Goal: Task Accomplishment & Management: Use online tool/utility

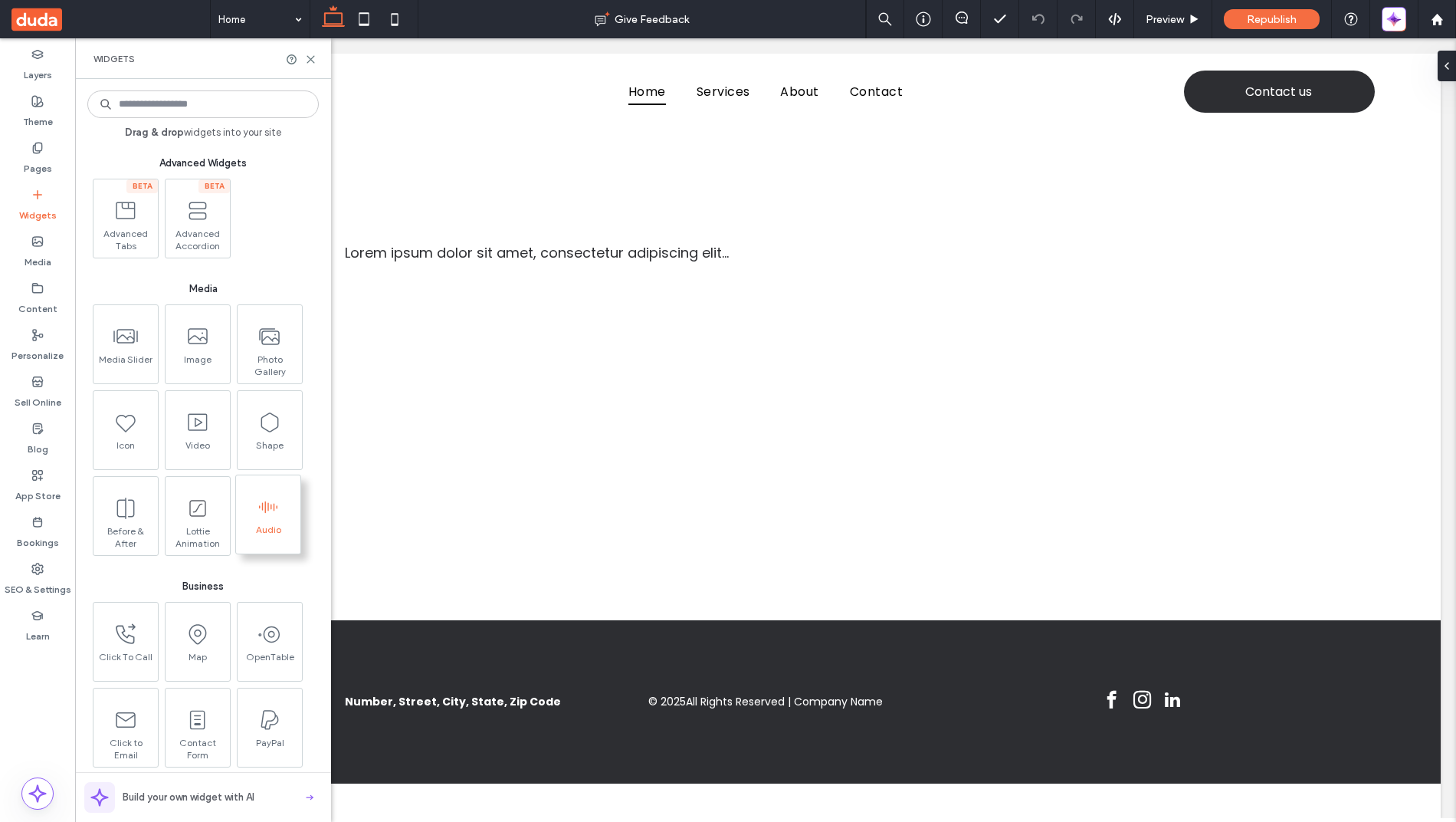
scroll to position [1455, 0]
click at [133, 96] on input at bounding box center [203, 104] width 232 height 28
type input "****"
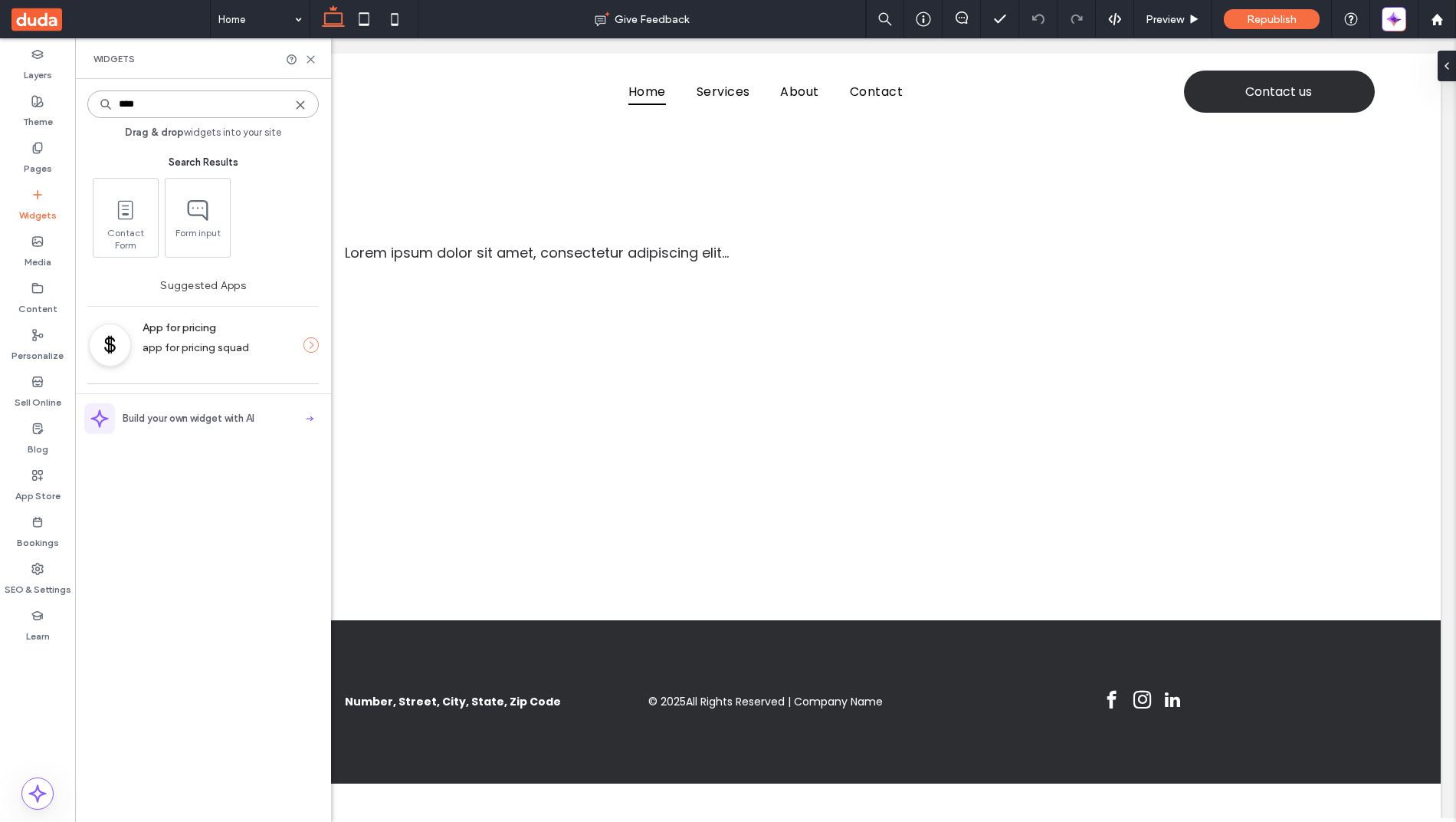
scroll to position [0, 0]
type input "****"
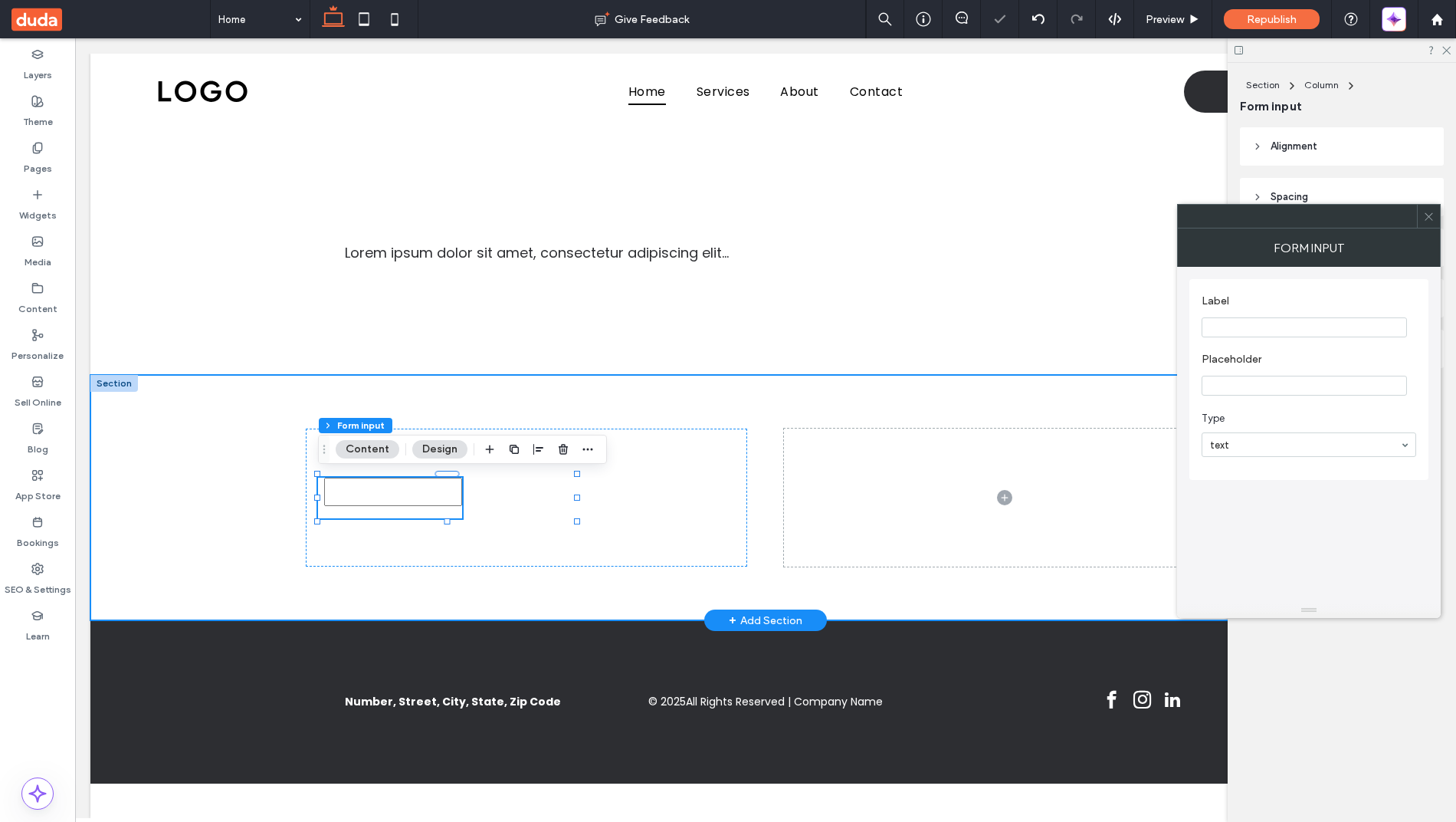
click at [446, 568] on div at bounding box center [765, 498] width 919 height 245
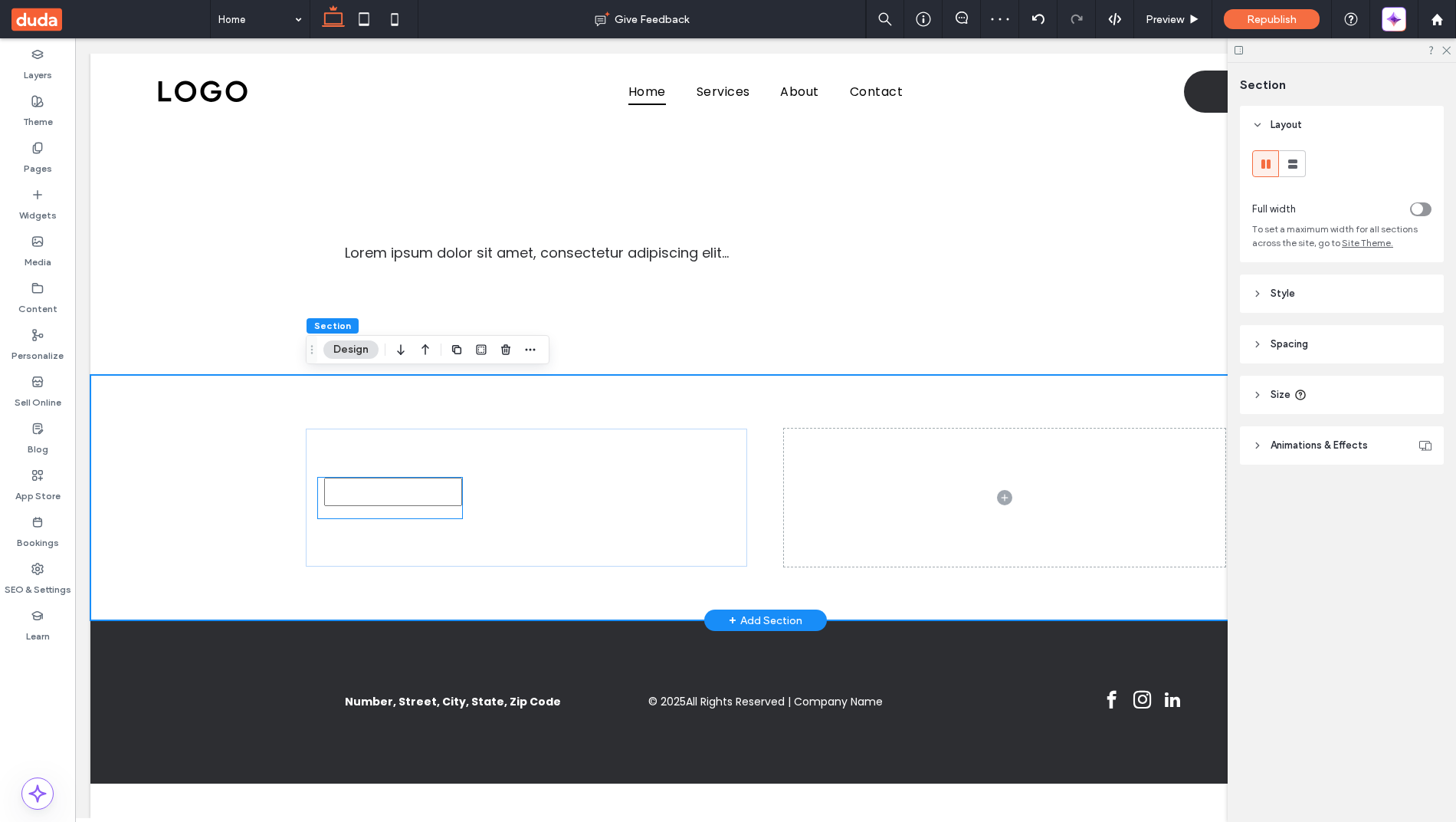
click at [430, 493] on input "text" at bounding box center [393, 492] width 138 height 29
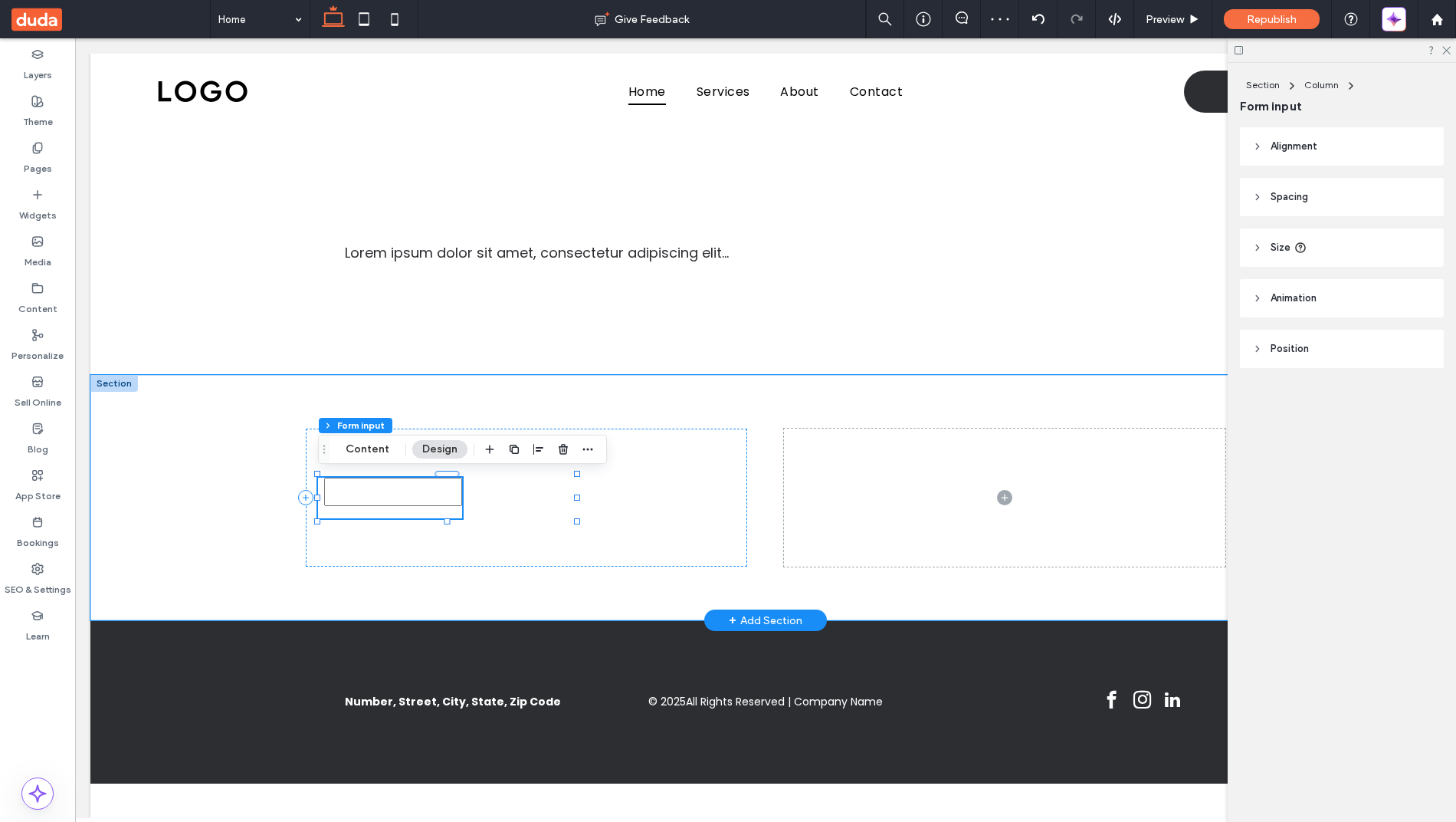
click at [395, 516] on div at bounding box center [389, 498] width 144 height 40
click at [245, 500] on div at bounding box center [765, 498] width 1350 height 245
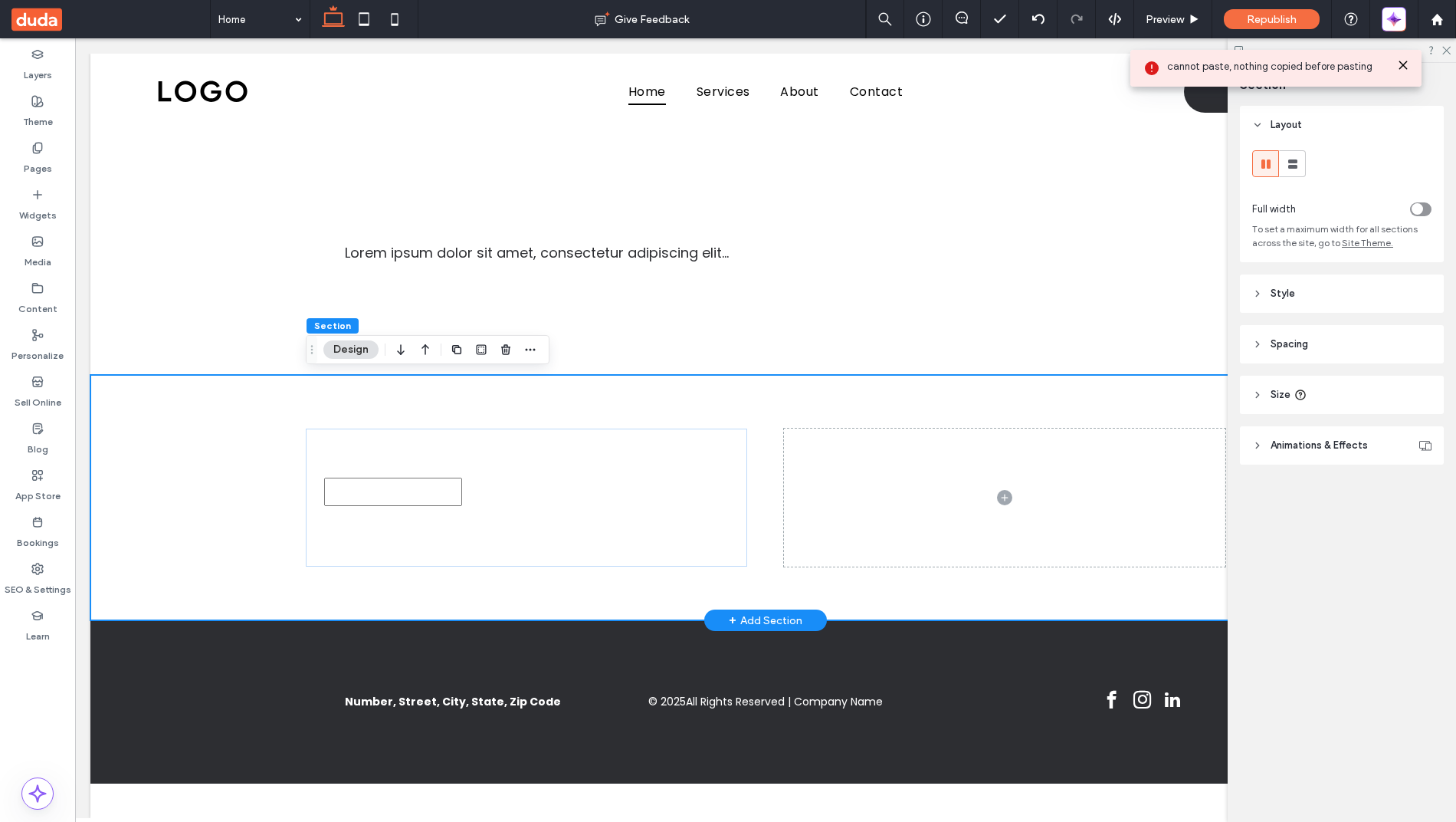
type input "**********"
type input "***"
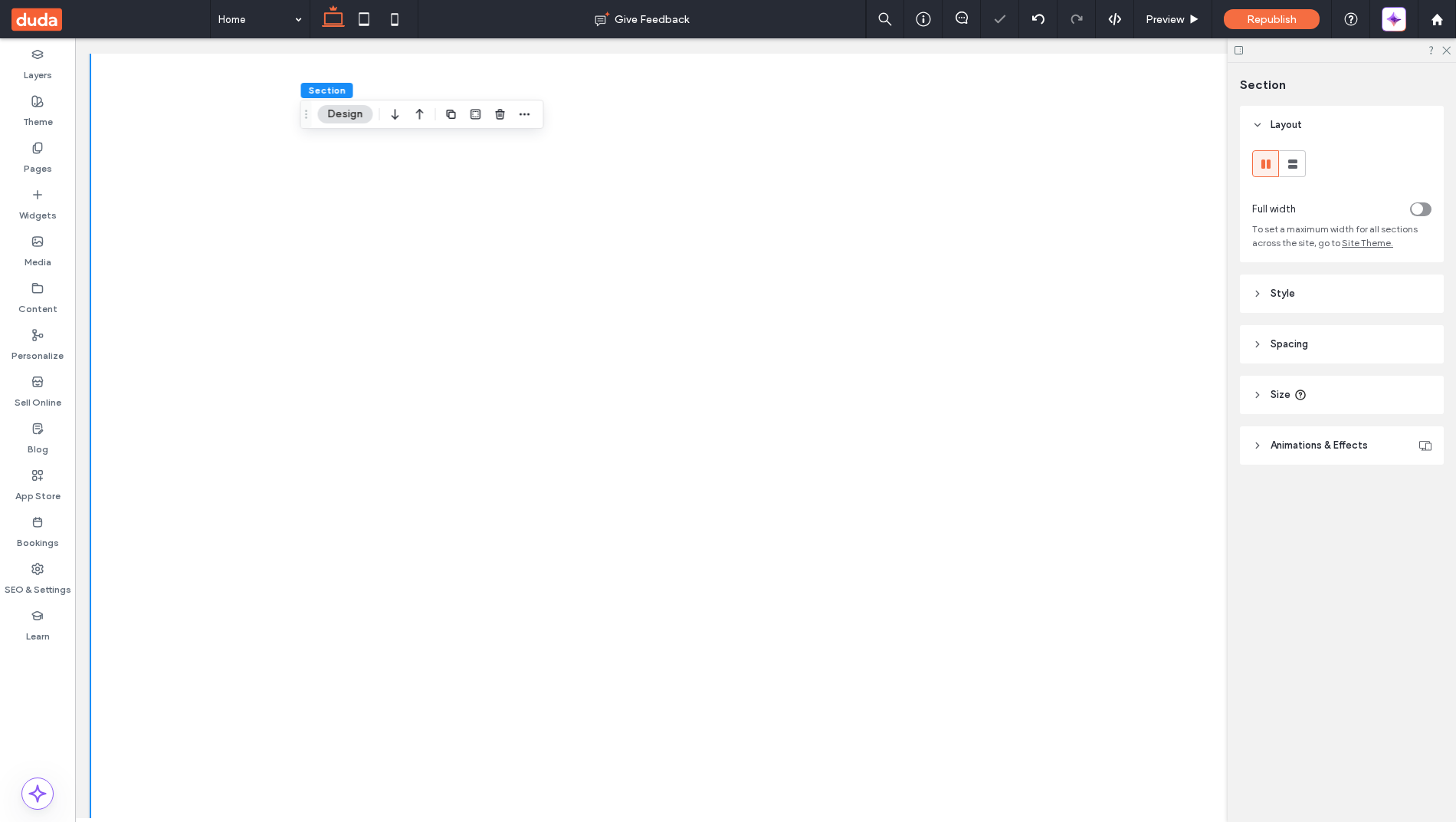
scroll to position [680, 0]
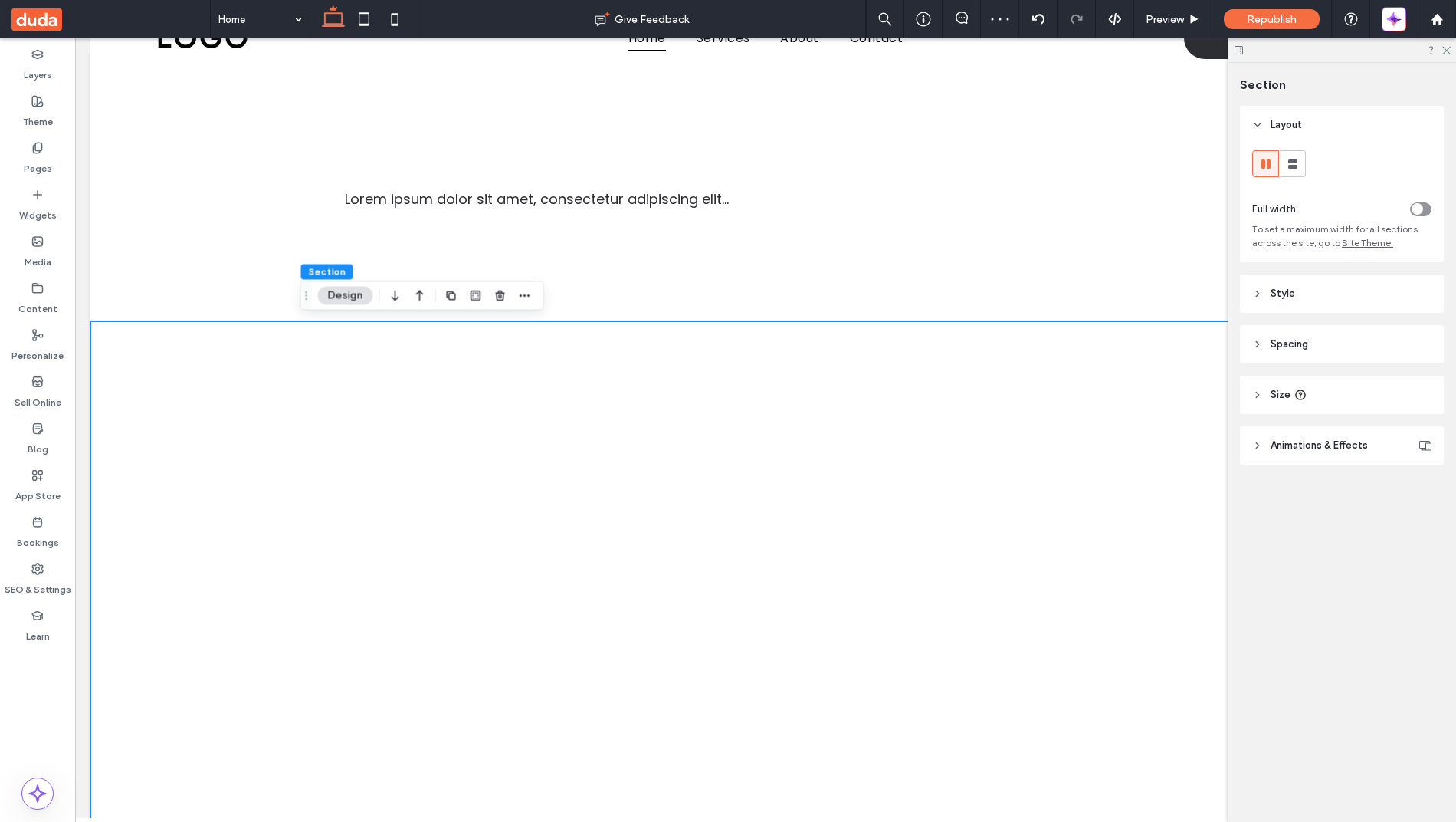
click at [1440, 55] on div at bounding box center [1341, 50] width 229 height 24
click at [1445, 56] on div at bounding box center [1341, 50] width 229 height 24
click at [1446, 48] on icon at bounding box center [1445, 49] width 10 height 10
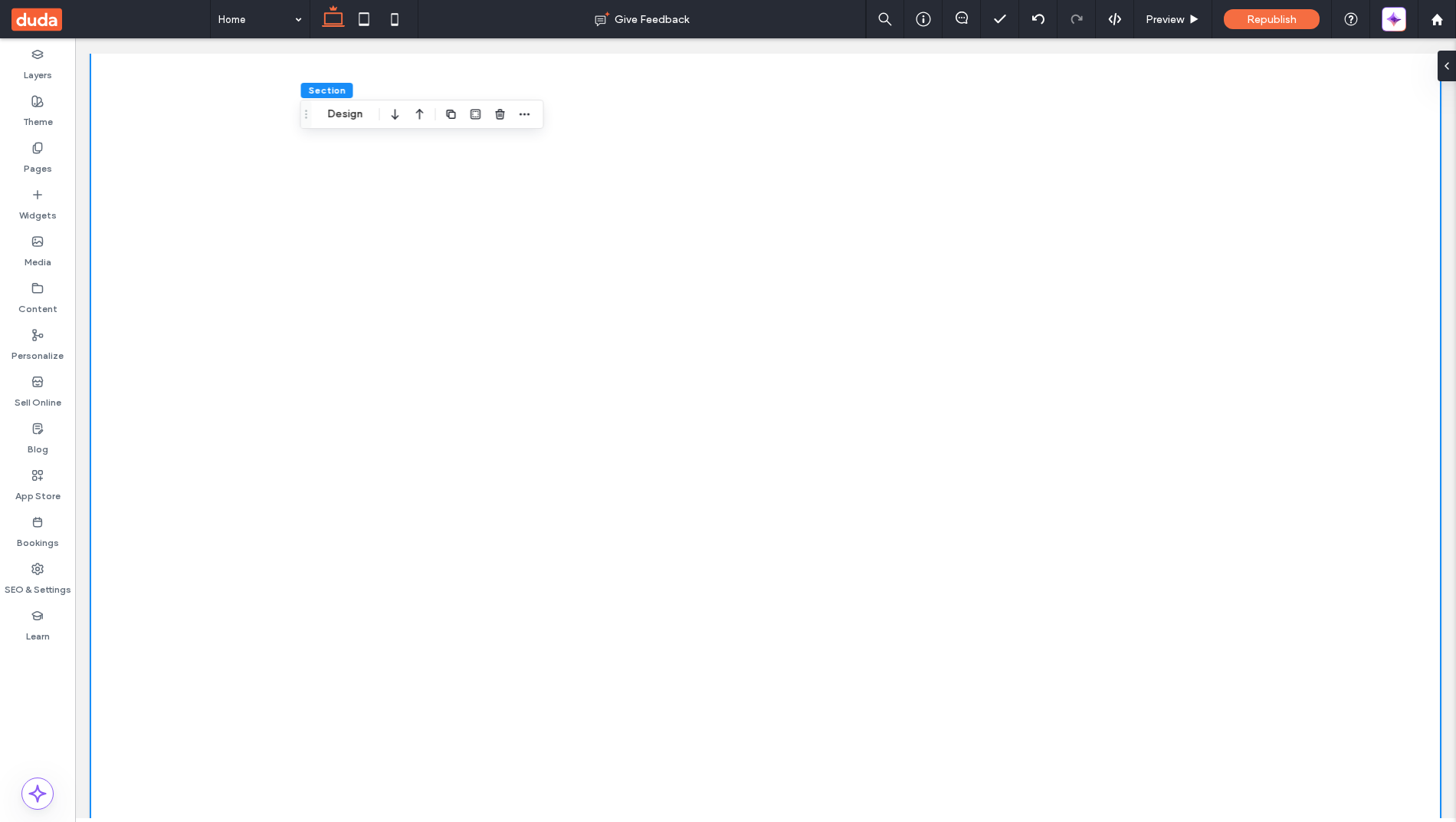
scroll to position [0, 0]
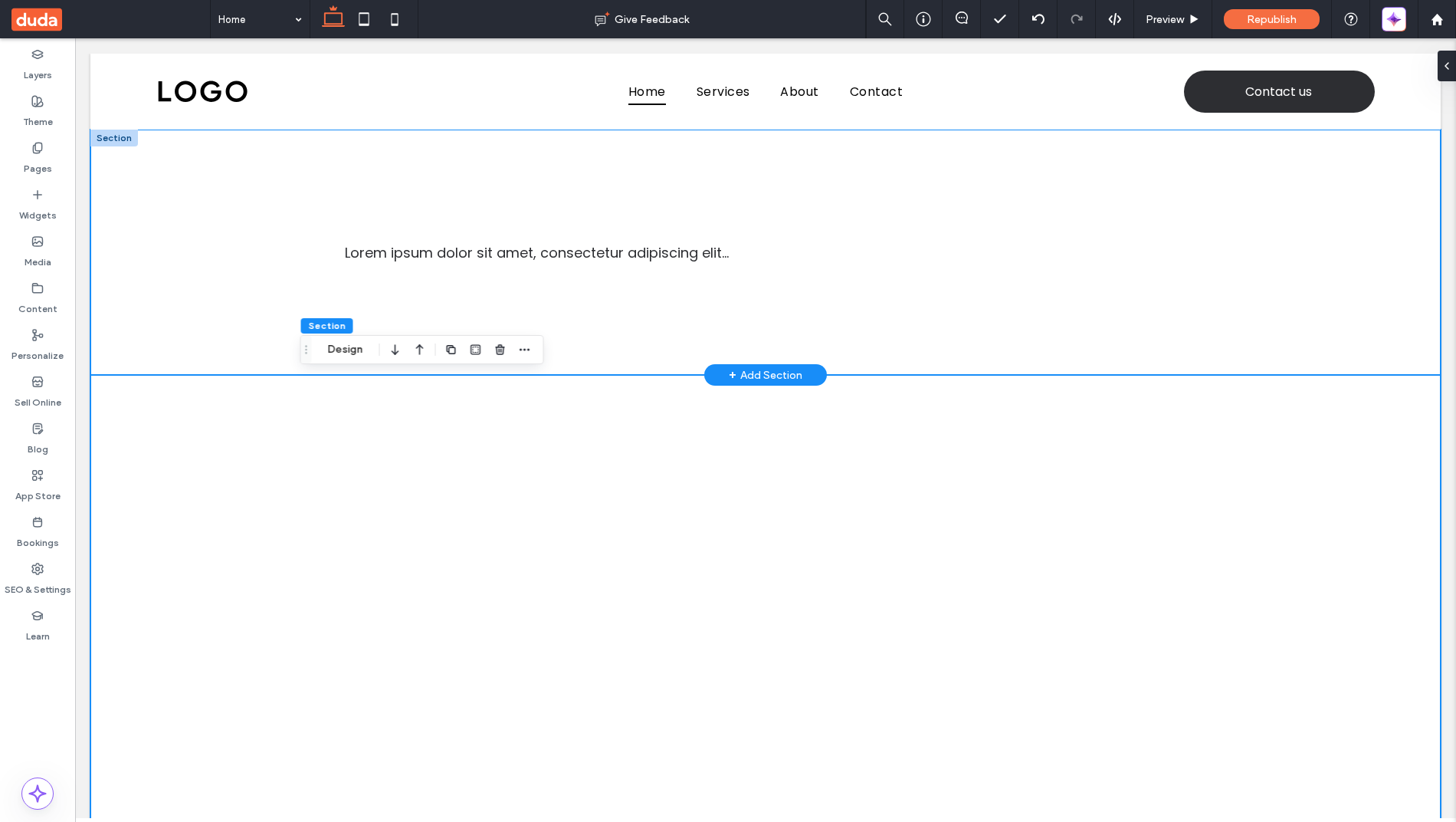
click at [248, 271] on div "Lorem ipsum dolor sit amet, consectetur adipiscing elit..." at bounding box center [765, 252] width 1350 height 245
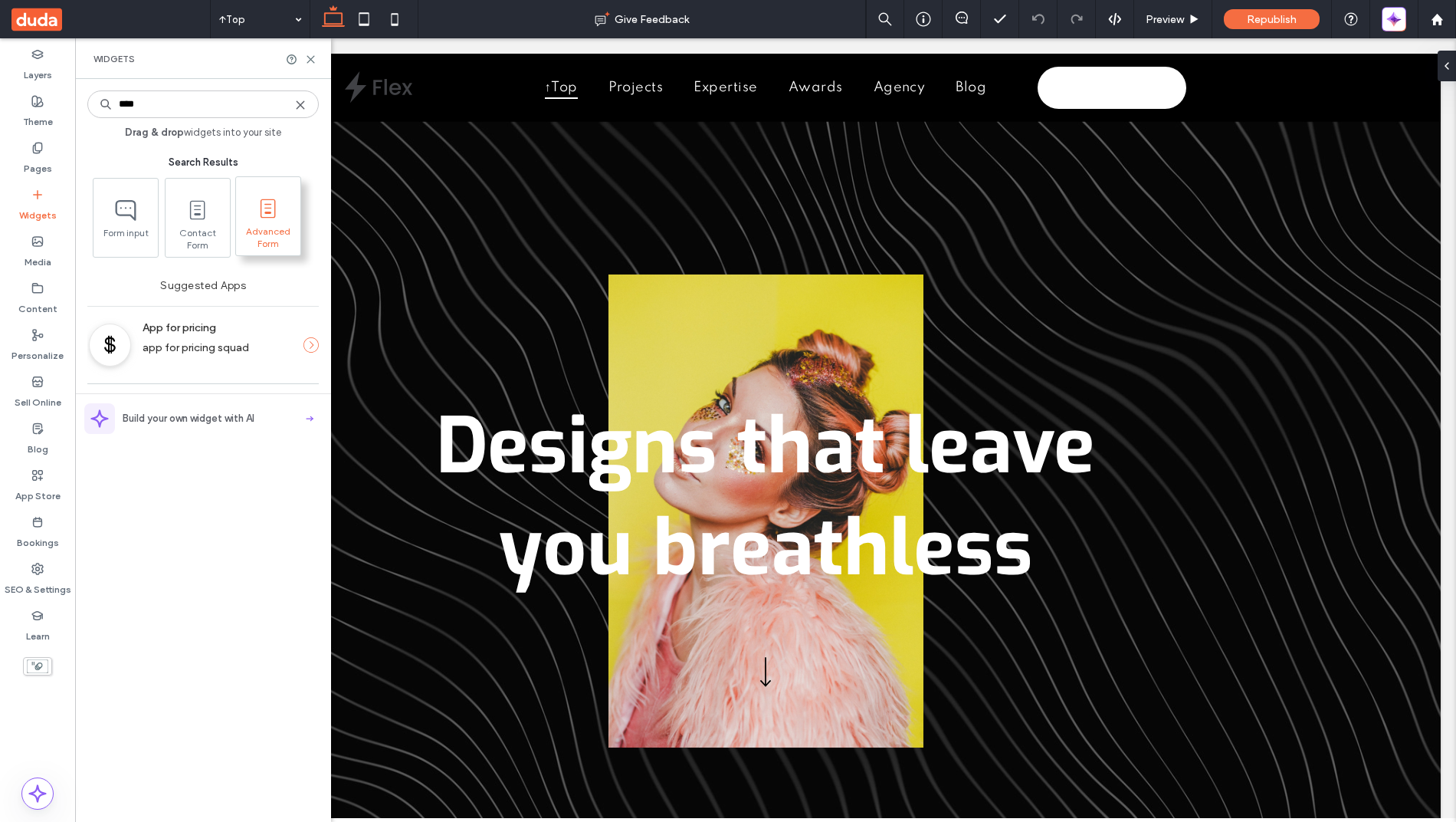
type input "****"
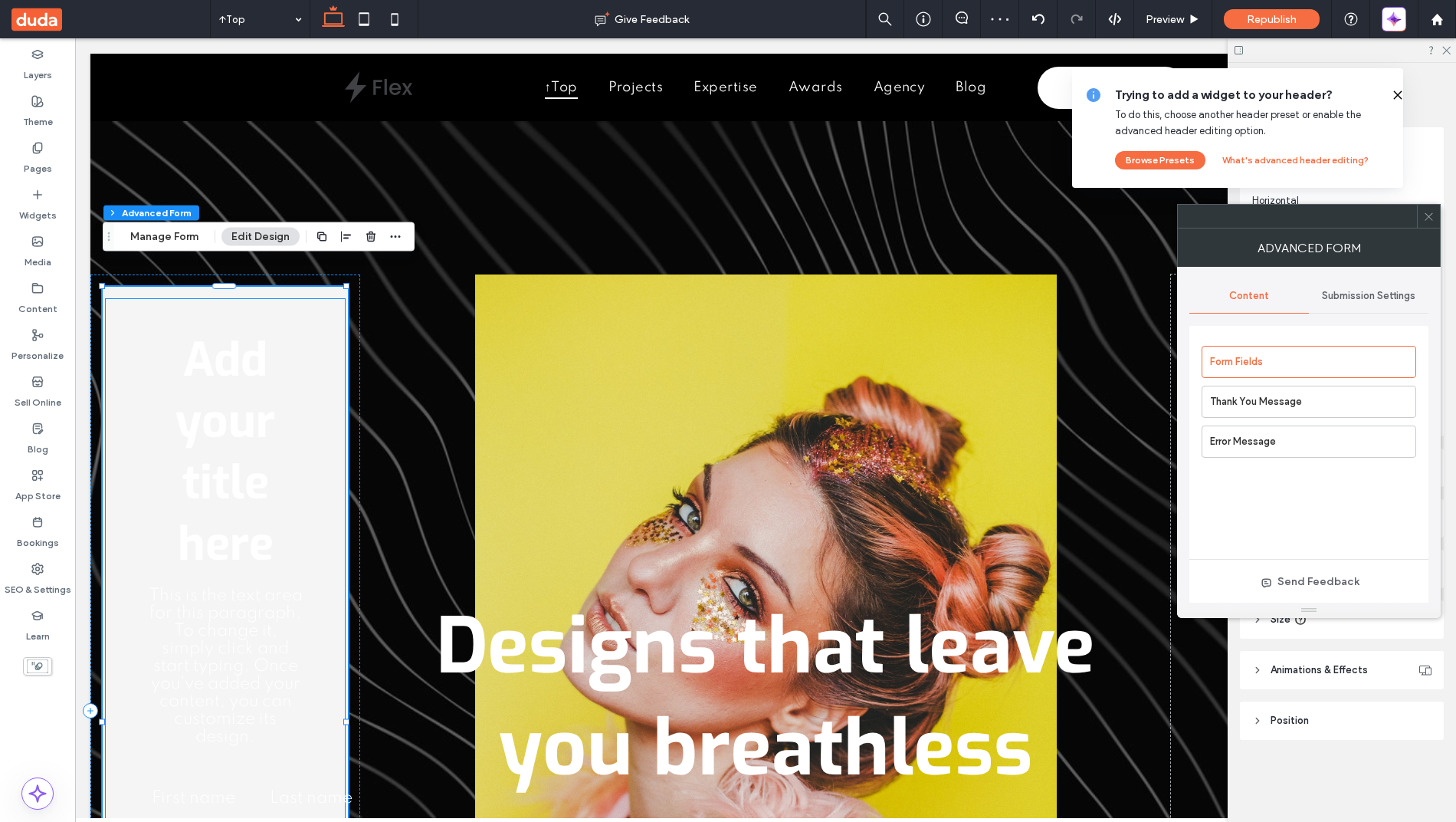
scroll to position [167, 0]
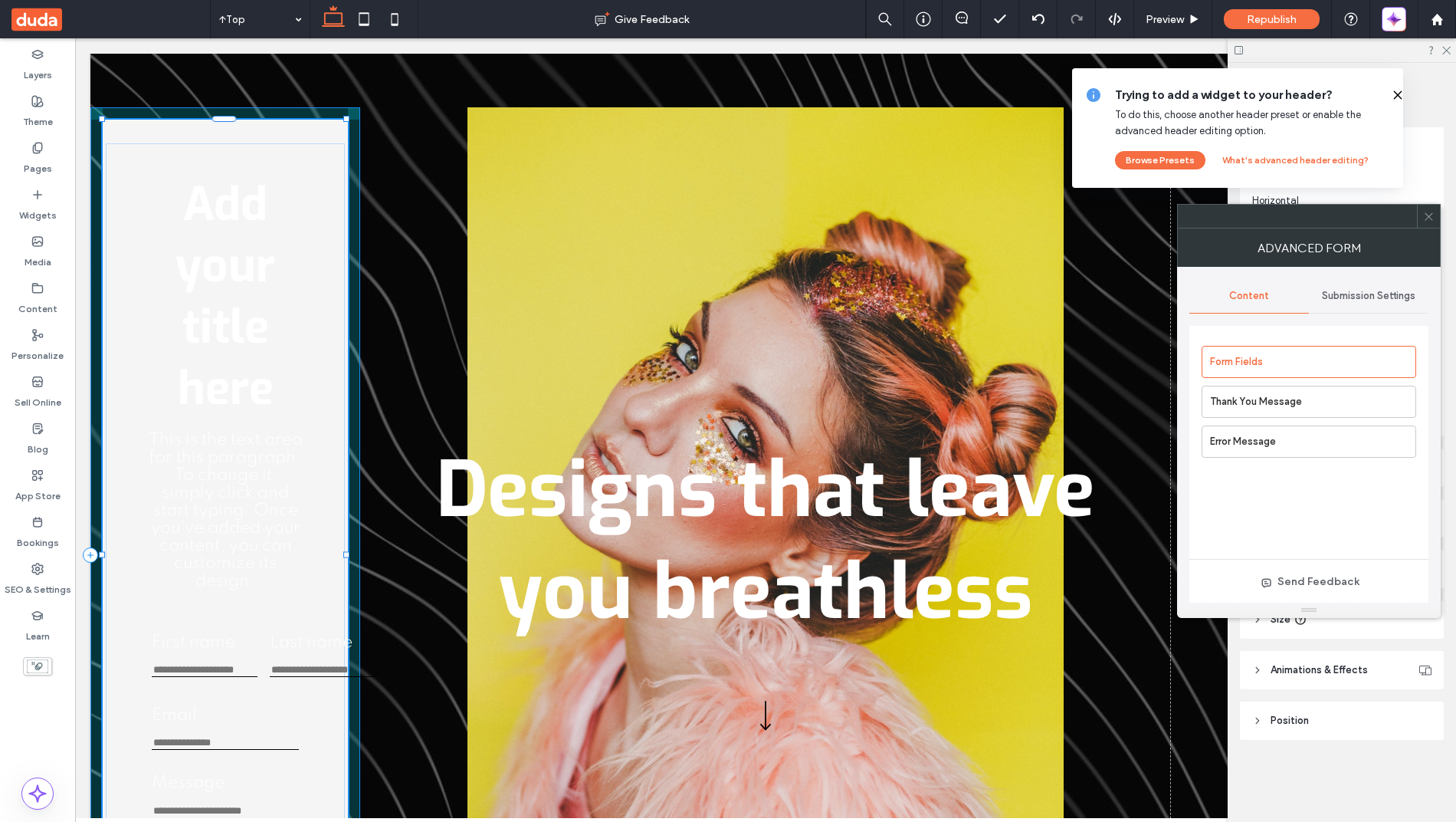
drag, startPoint x: 344, startPoint y: 552, endPoint x: 846, endPoint y: 572, distance: 502.4
click at [846, 572] on div "Add your title here This is the text area for this paragraph. To change it, sim…" at bounding box center [765, 554] width 1350 height 1201
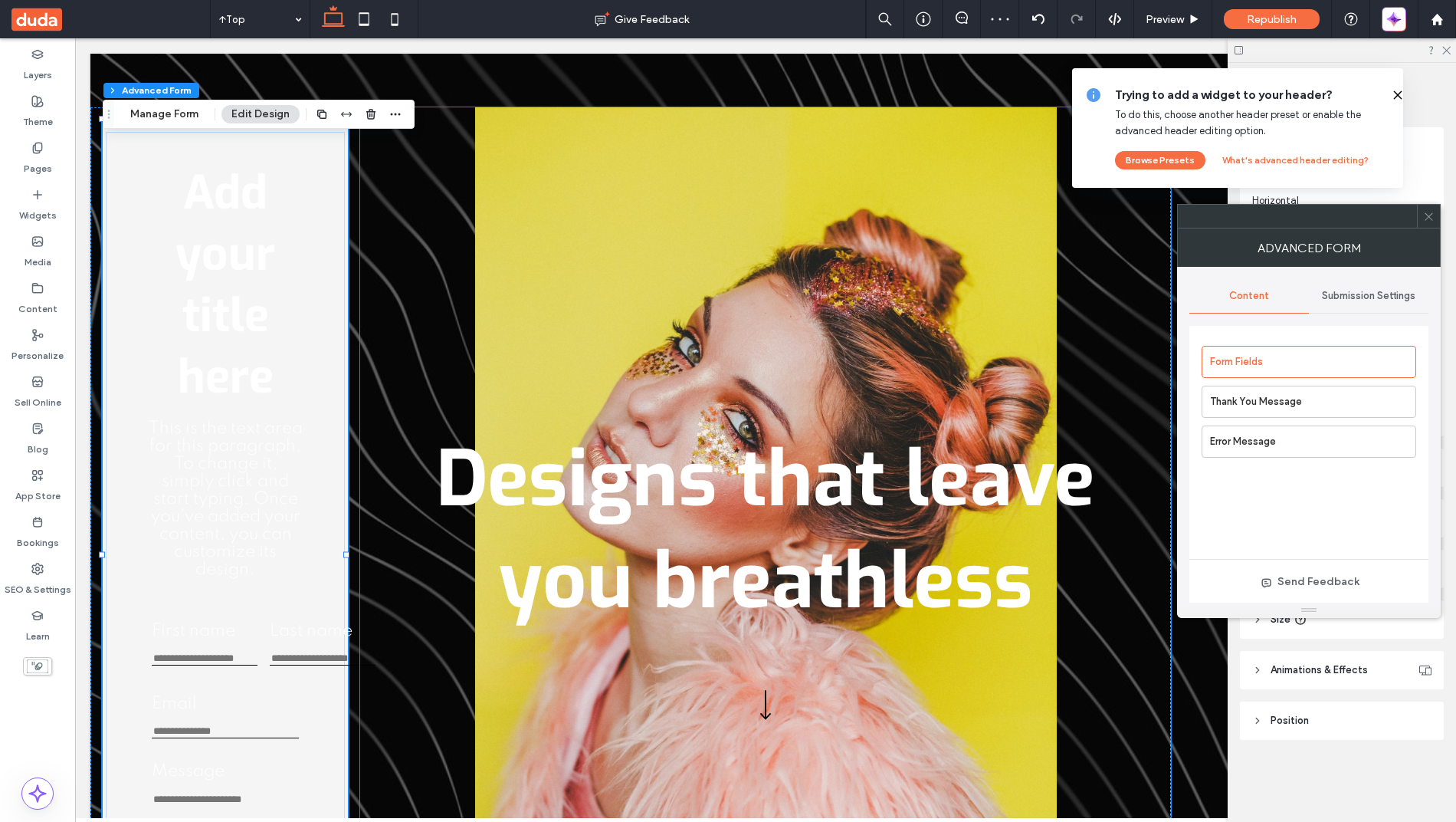
click at [360, 437] on div "Designs that leave you breathless" at bounding box center [764, 544] width 810 height 873
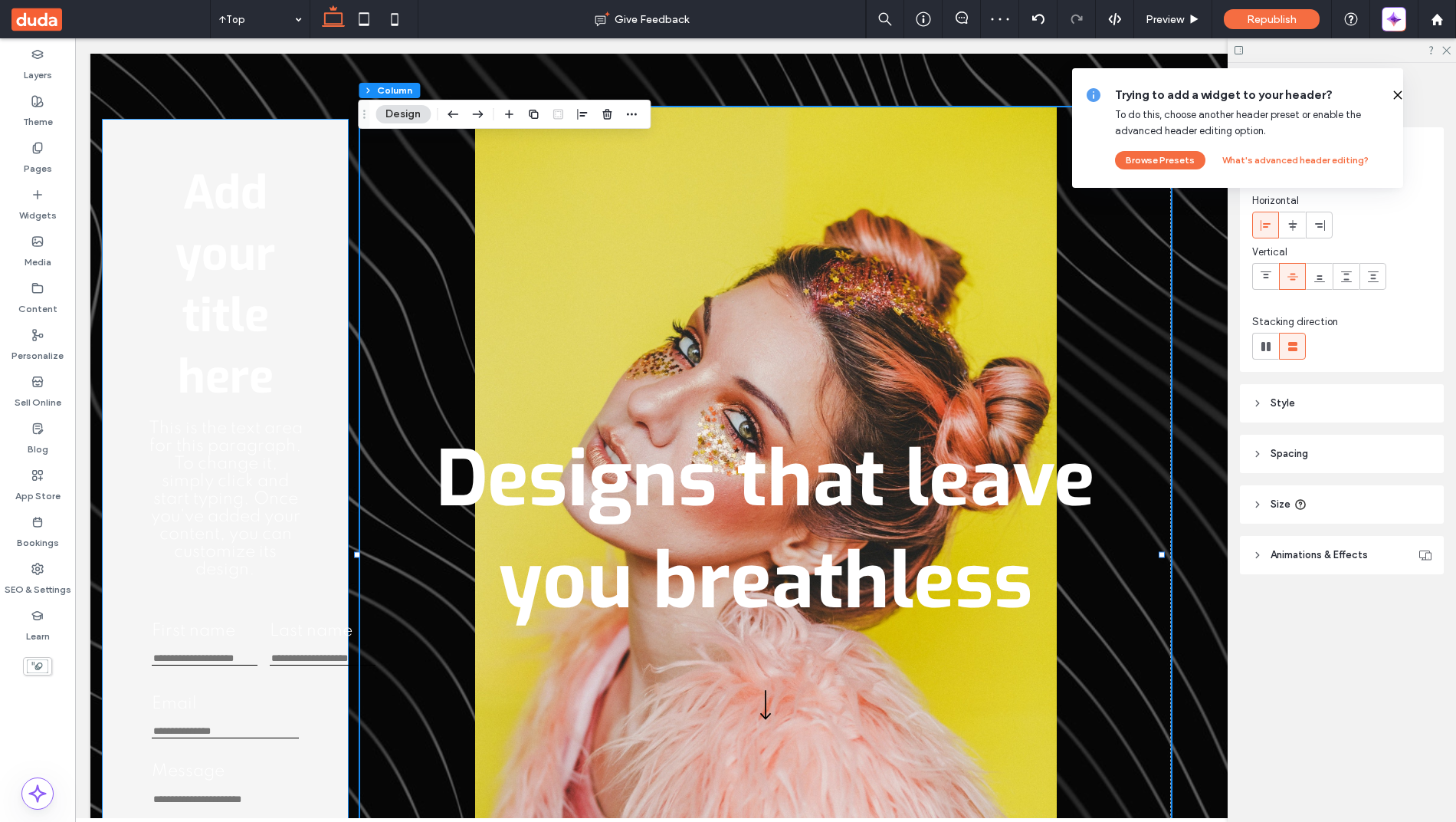
click at [286, 579] on p "This is the text area for this paragraph. To change it, simply click and start …" at bounding box center [226, 500] width 156 height 159
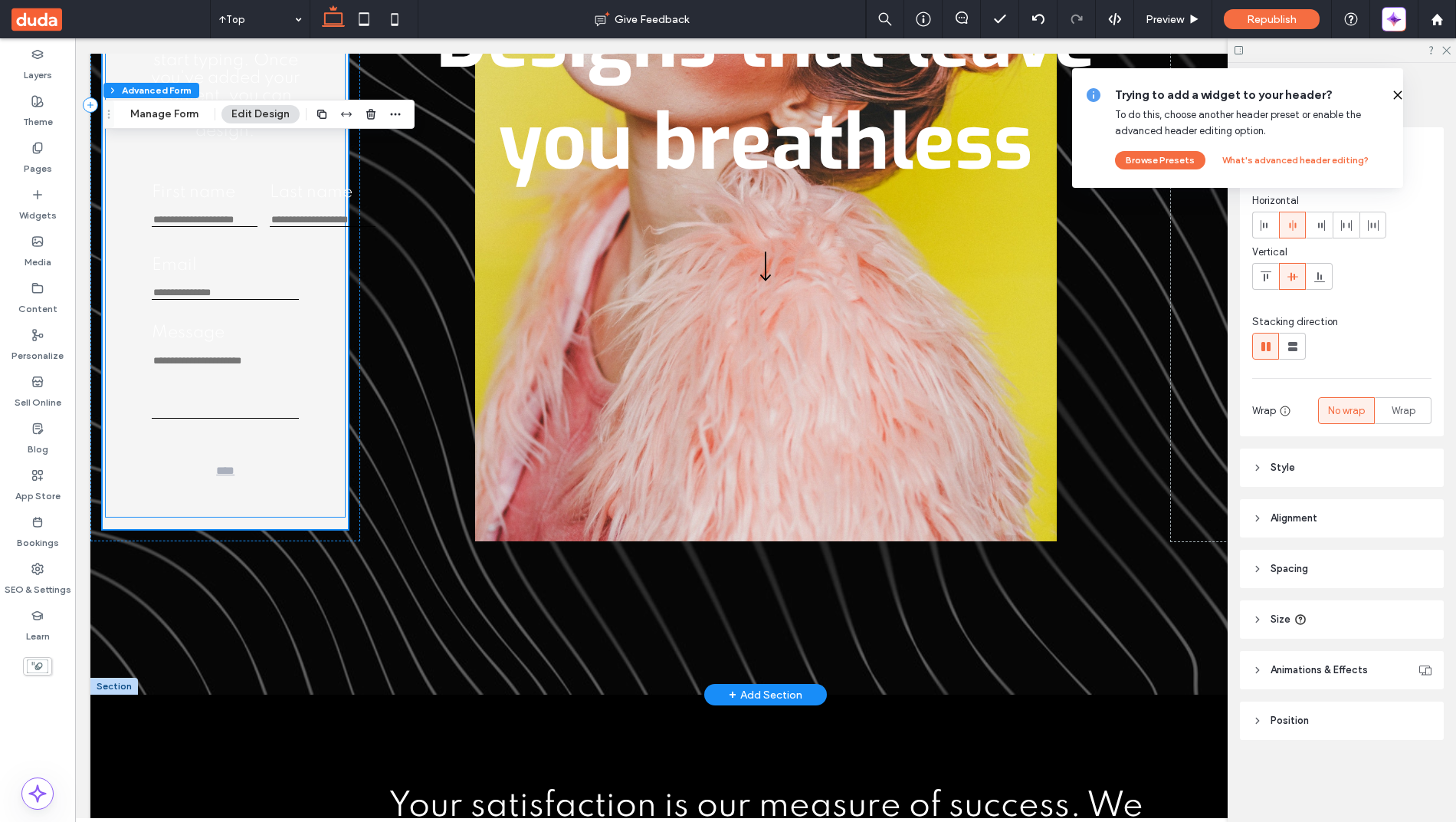
scroll to position [328, 0]
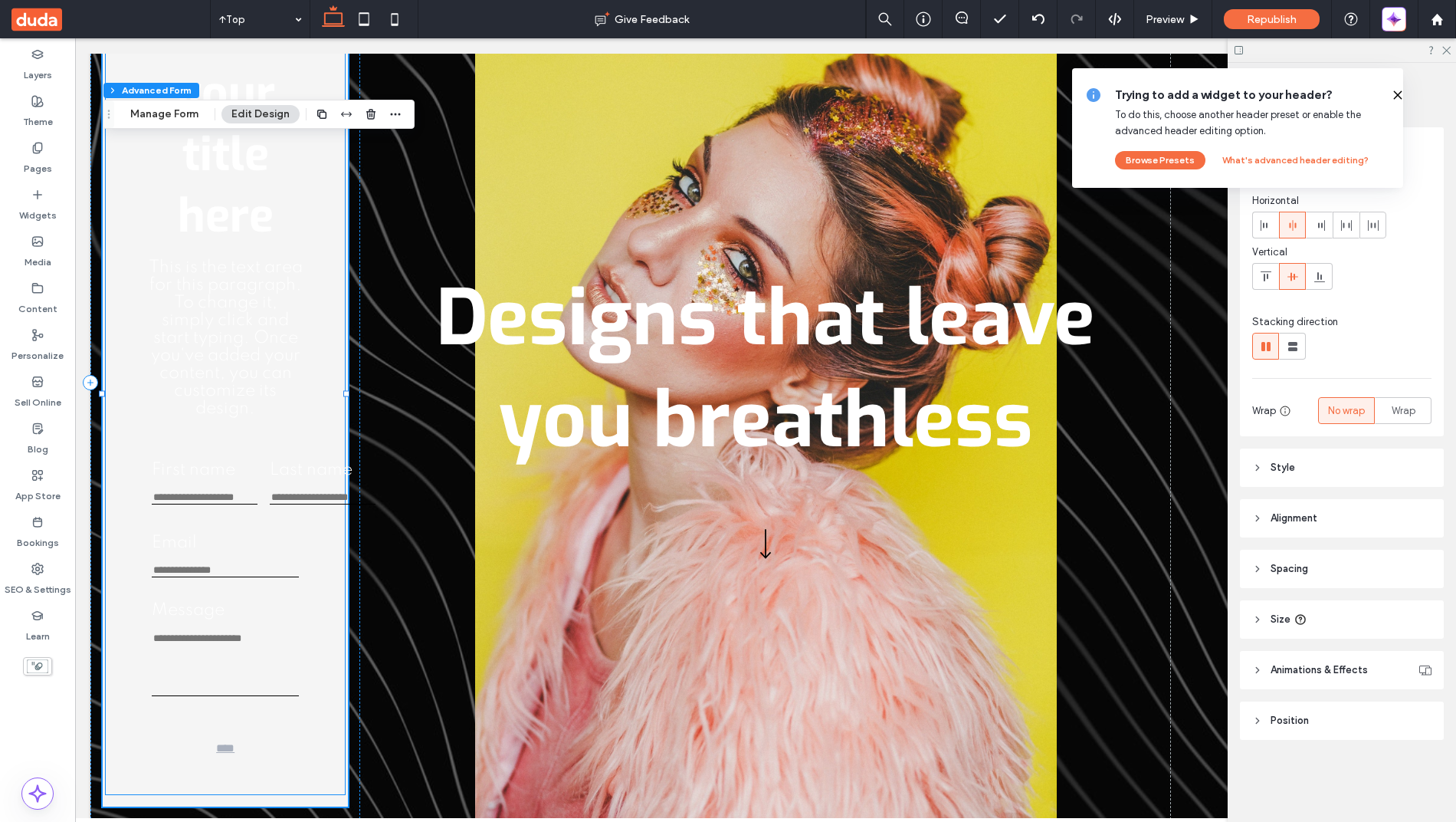
click at [194, 510] on div "First name This is required Last name This is required" at bounding box center [226, 483] width 147 height 54
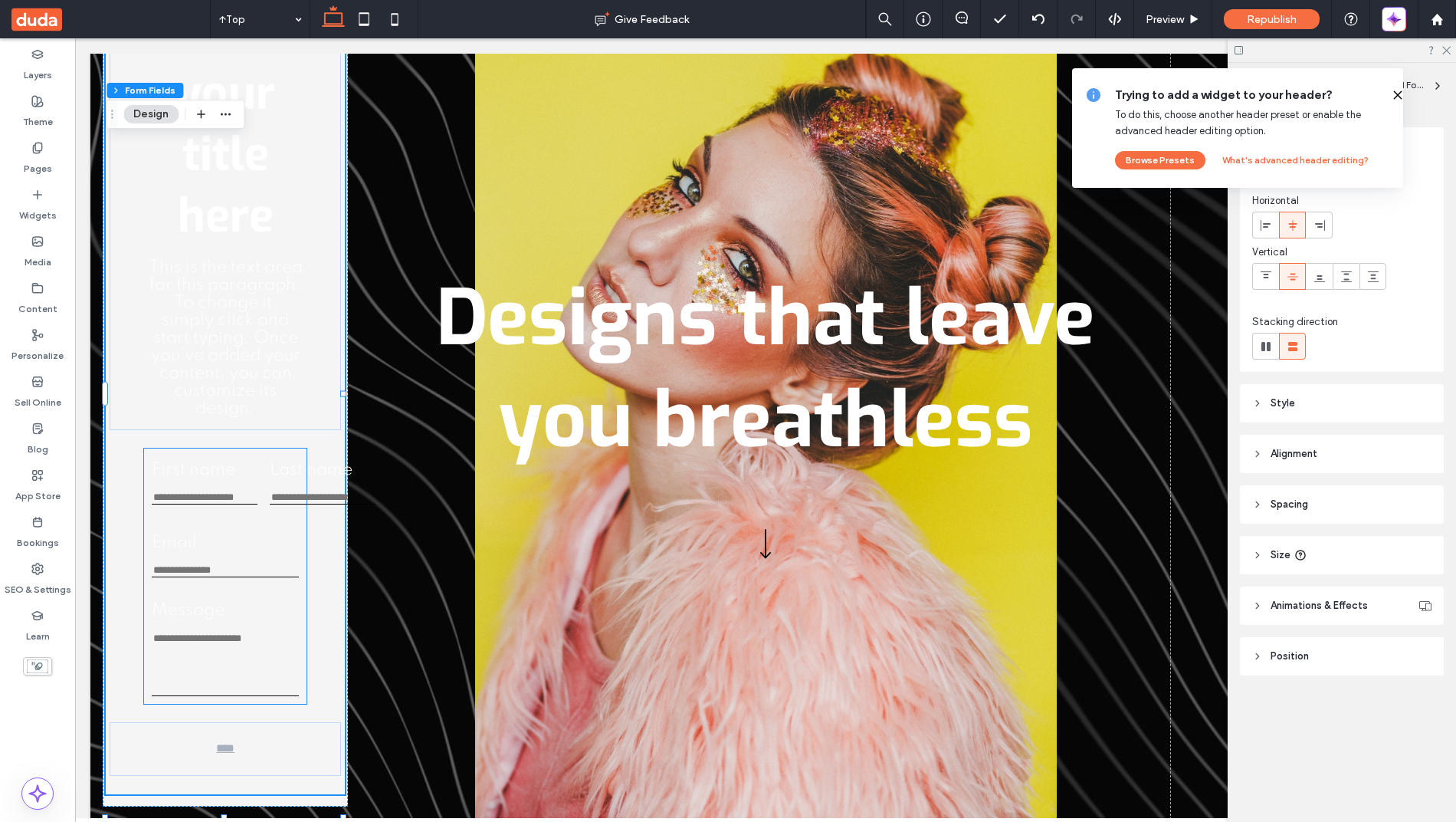
click at [187, 504] on input "First name" at bounding box center [205, 498] width 106 height 13
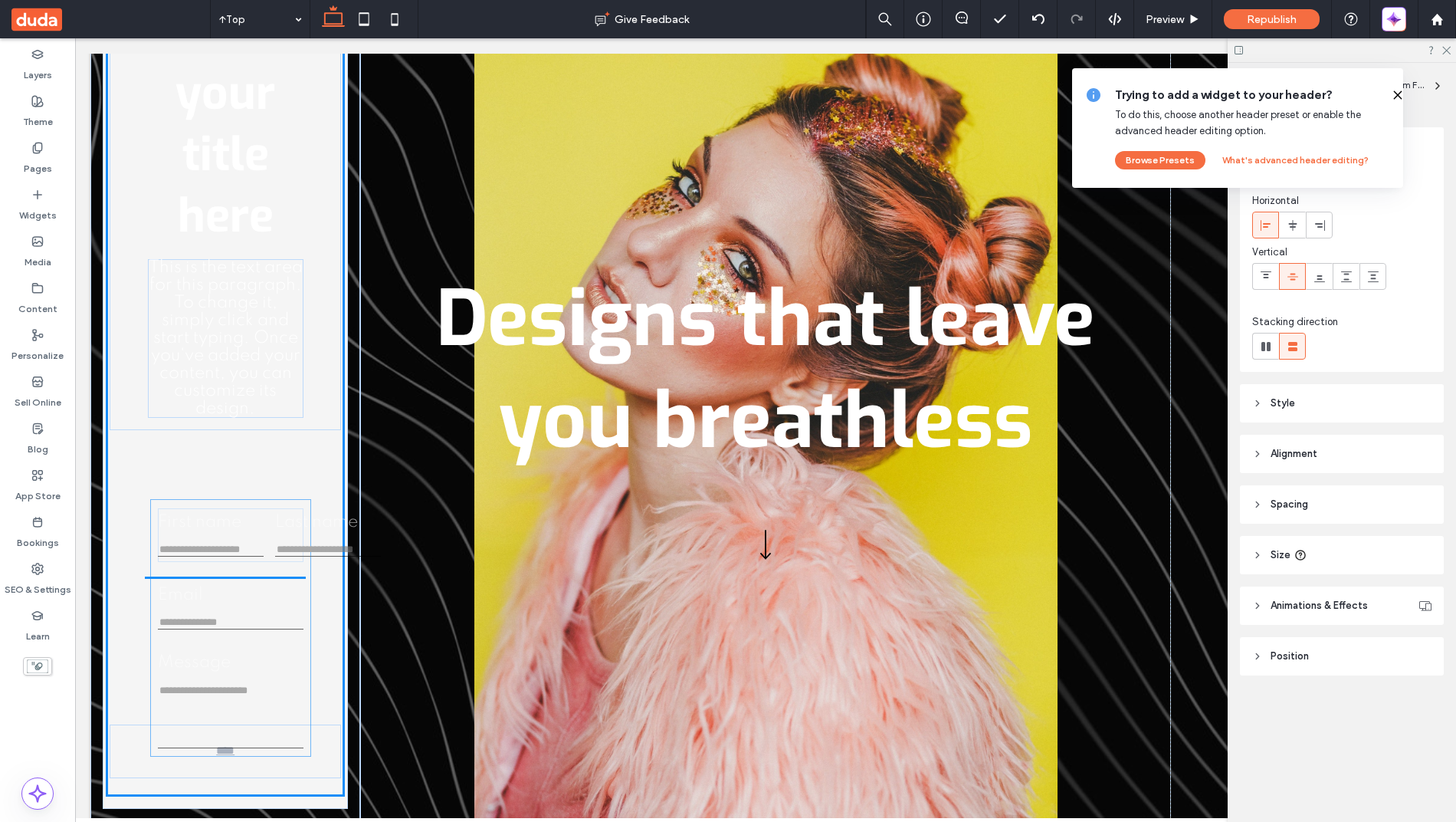
drag, startPoint x: 179, startPoint y: 515, endPoint x: 187, endPoint y: 549, distance: 34.9
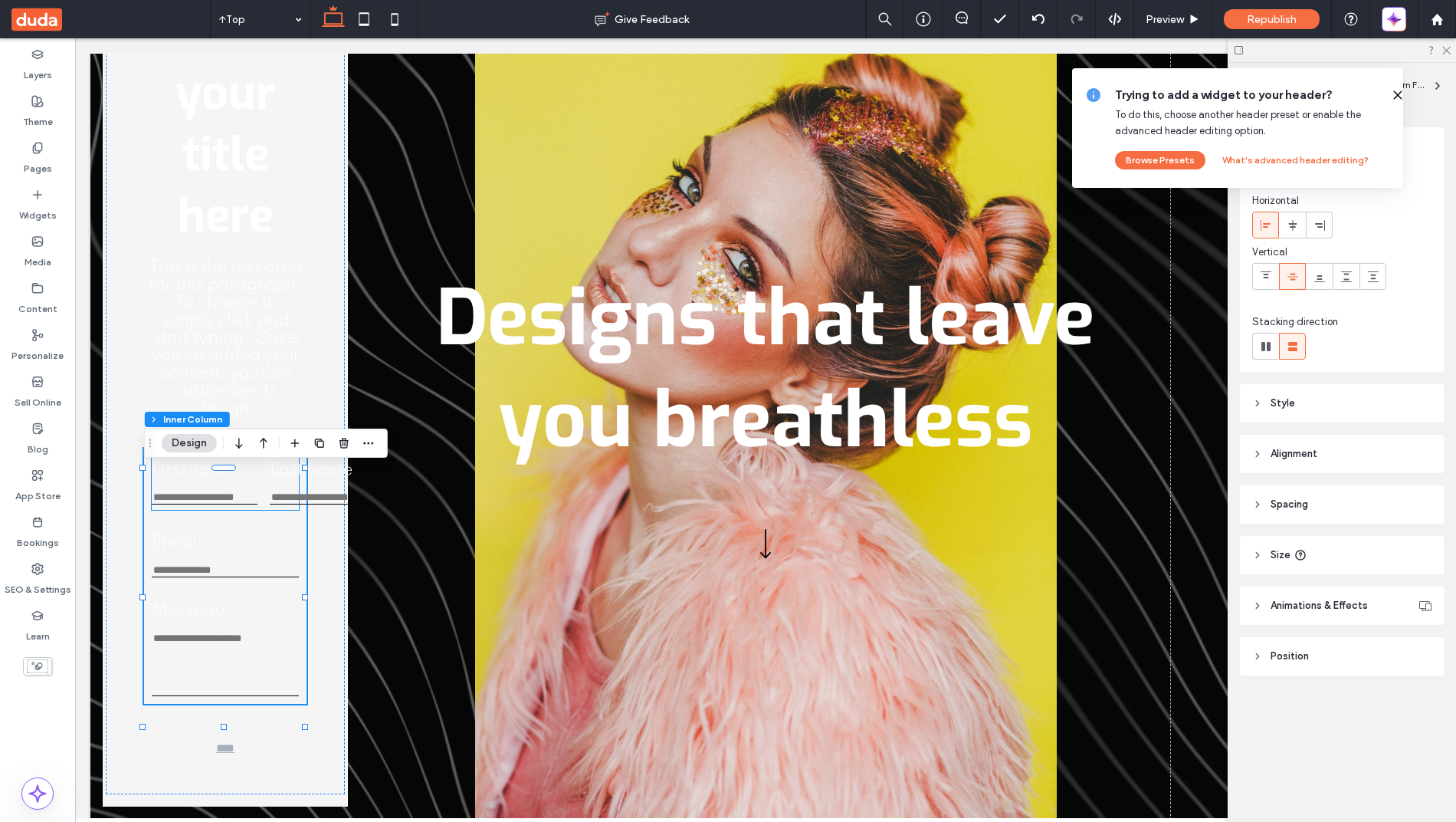
click at [179, 504] on input "First name" at bounding box center [205, 498] width 106 height 13
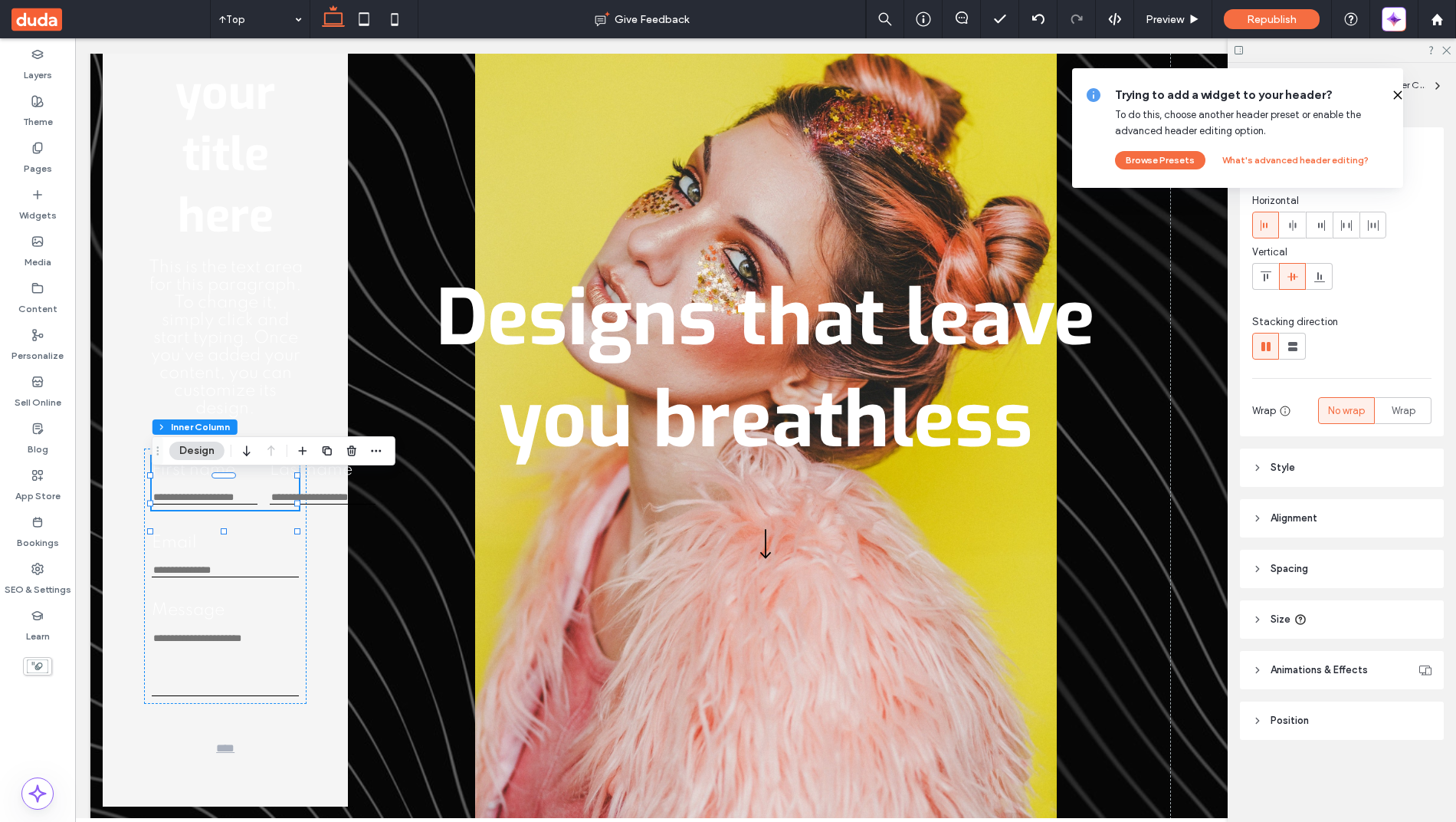
click at [179, 504] on input "First name" at bounding box center [205, 498] width 106 height 13
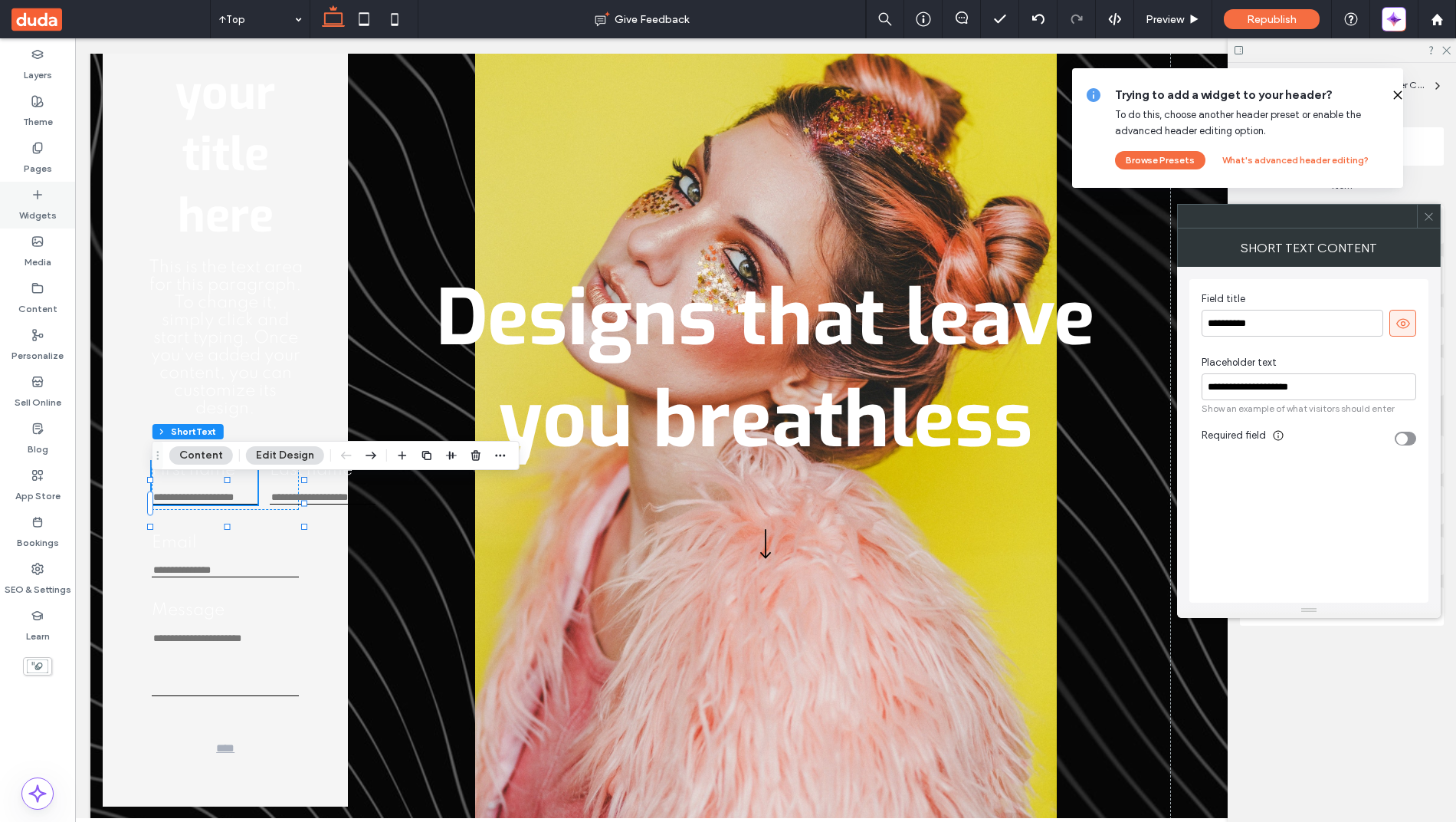
click at [33, 208] on label "Widgets" at bounding box center [37, 211] width 37 height 21
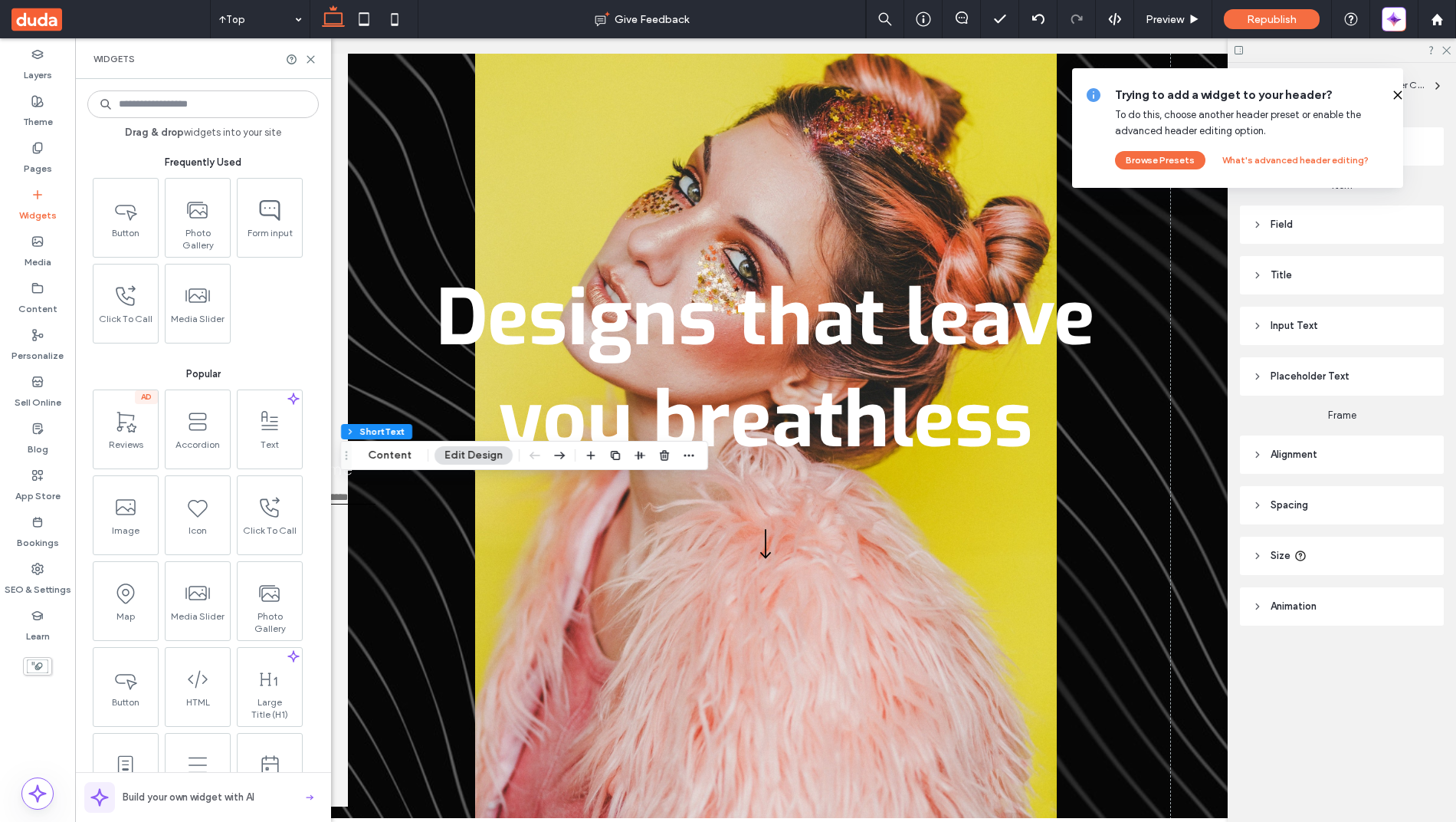
click at [167, 98] on input at bounding box center [203, 104] width 232 height 28
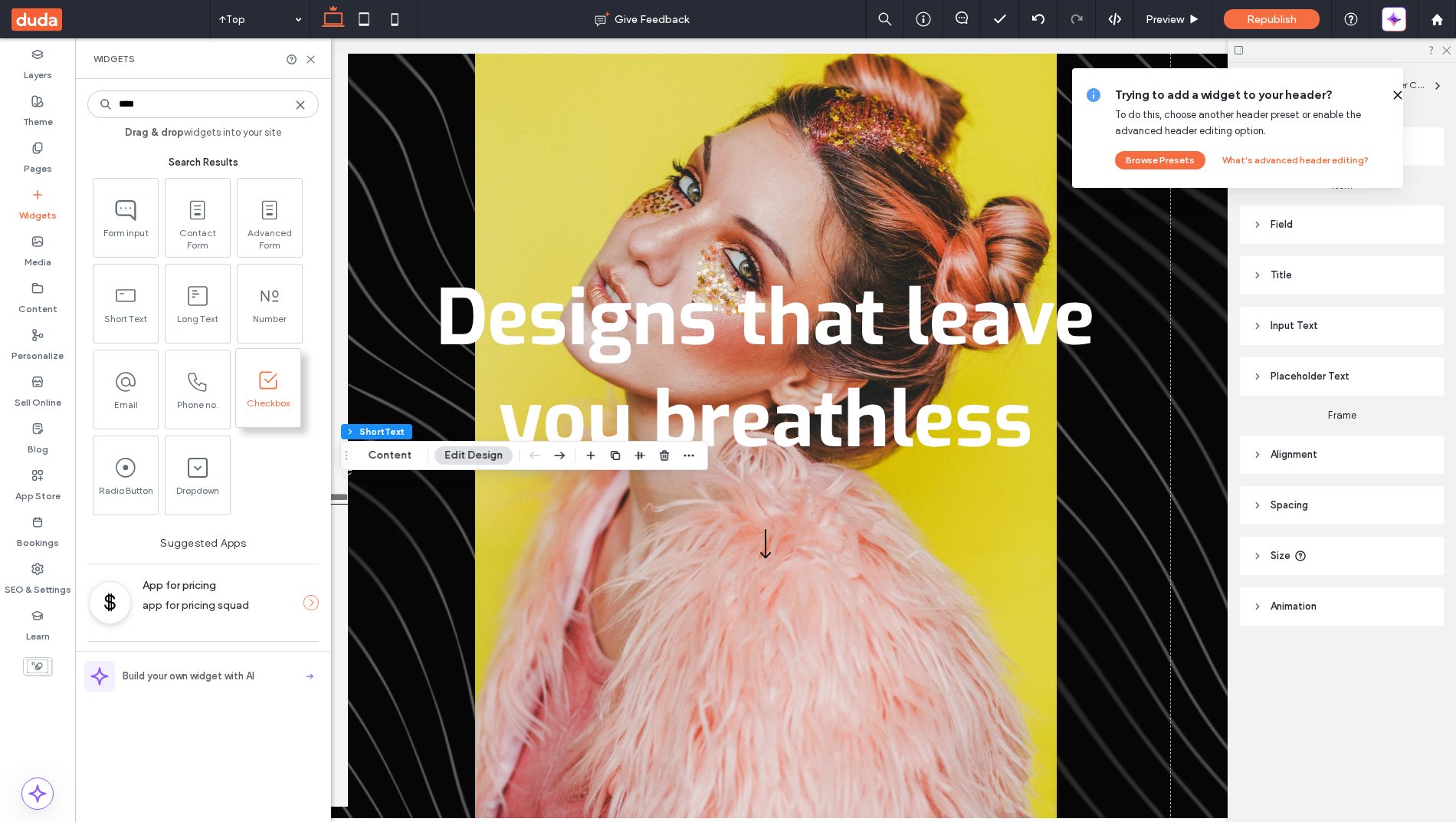
type input "****"
click at [274, 410] on span "Checkbox" at bounding box center [268, 408] width 64 height 21
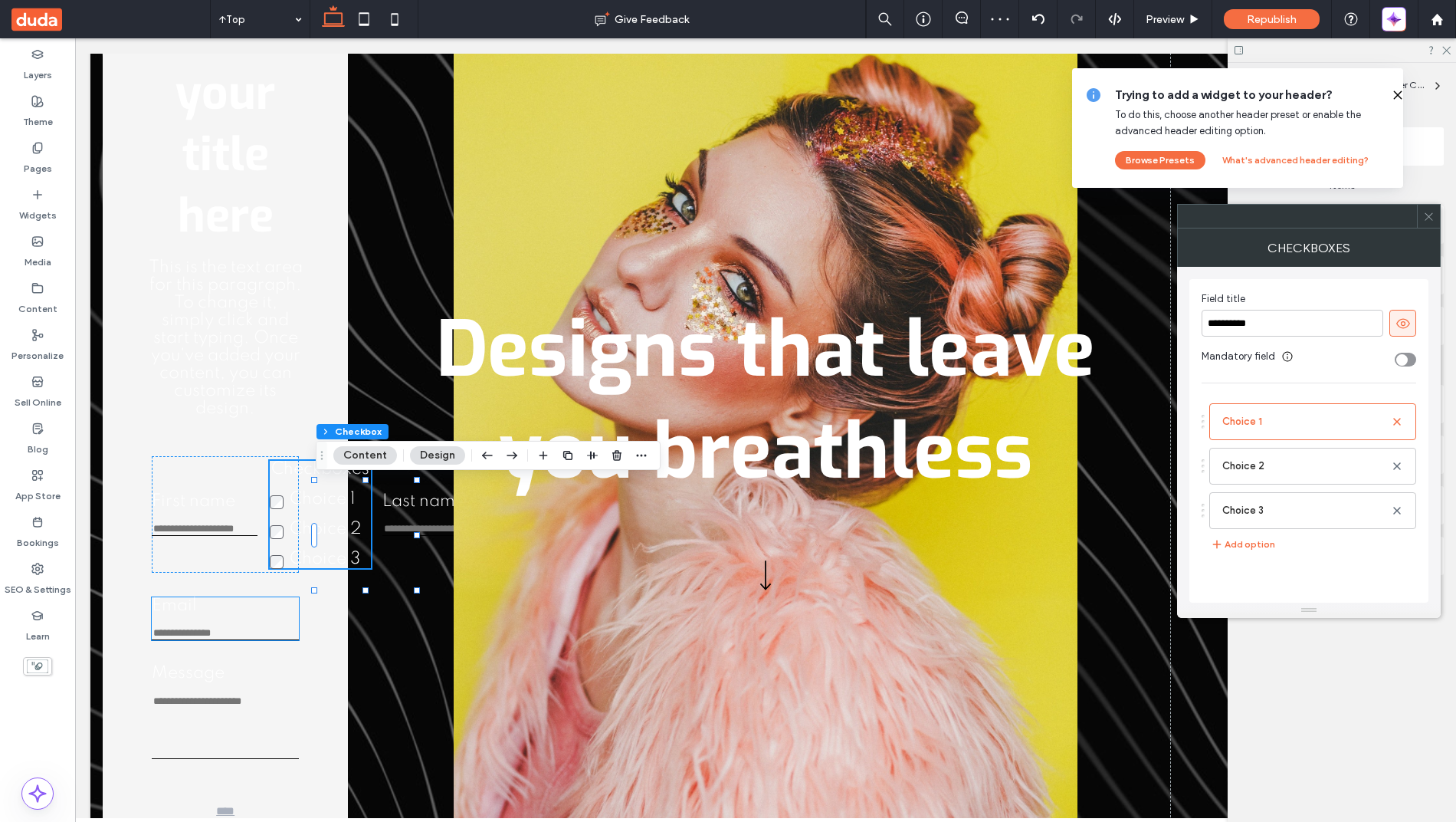
click at [172, 640] on input "Email" at bounding box center [226, 633] width 147 height 13
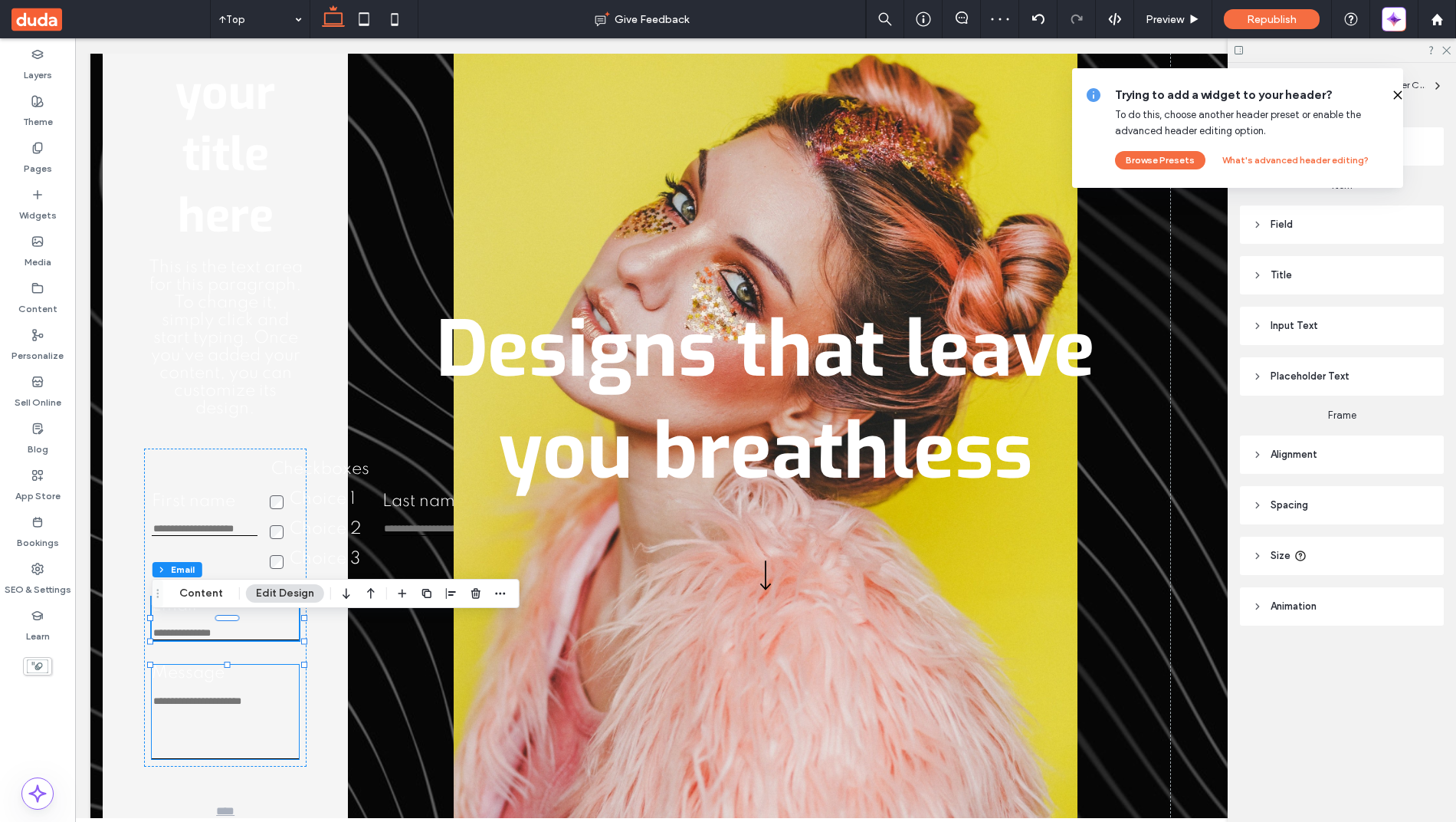
click at [168, 716] on div "Message This is required" at bounding box center [226, 711] width 147 height 95
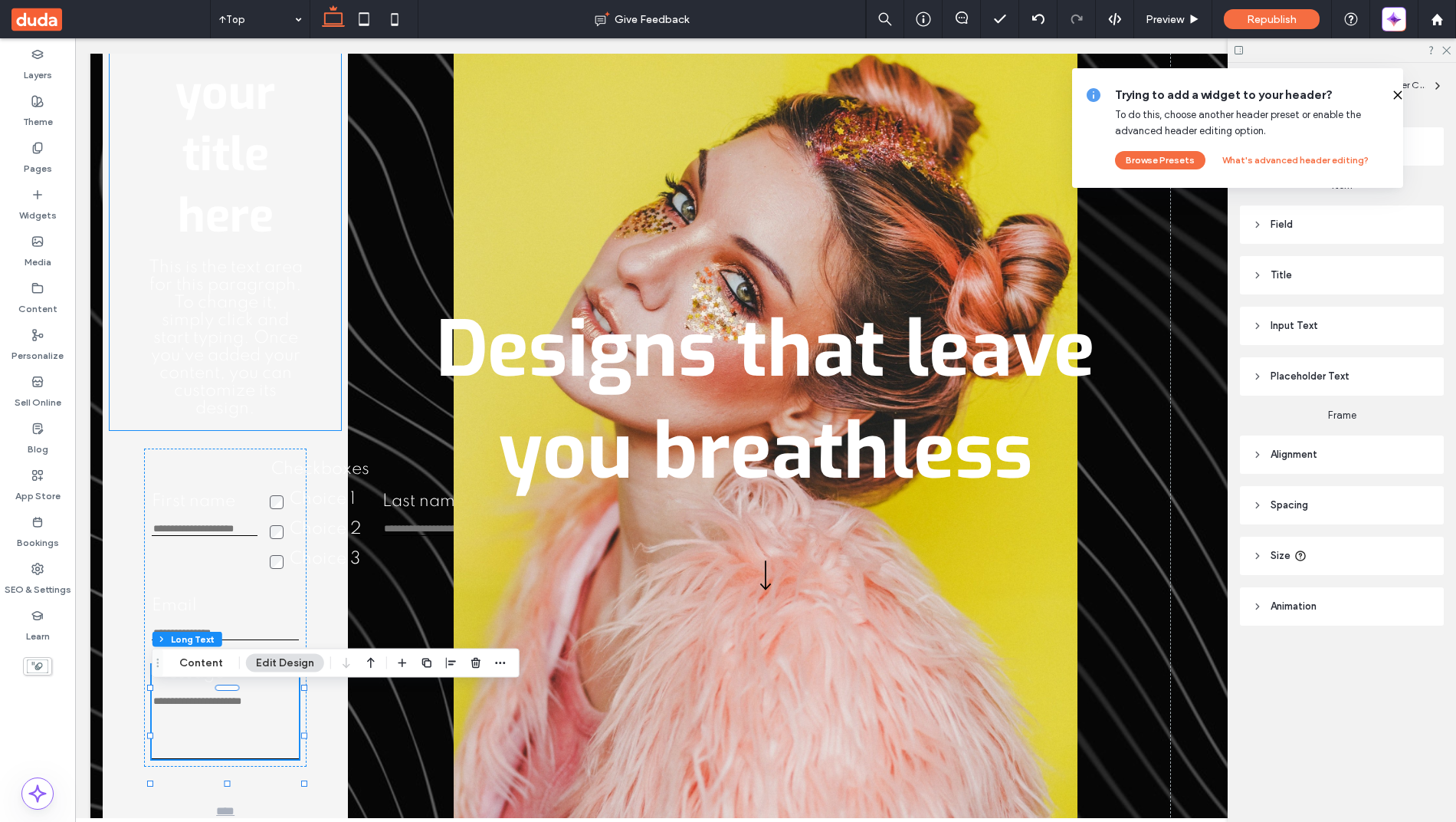
click at [118, 384] on div "Add your title here This is the text area for this paragraph. To change it, sim…" at bounding box center [226, 210] width 232 height 441
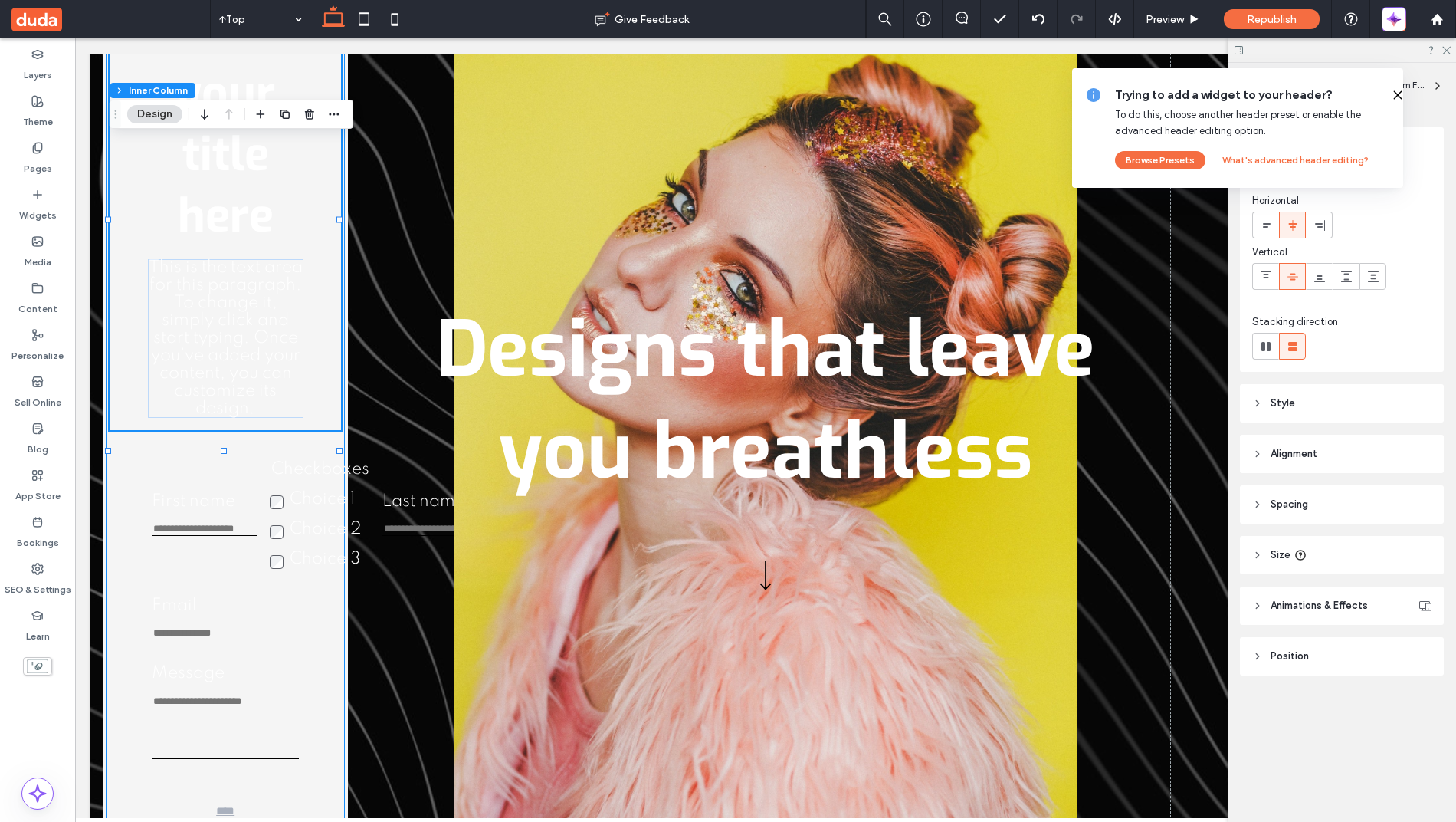
click at [112, 522] on div "Add your title here This is the text area for this paragraph. To change it, sim…" at bounding box center [225, 414] width 238 height 886
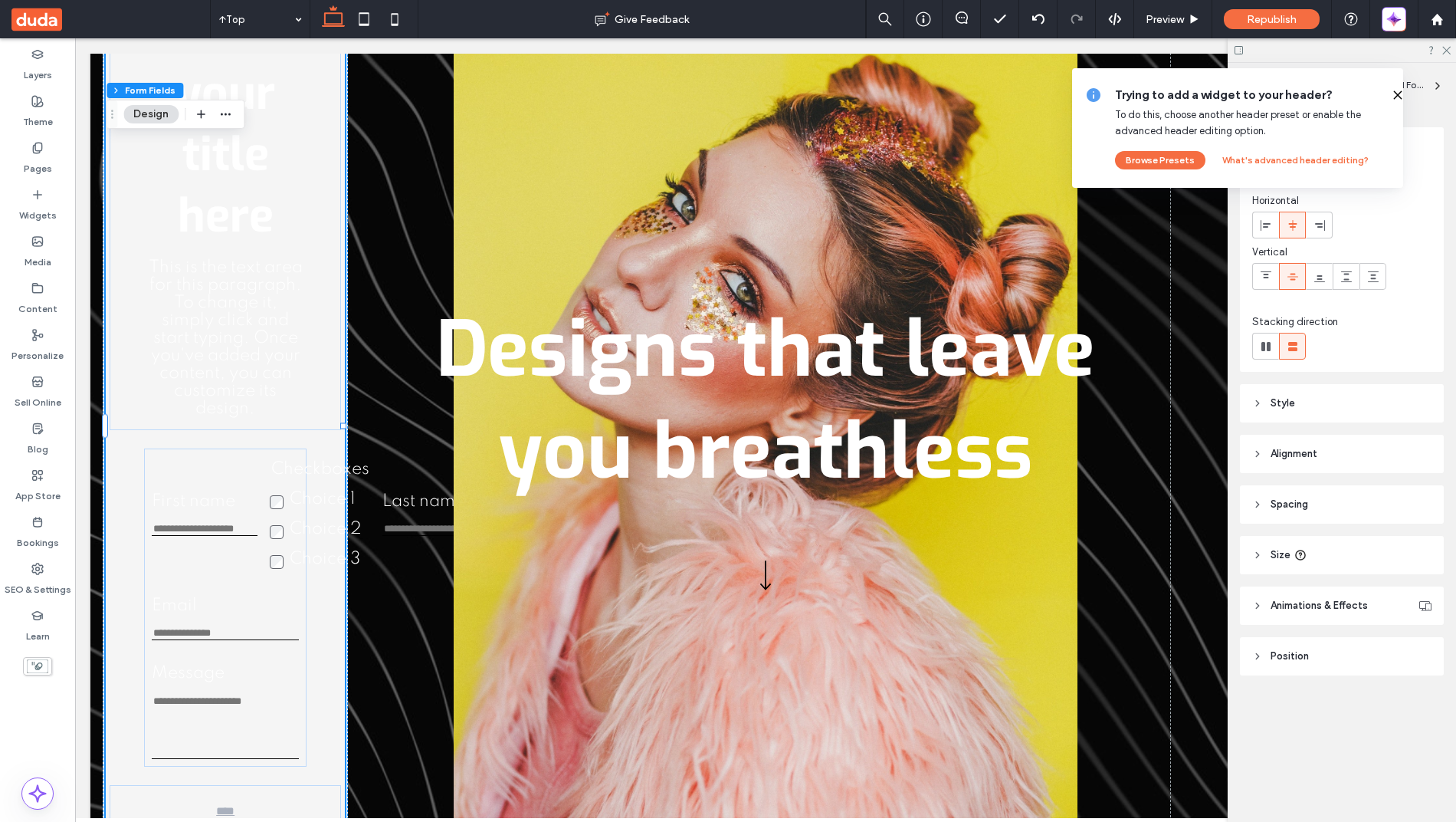
click at [121, 527] on div "Add your title here This is the text area for this paragraph. To change it, sim…" at bounding box center [225, 414] width 238 height 886
click at [1392, 91] on icon at bounding box center [1398, 95] width 12 height 12
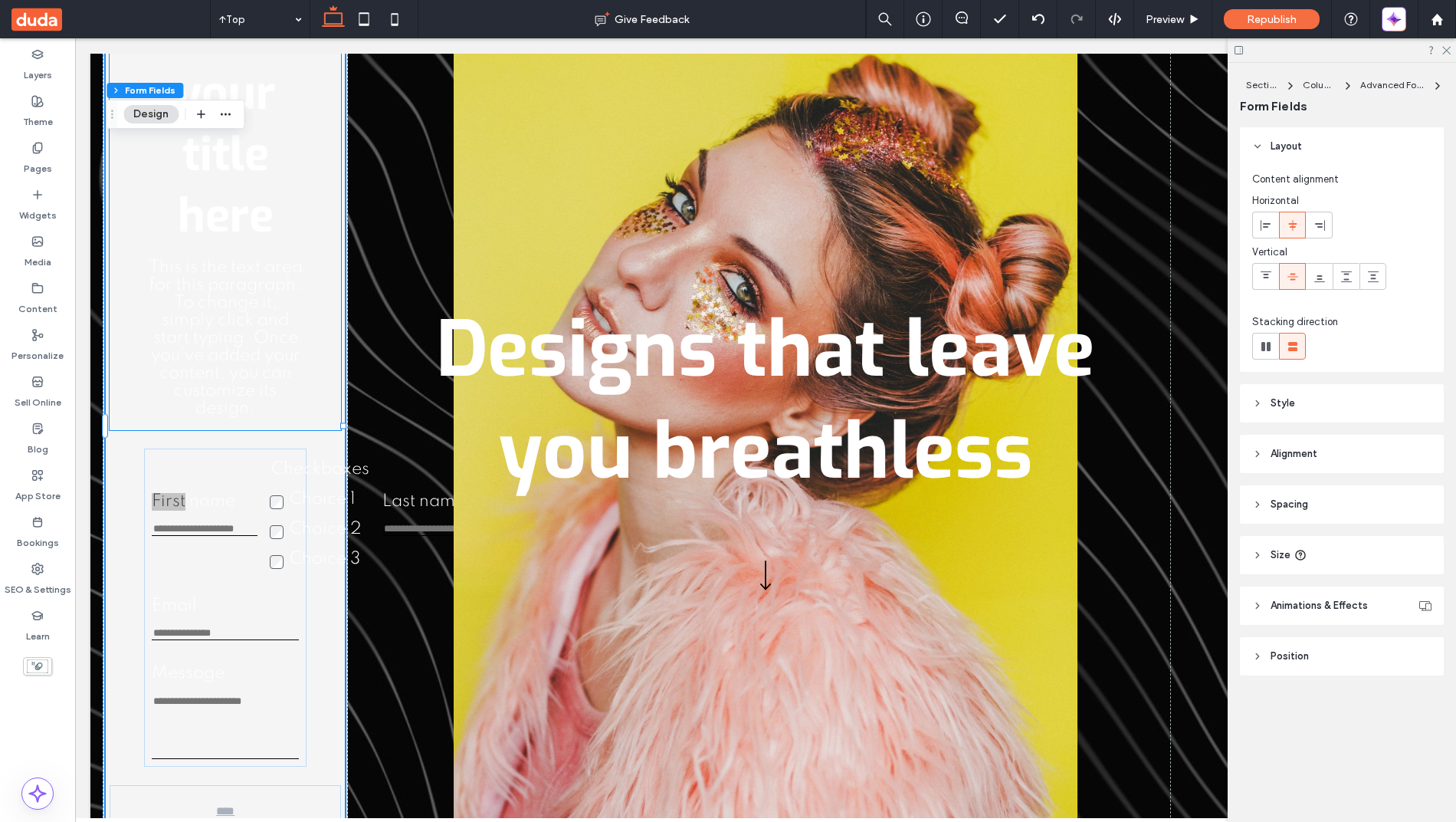
click at [257, 386] on span "This is the text area for this paragraph. To change it, simply click and start …" at bounding box center [225, 338] width 154 height 158
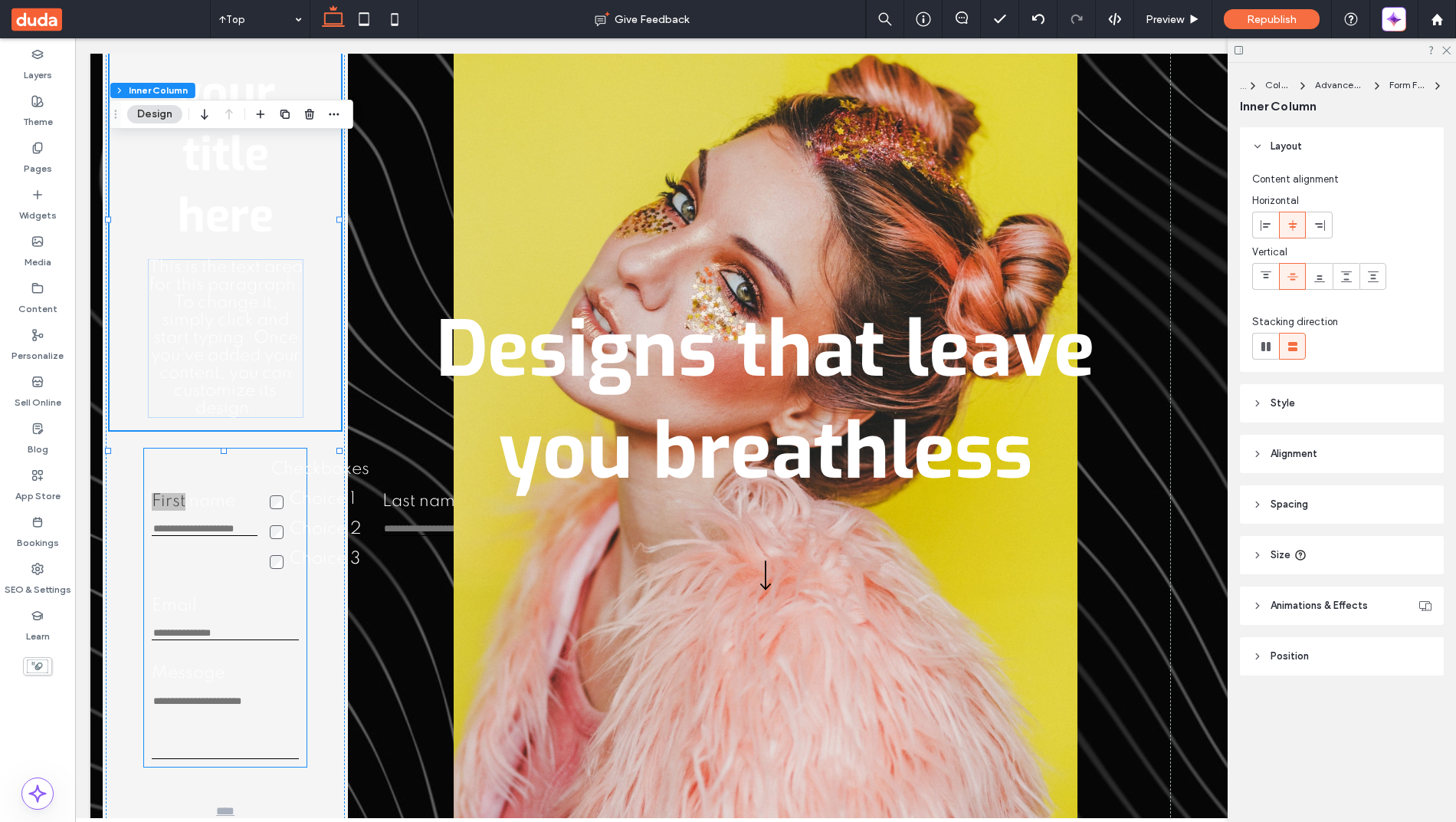
click at [162, 536] on div "First name This is required" at bounding box center [205, 514] width 106 height 43
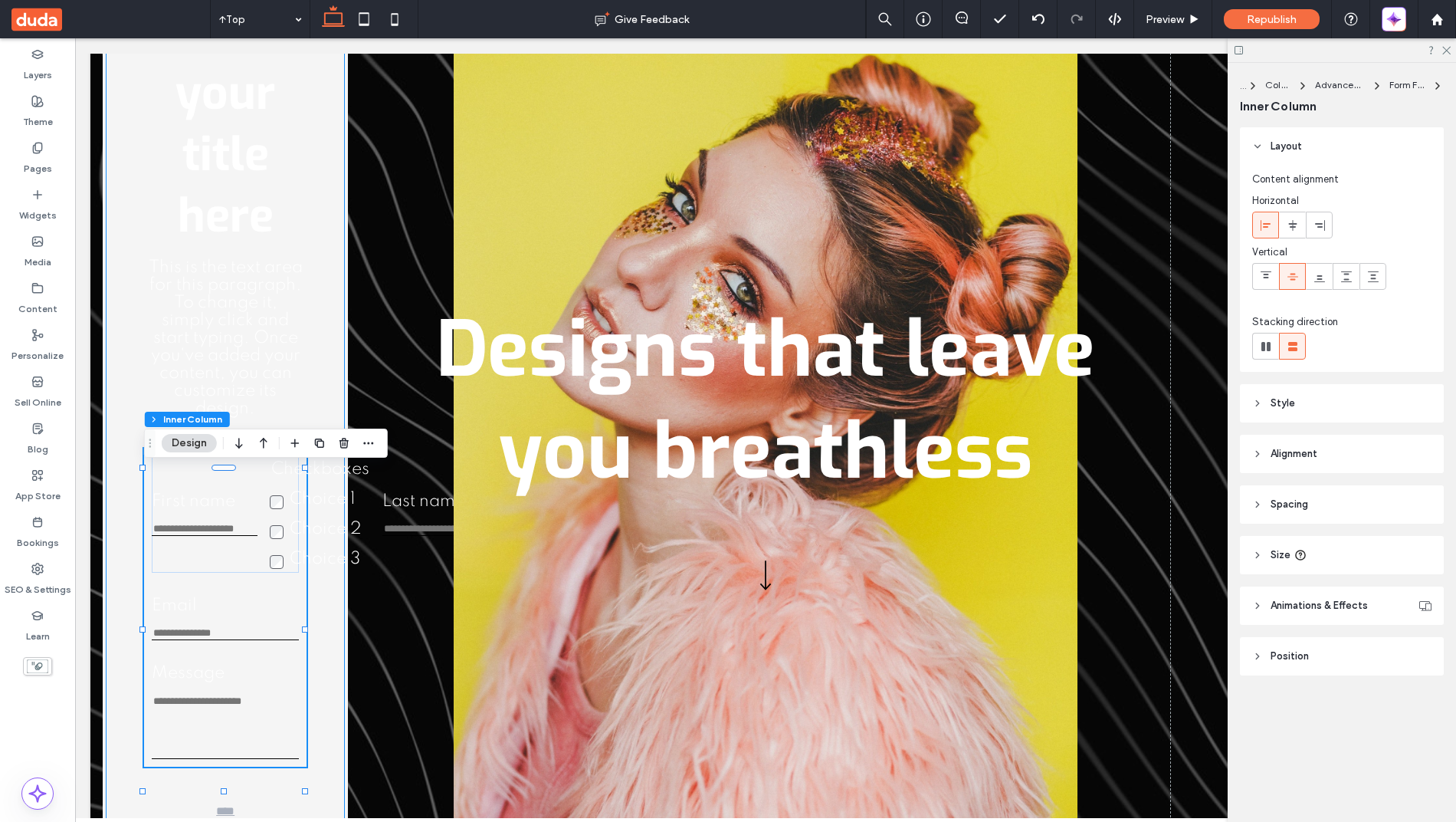
click at [130, 566] on div "Add your title here This is the text area for this paragraph. To change it, sim…" at bounding box center [225, 414] width 238 height 886
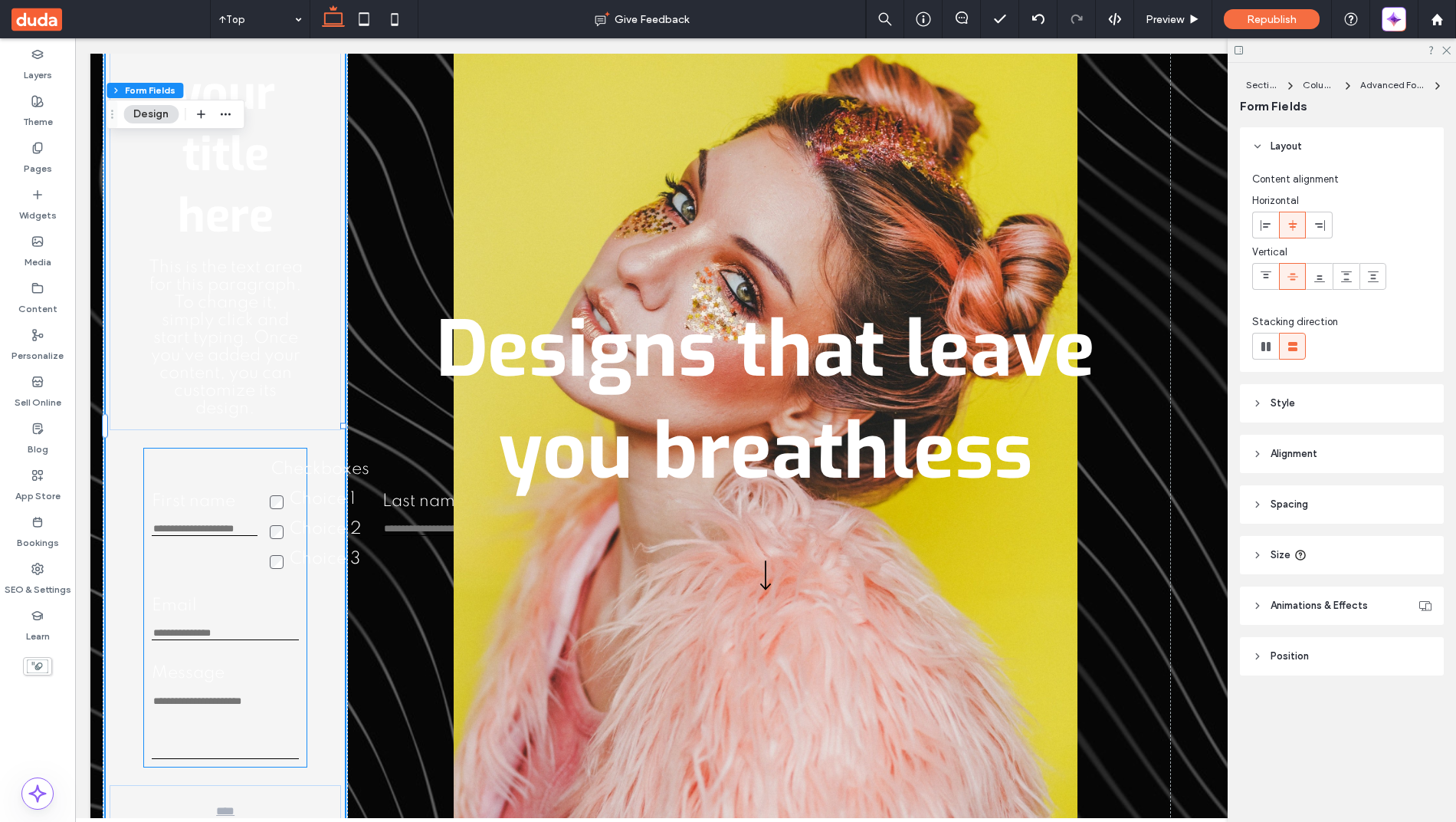
click at [186, 534] on div "First name This is required" at bounding box center [205, 514] width 106 height 43
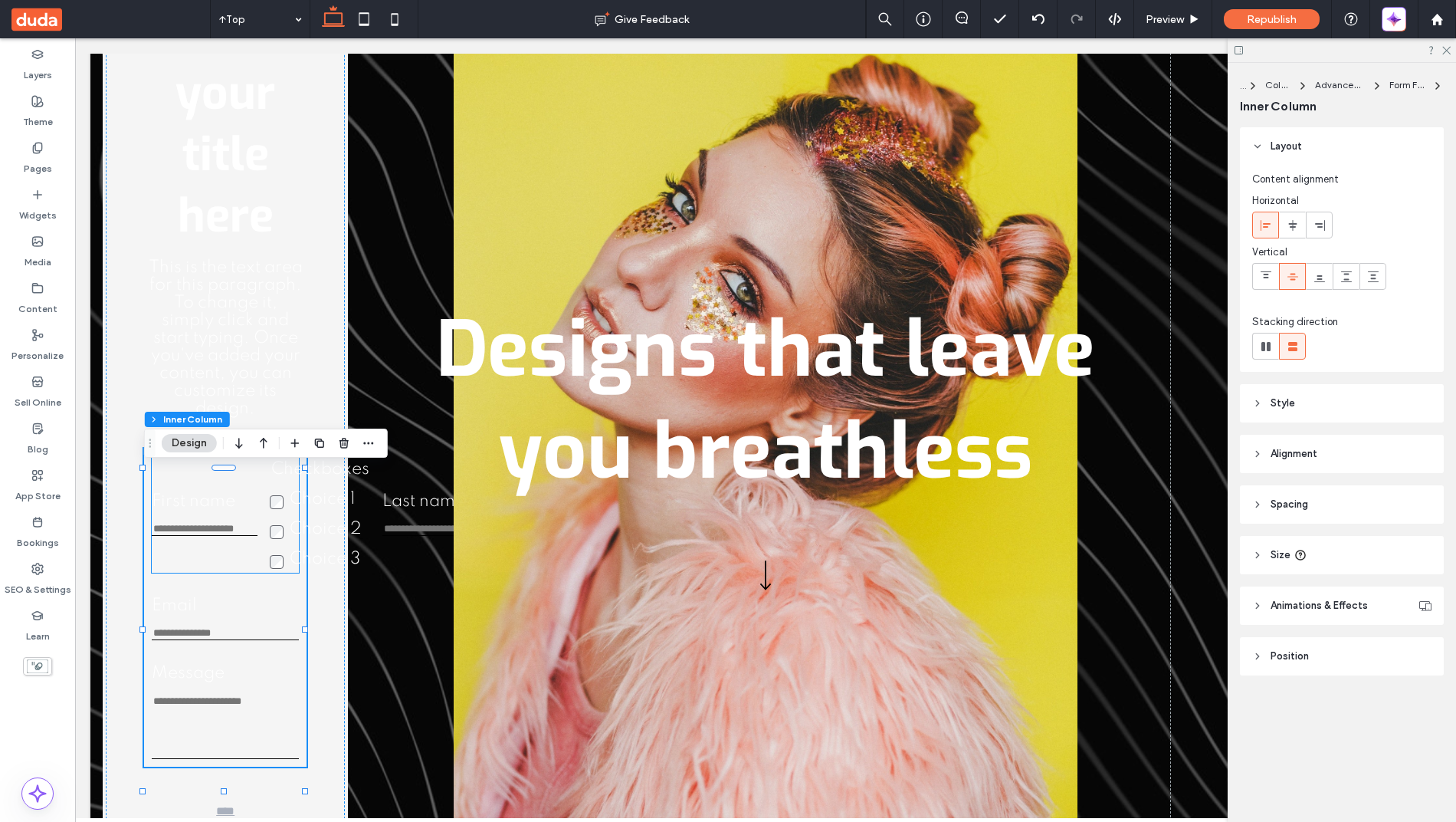
click at [171, 510] on label "First name" at bounding box center [205, 501] width 106 height 17
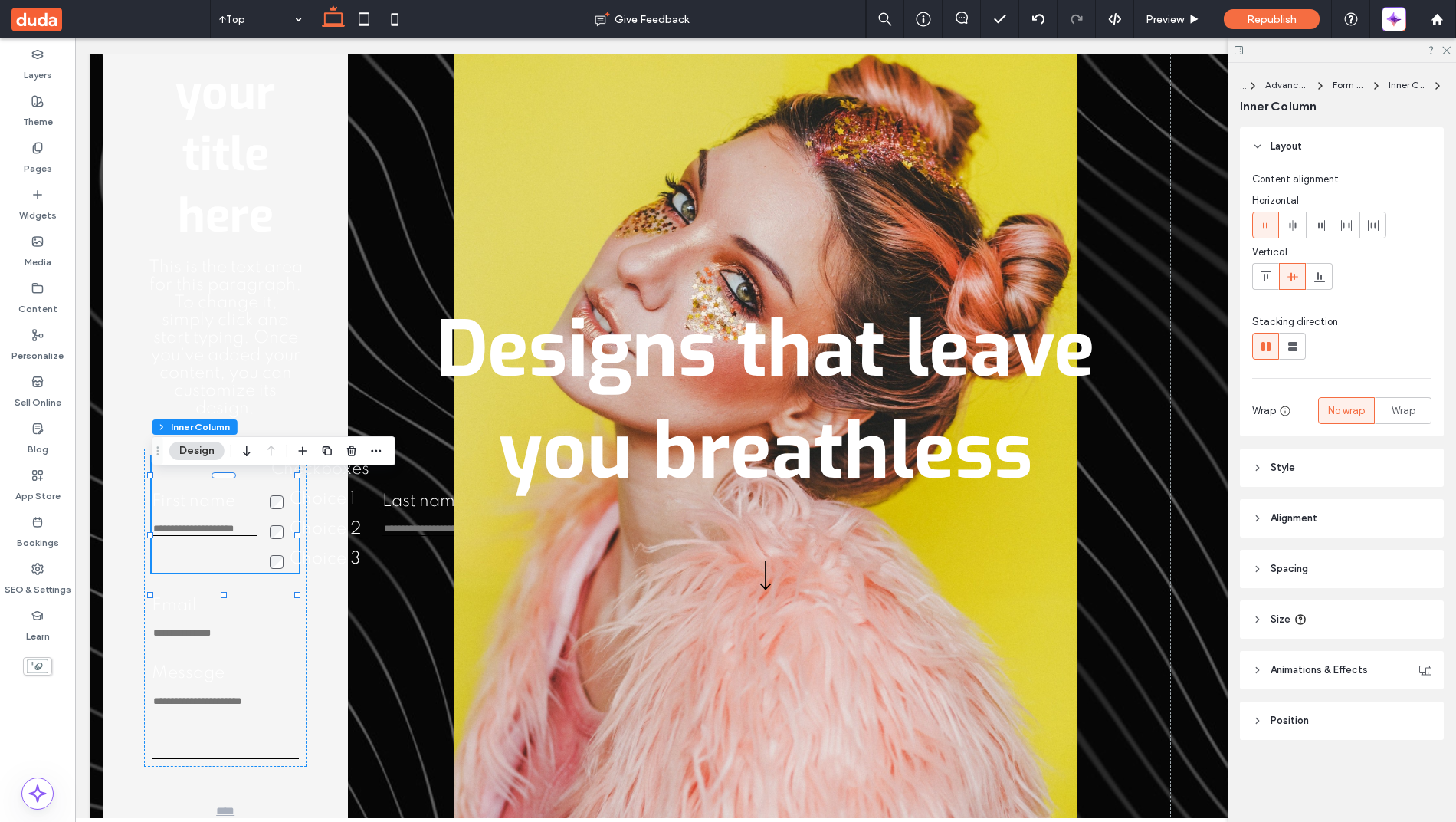
click at [171, 510] on label "First name" at bounding box center [205, 501] width 106 height 17
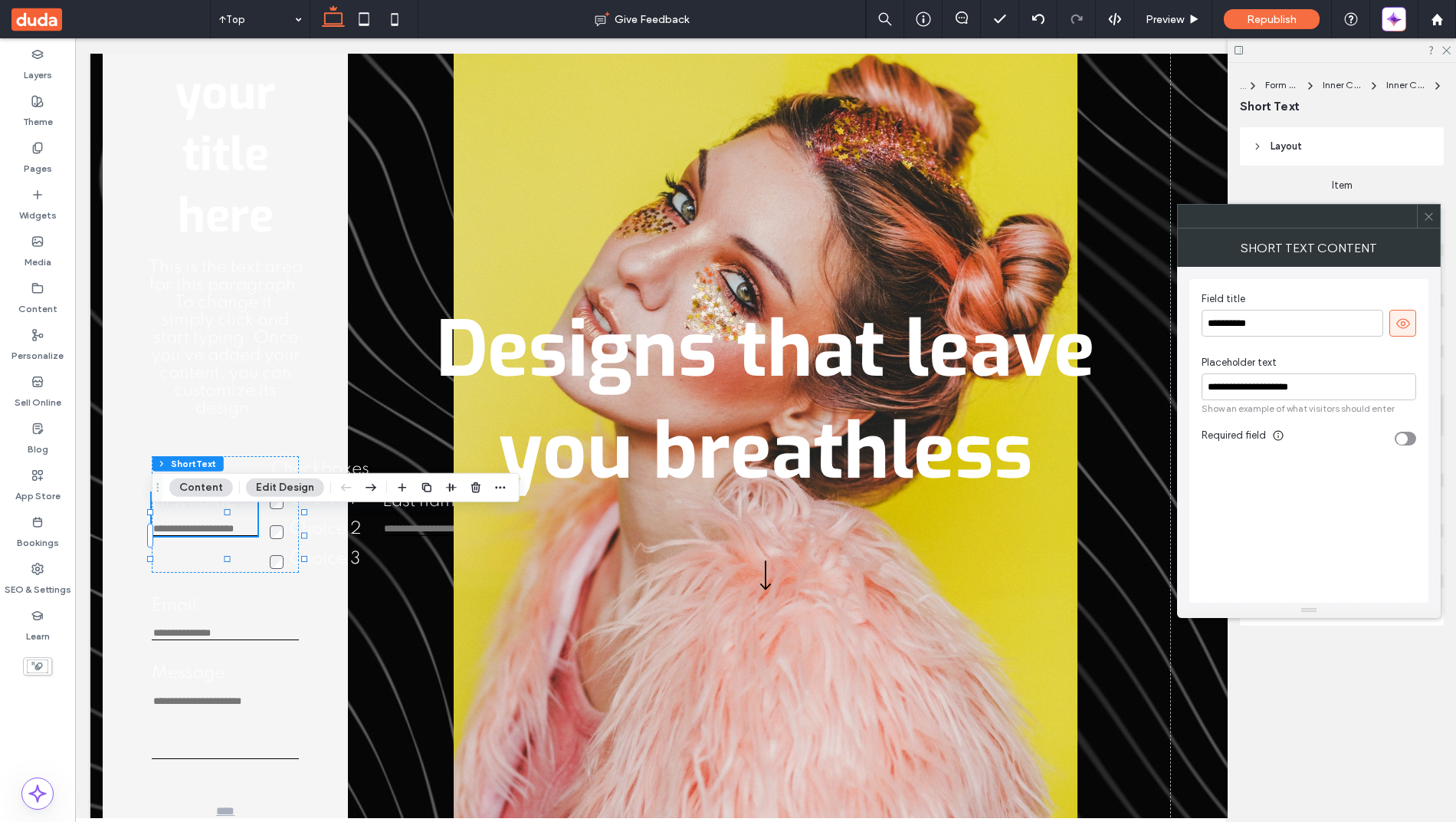
click at [1435, 218] on div at bounding box center [1428, 216] width 23 height 23
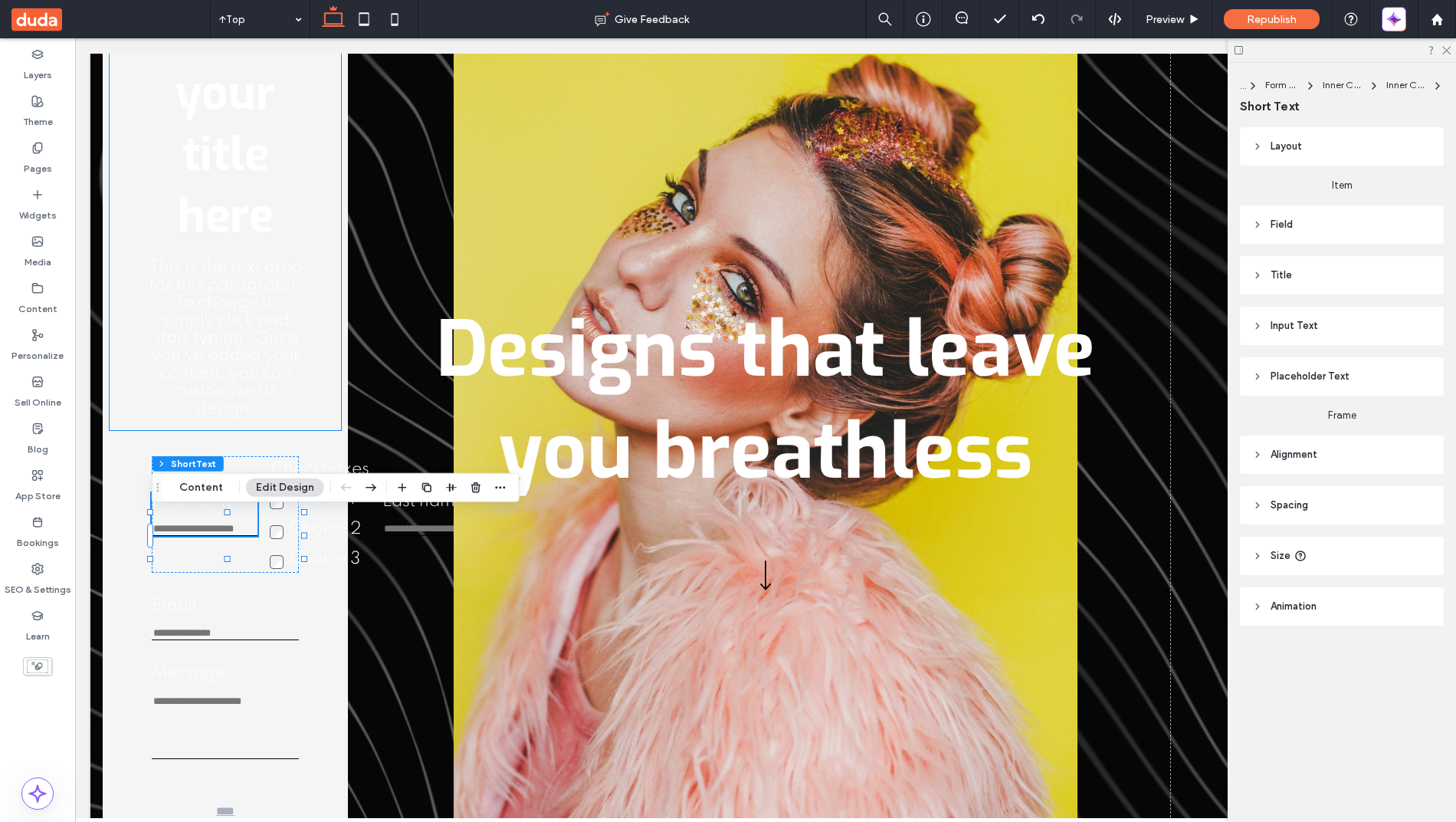
click at [341, 82] on div "Add your title here This is the text area for this paragraph. To change it, sim…" at bounding box center [225, 414] width 238 height 886
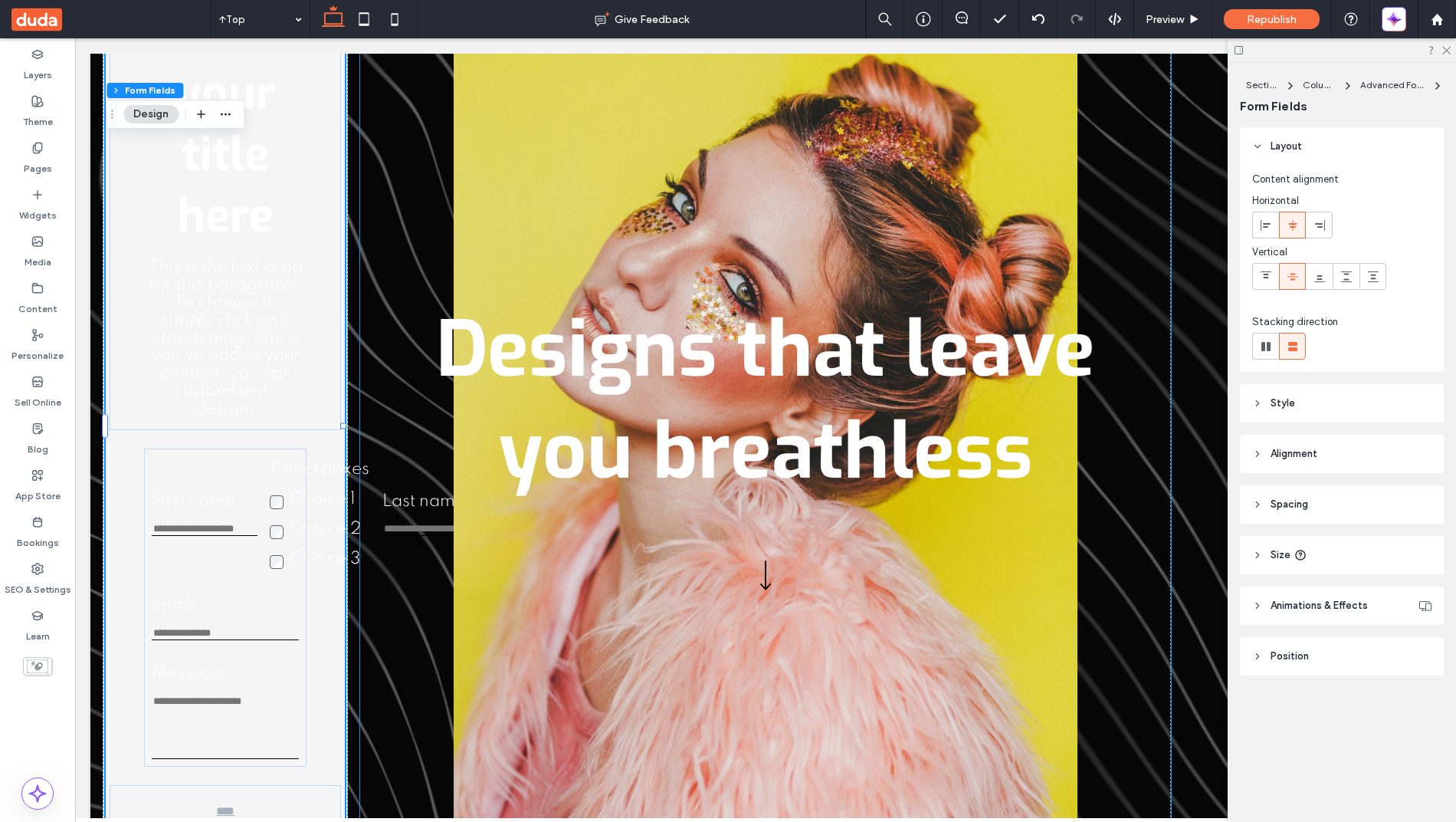
click at [361, 95] on div "Designs that leave you breathless" at bounding box center [764, 413] width 810 height 935
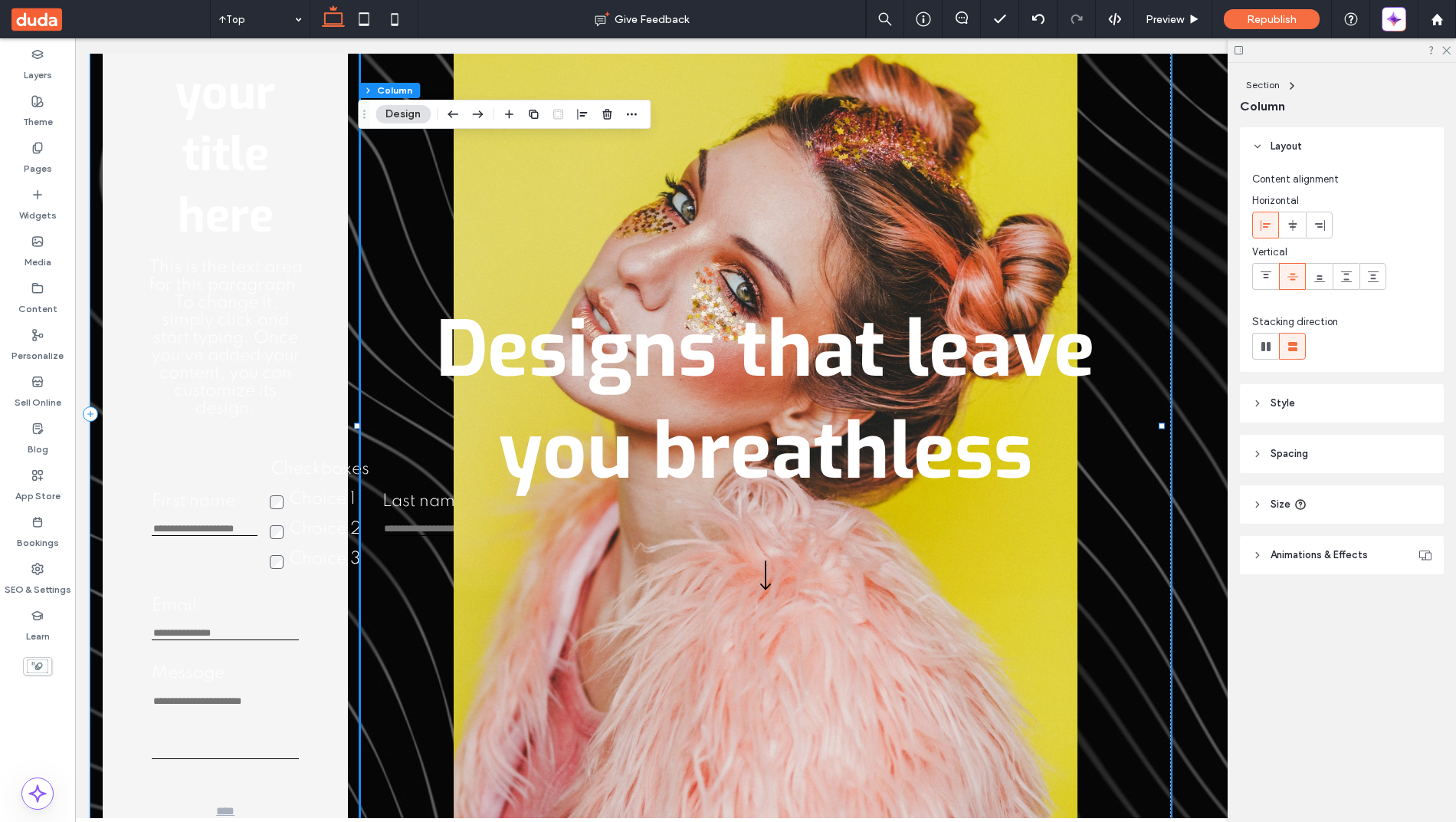
click at [356, 98] on div "Add your title here This is the text area for this paragraph. To change it, sim…" at bounding box center [226, 413] width 270 height 935
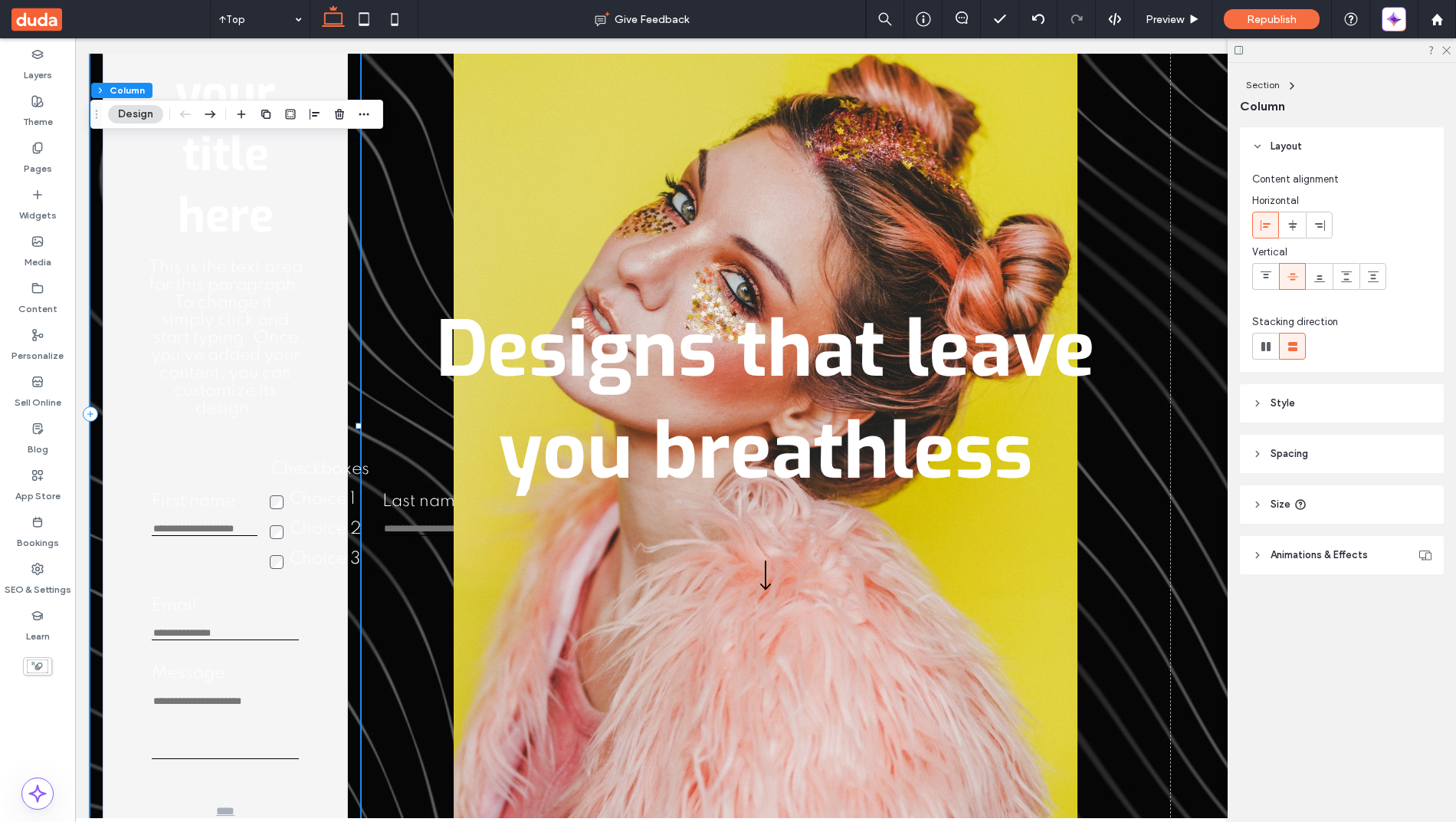
click at [357, 210] on div "Add your title here This is the text area for this paragraph. To change it, sim…" at bounding box center [226, 413] width 270 height 935
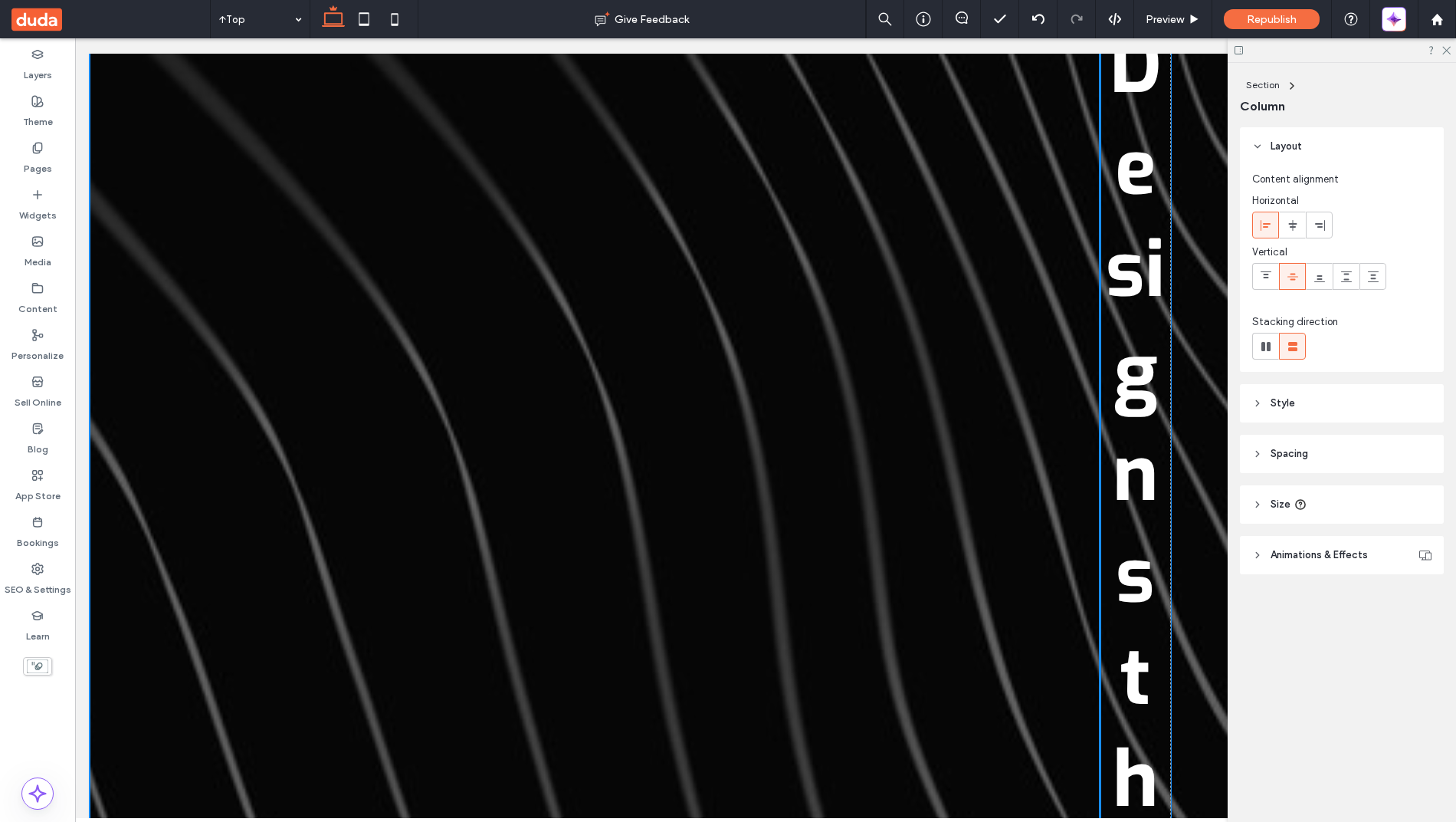
drag, startPoint x: 356, startPoint y: 424, endPoint x: 1103, endPoint y: 417, distance: 747.0
type input "**"
type input "*****"
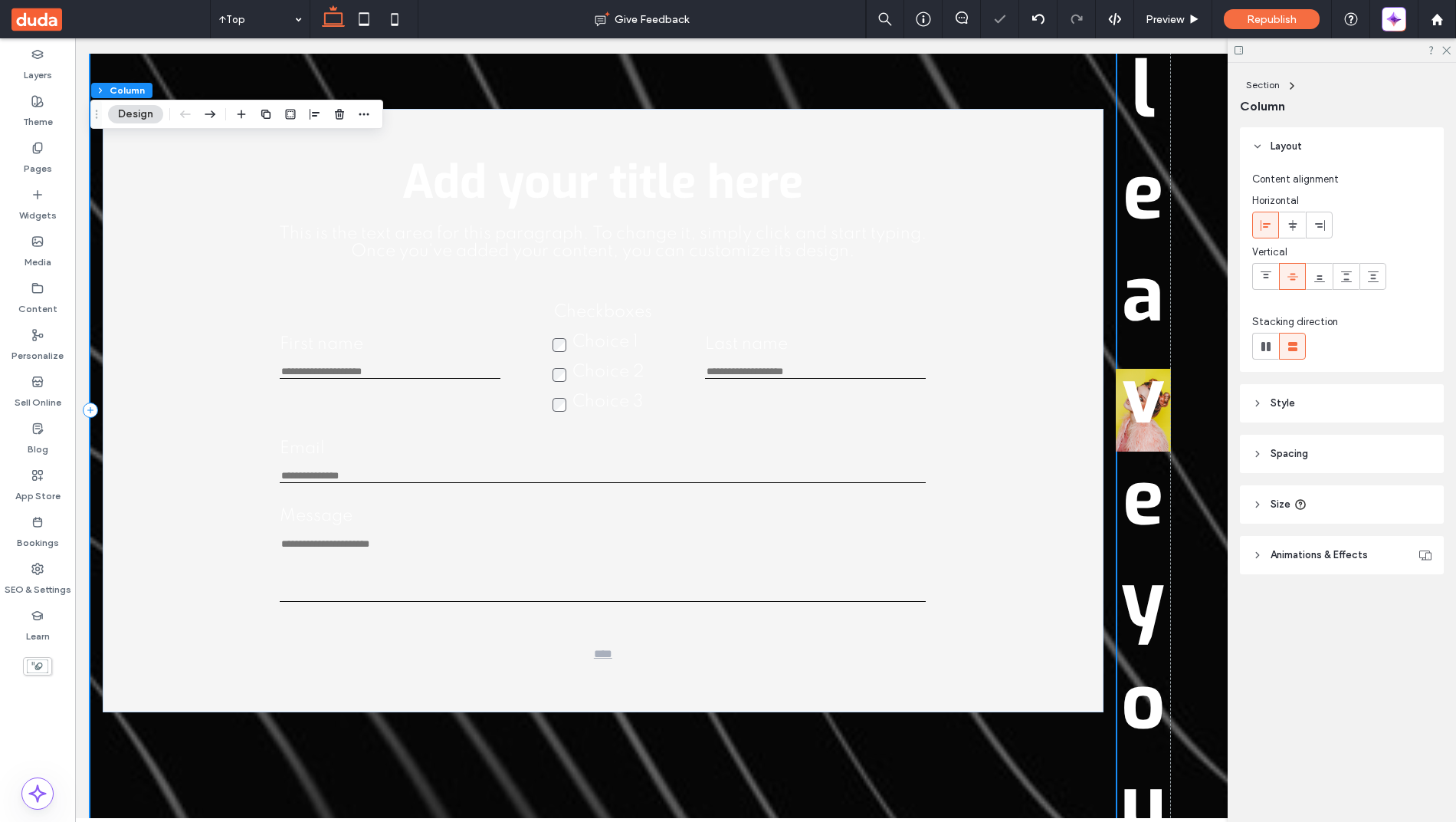
scroll to position [1432, 0]
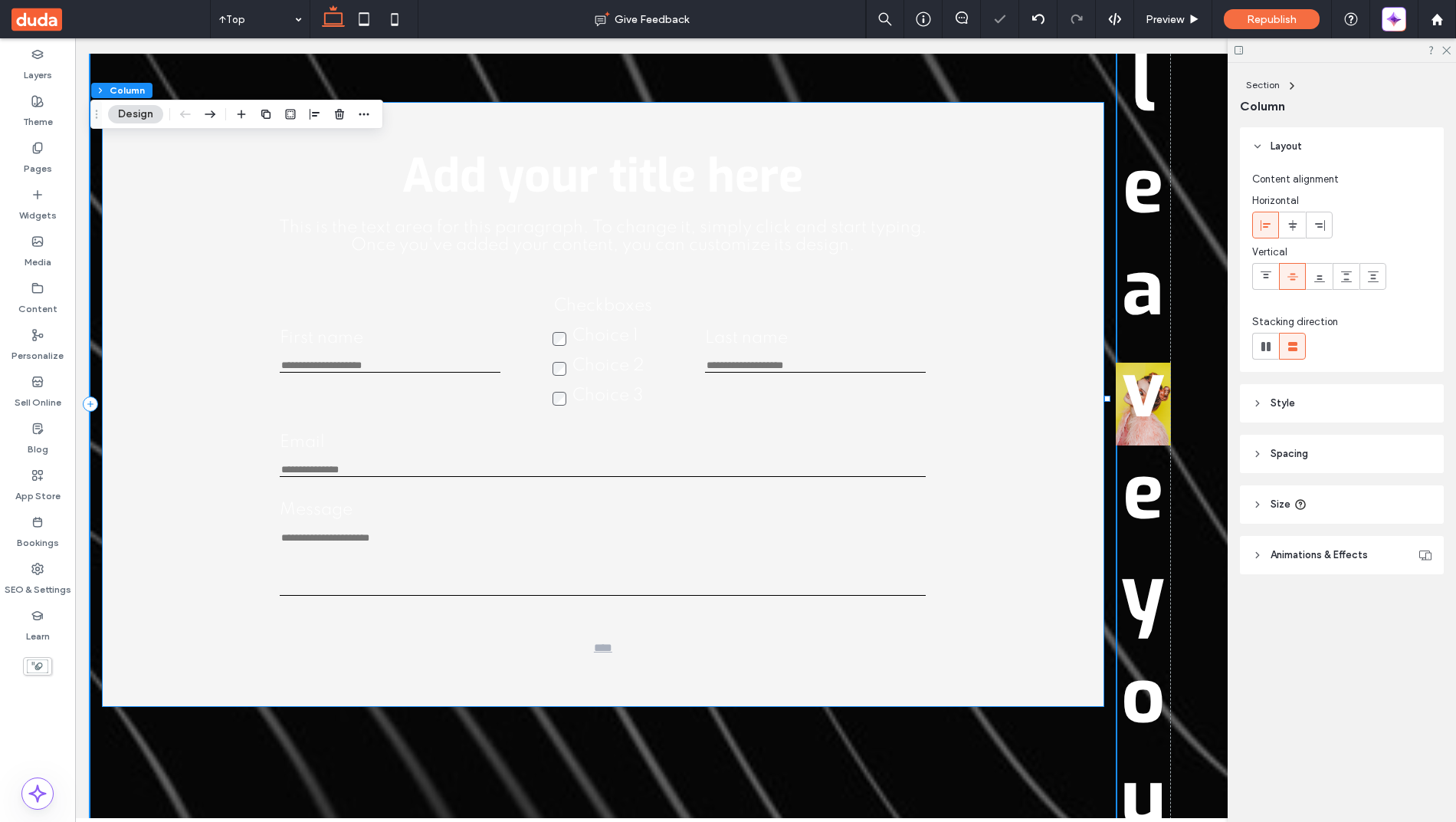
click at [562, 466] on input "Email" at bounding box center [602, 471] width 646 height 13
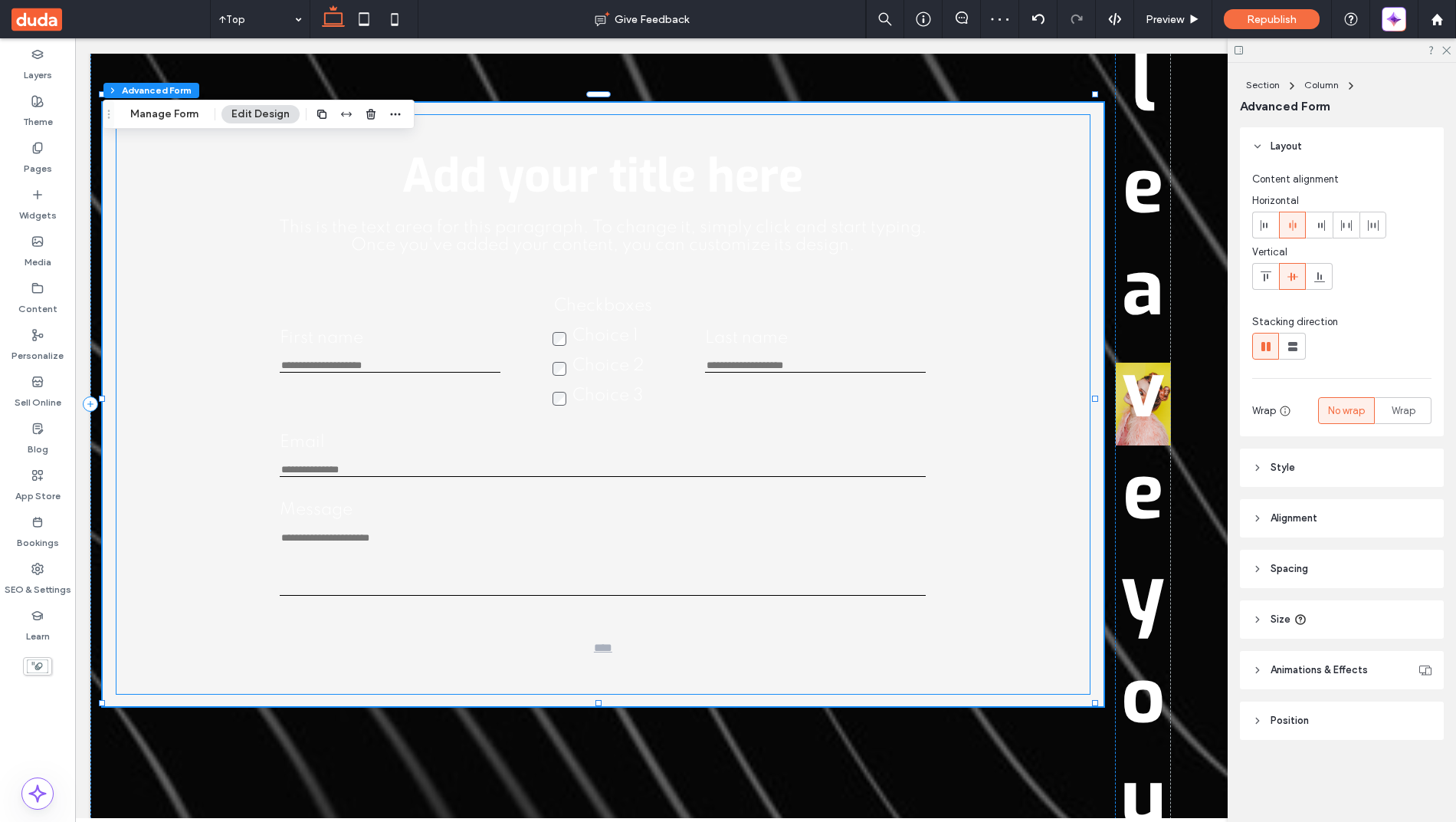
click at [337, 473] on div "First name This is required Checkboxes Choice 1 Choice 2 Choice 3 This is requi…" at bounding box center [602, 444] width 661 height 318
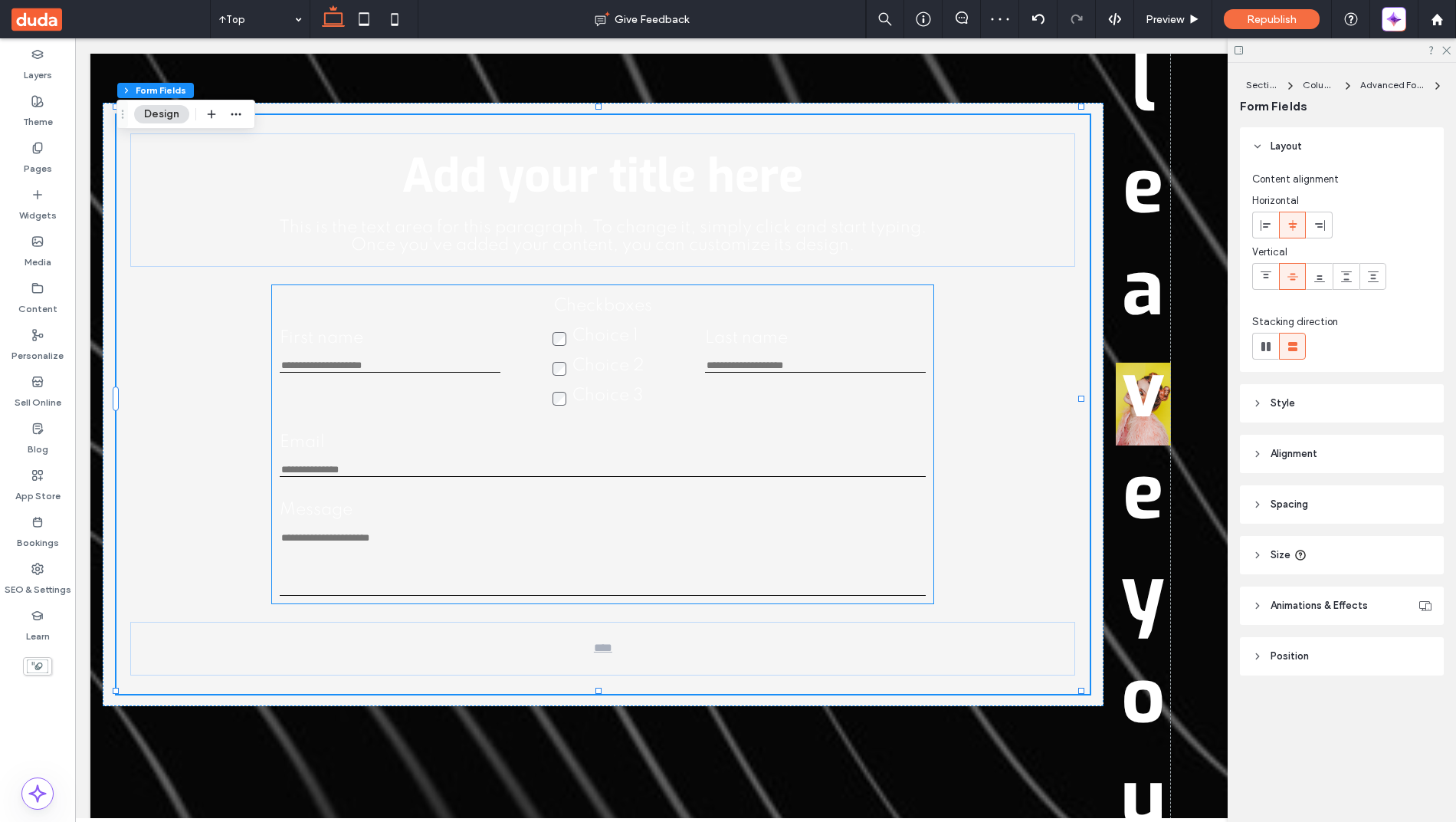
click at [295, 442] on label "Email" at bounding box center [602, 442] width 646 height 17
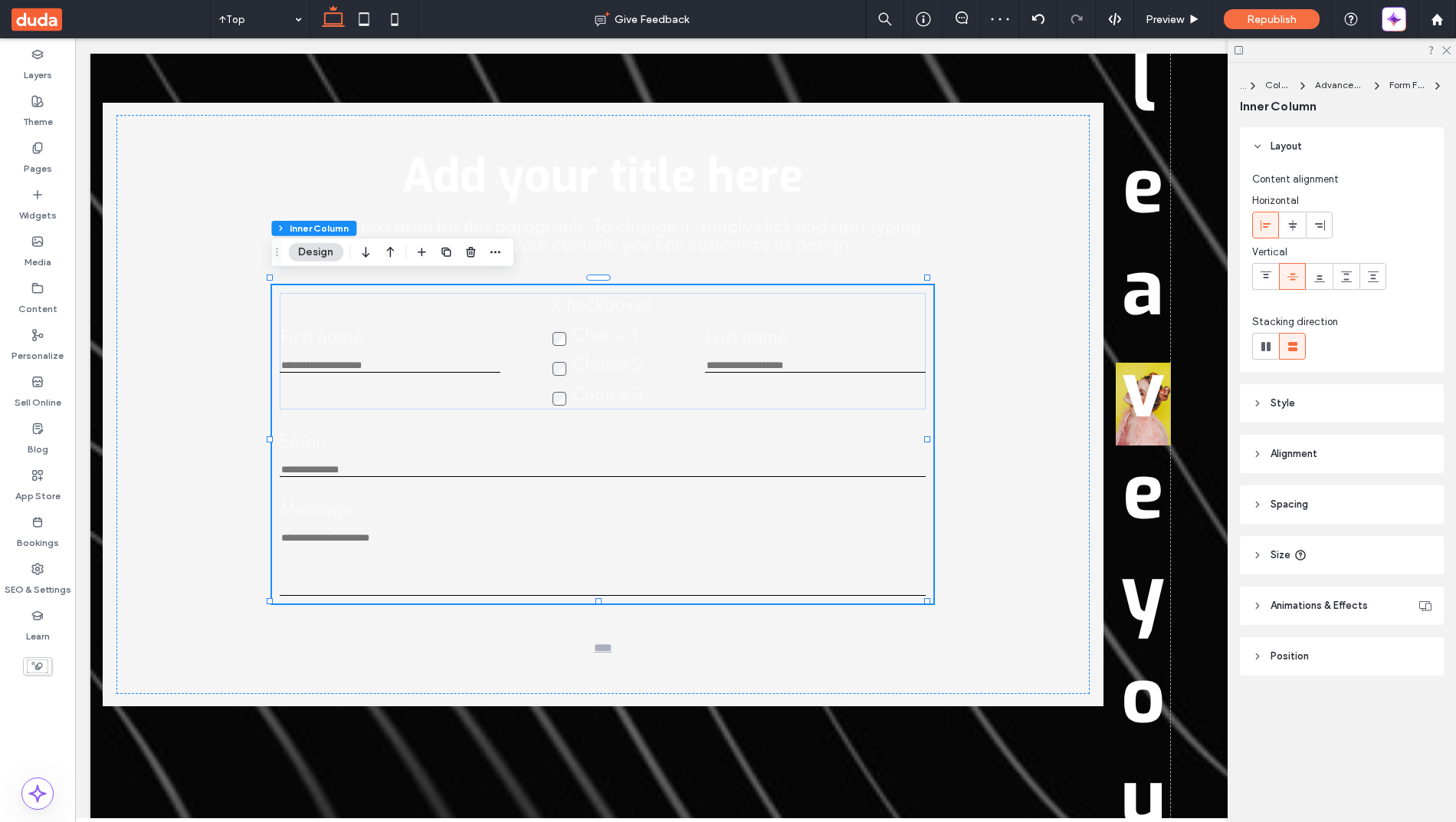
click at [293, 435] on label "Email" at bounding box center [602, 442] width 646 height 17
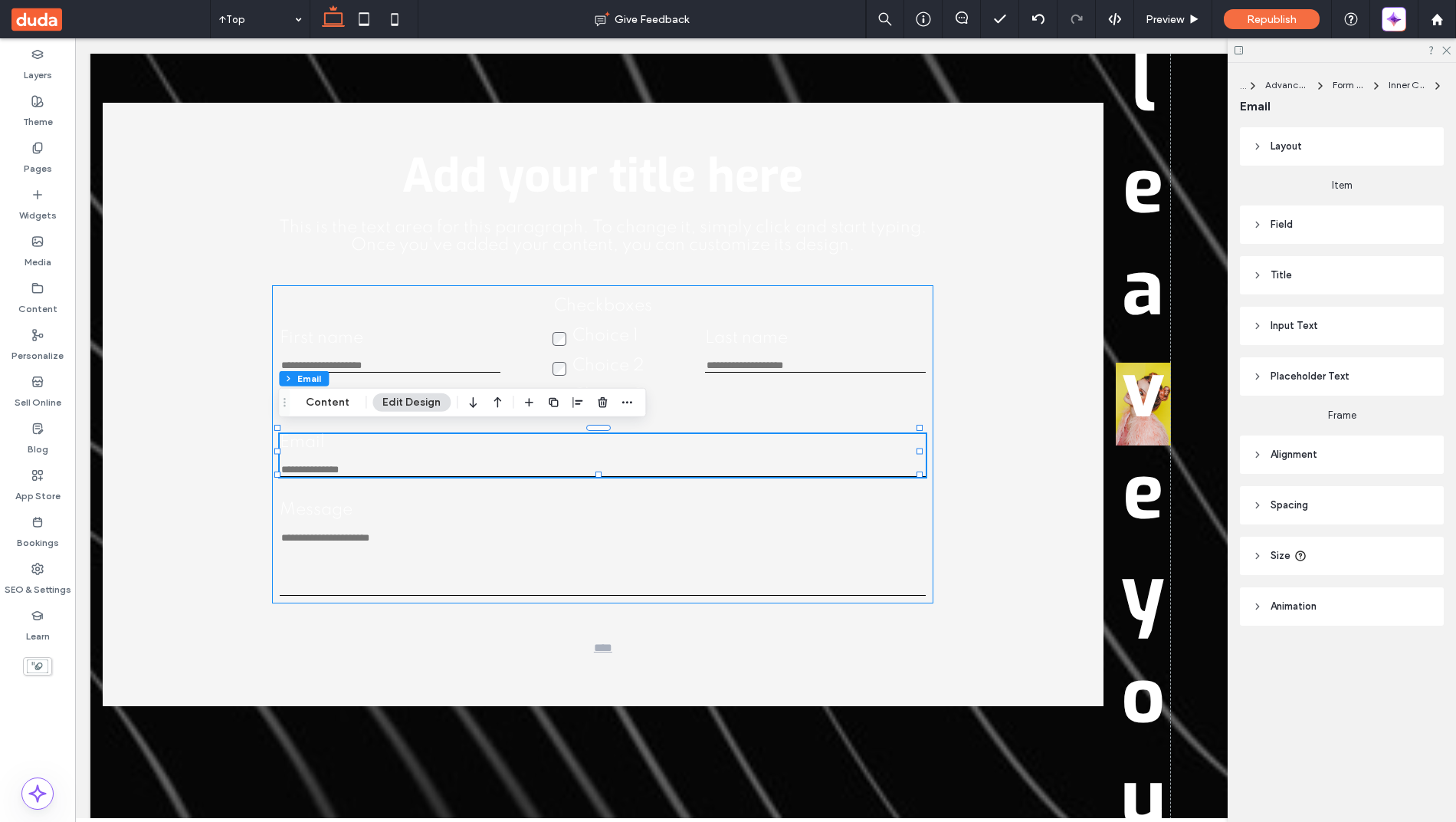
click at [293, 435] on label "Email" at bounding box center [602, 442] width 646 height 17
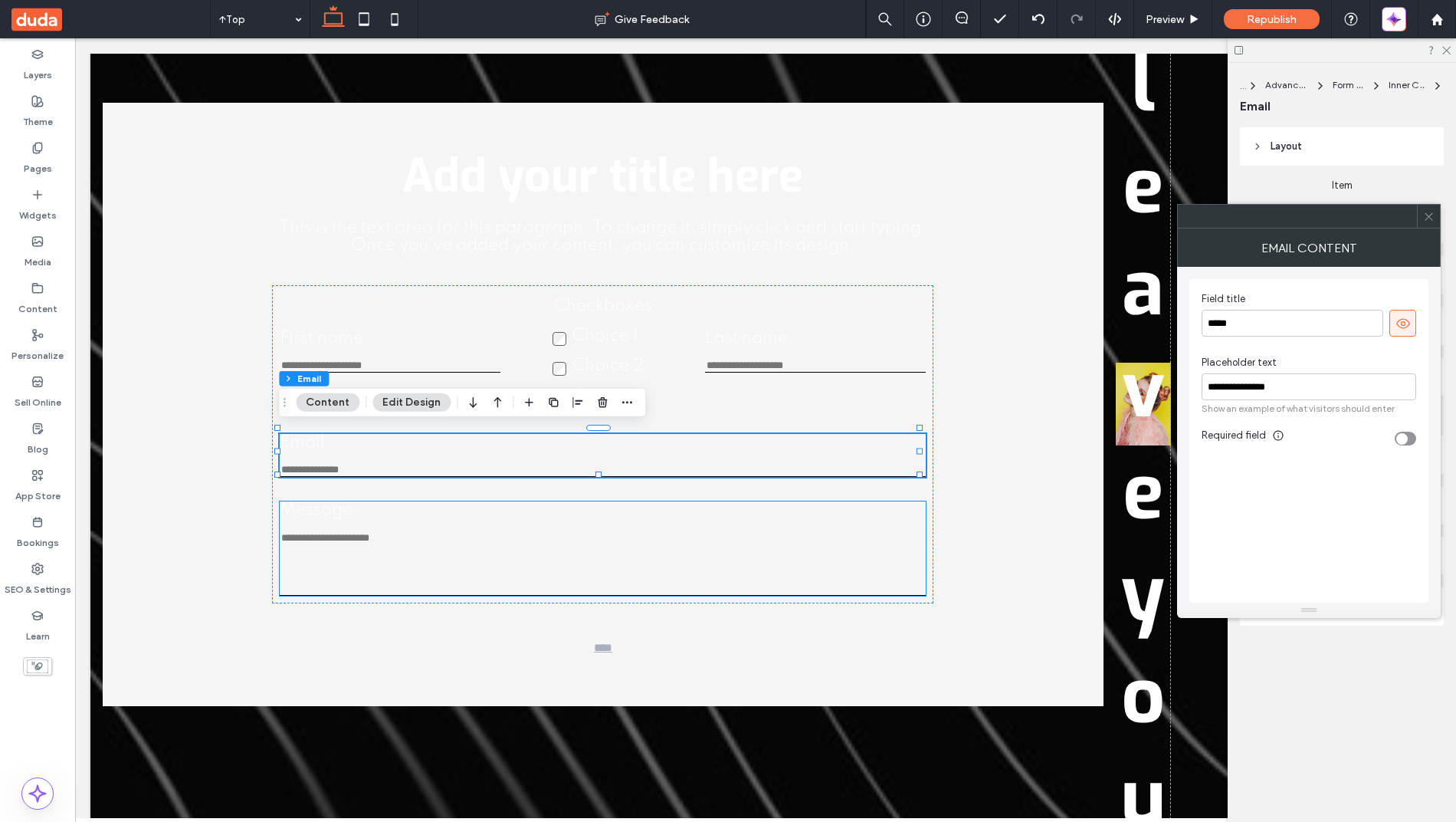
click at [323, 567] on textarea "Message" at bounding box center [602, 563] width 646 height 64
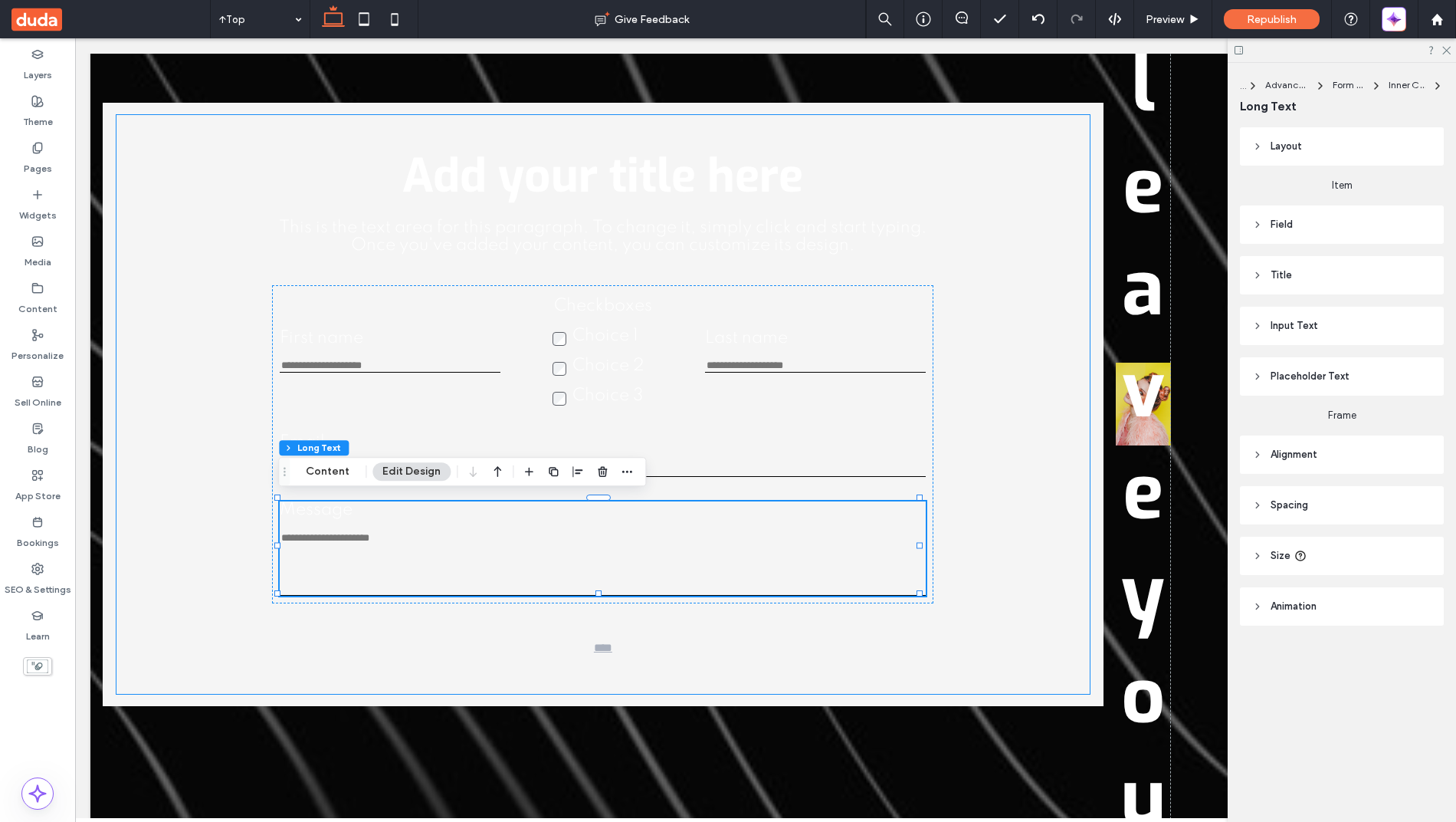
click at [186, 589] on div "Add your title here This is the text area for this paragraph. To change it, sim…" at bounding box center [603, 404] width 973 height 579
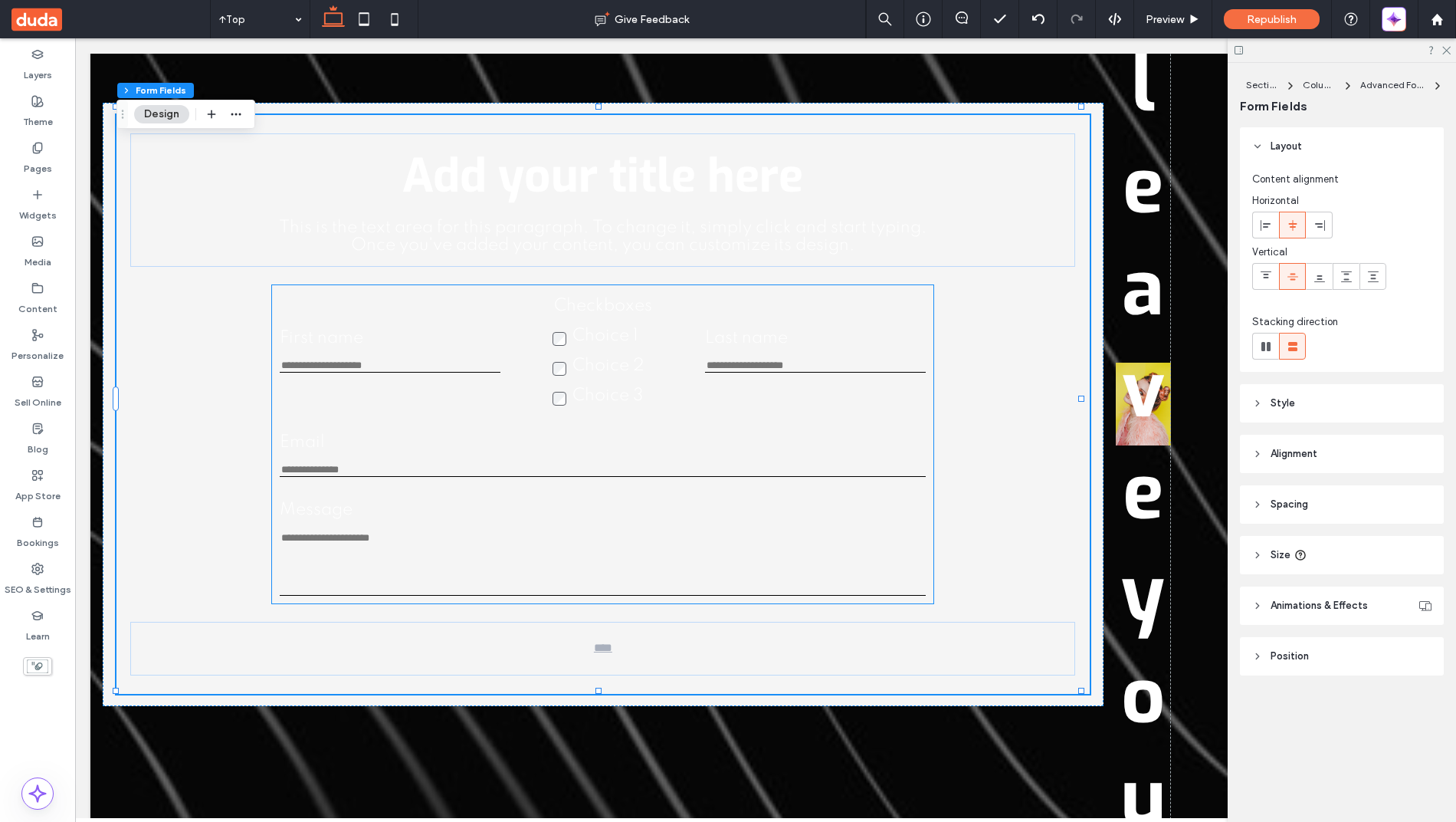
click at [332, 531] on textarea "Message" at bounding box center [602, 563] width 646 height 64
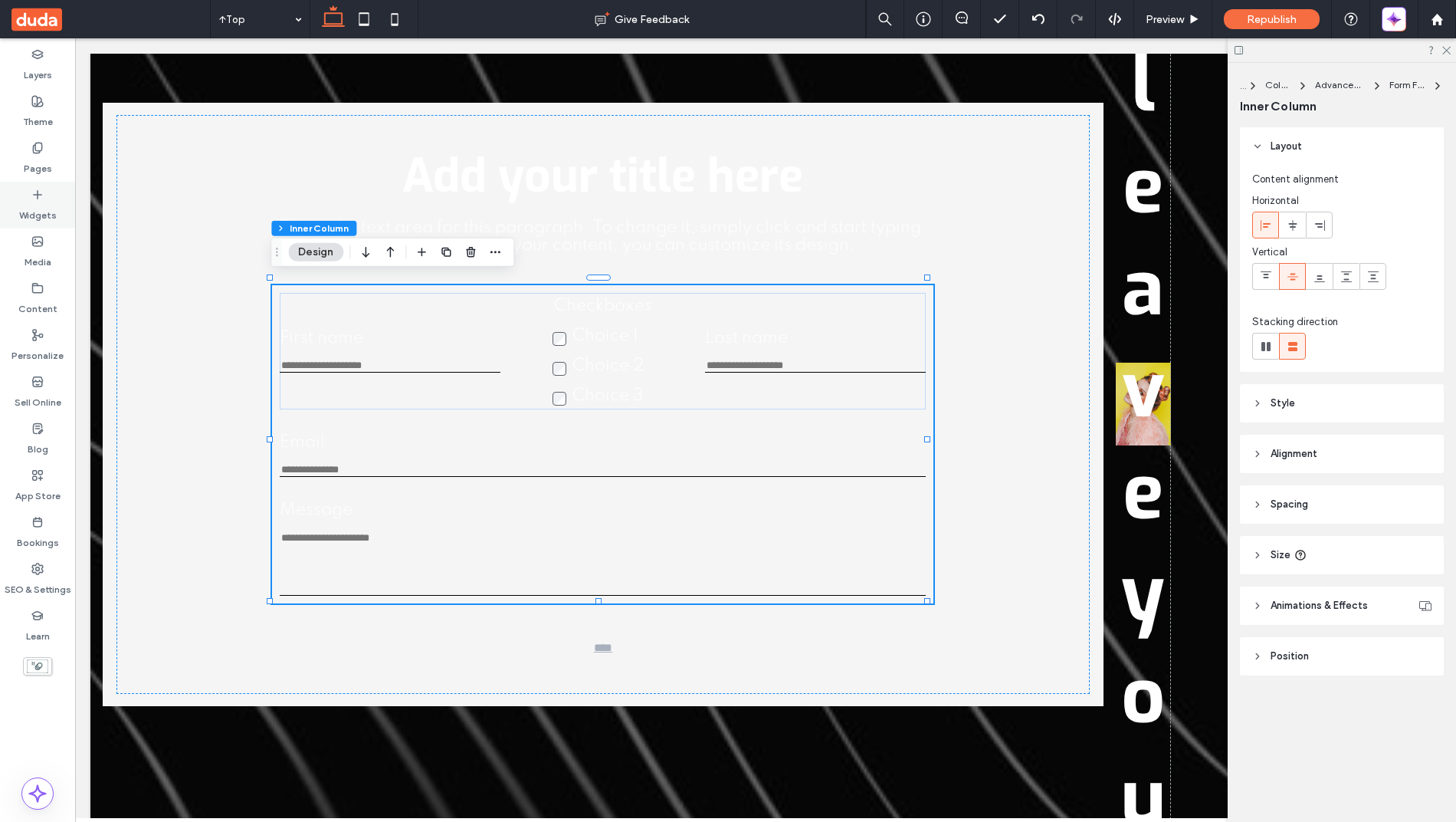
click at [33, 207] on label "Widgets" at bounding box center [37, 211] width 37 height 21
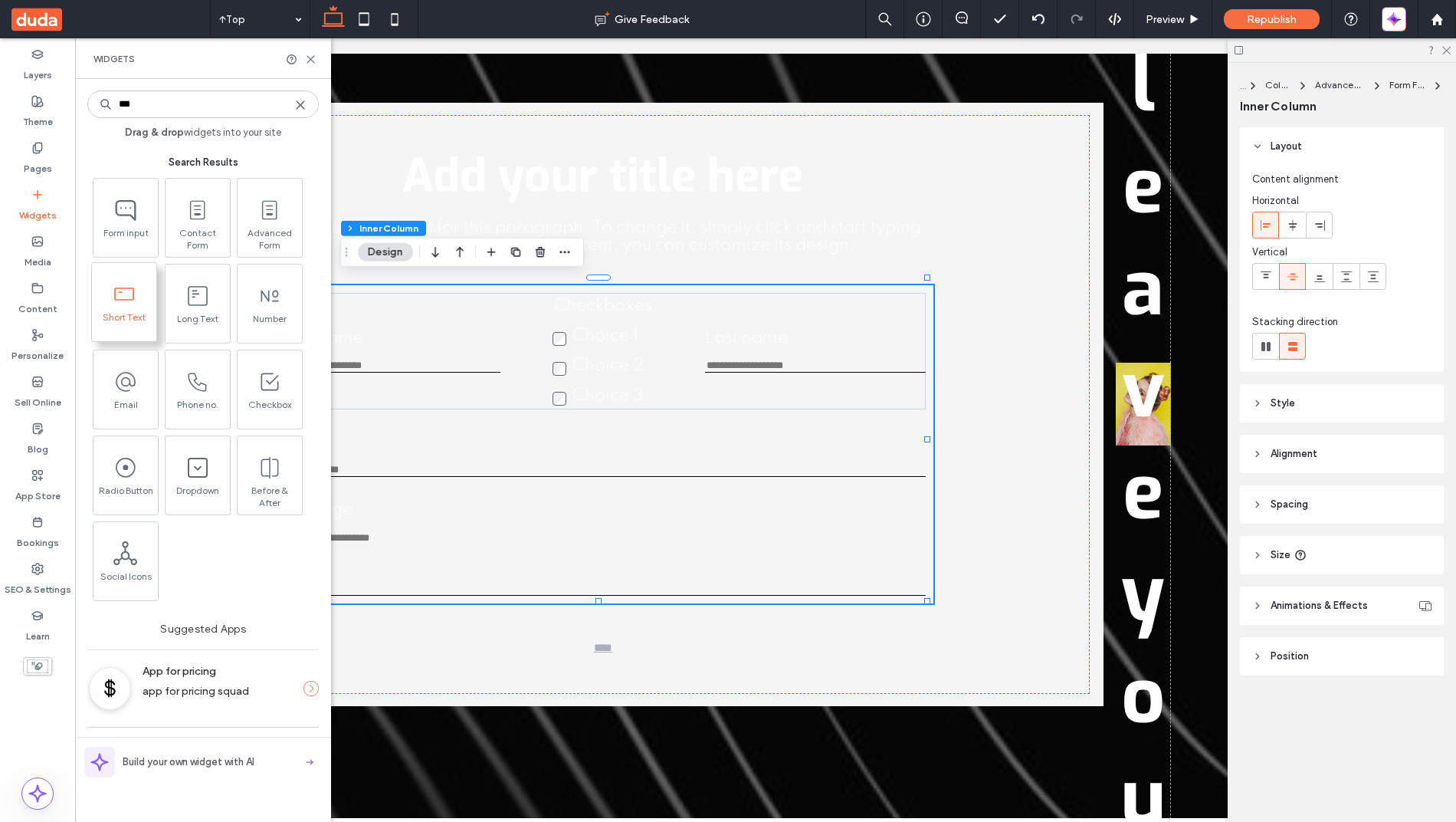
type input "***"
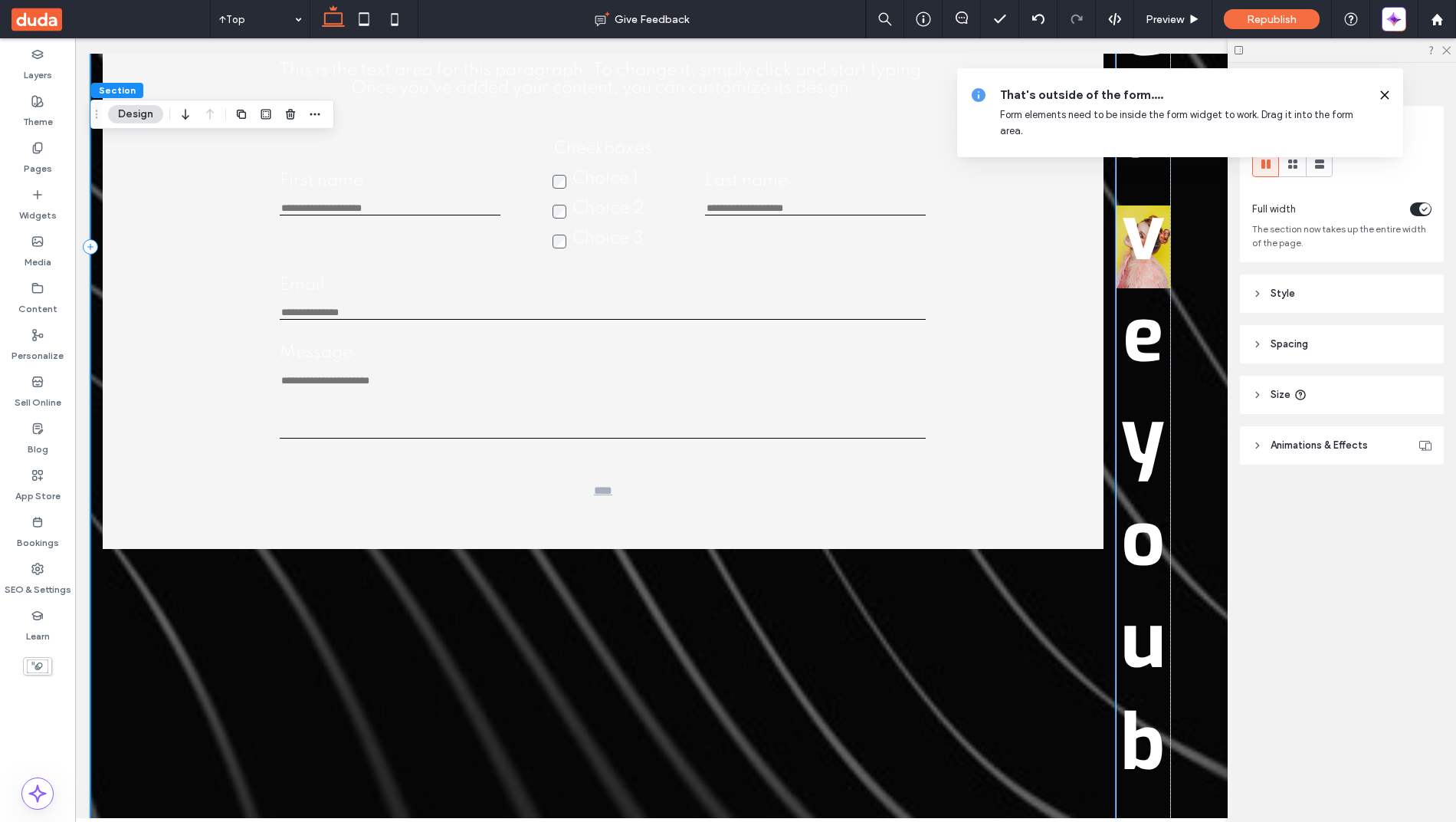
scroll to position [1328, 0]
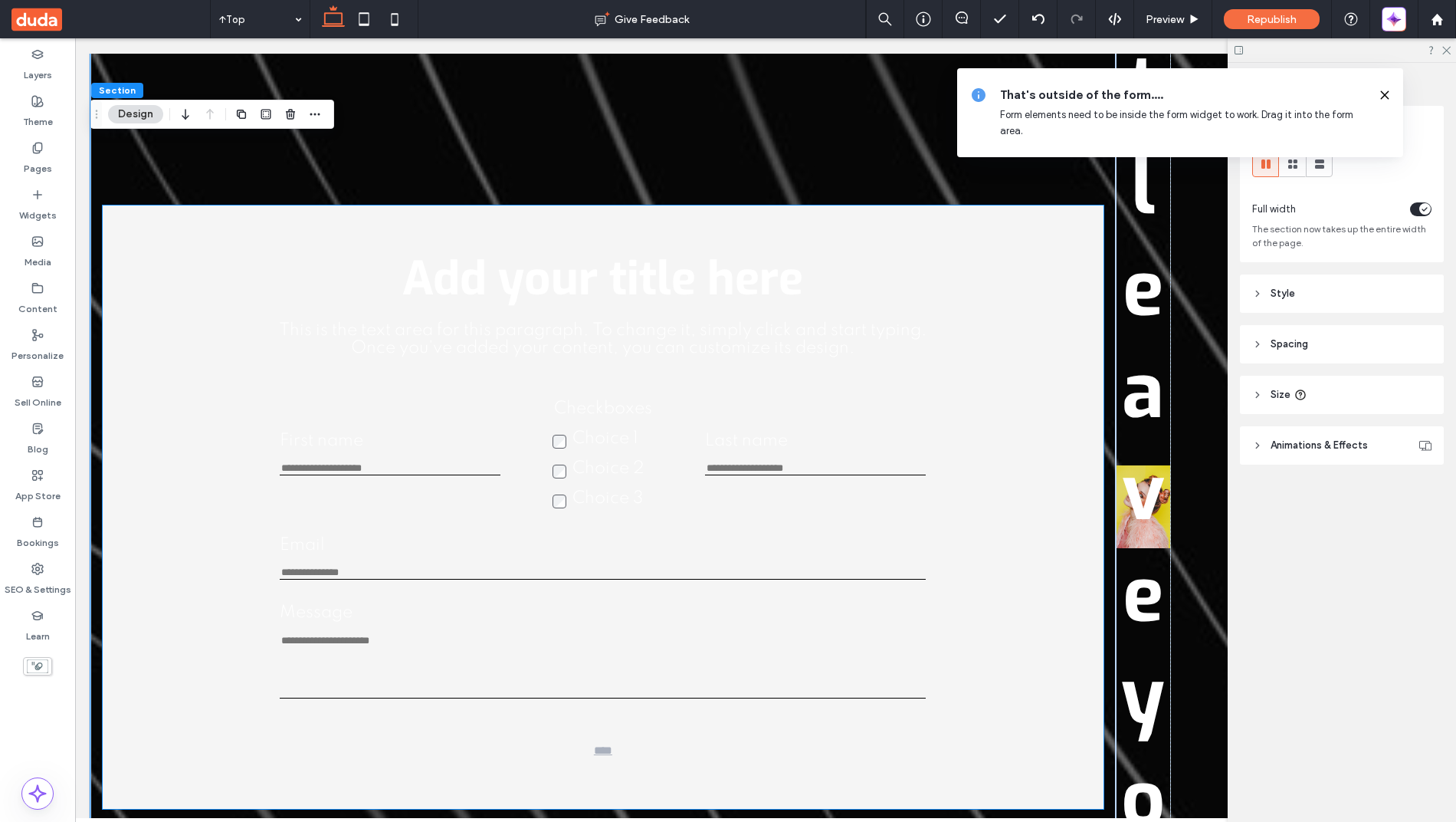
click at [324, 399] on div "First name This is required Checkboxes Choice 1 Choice 2 Choice 3 This is requi…" at bounding box center [602, 454] width 646 height 117
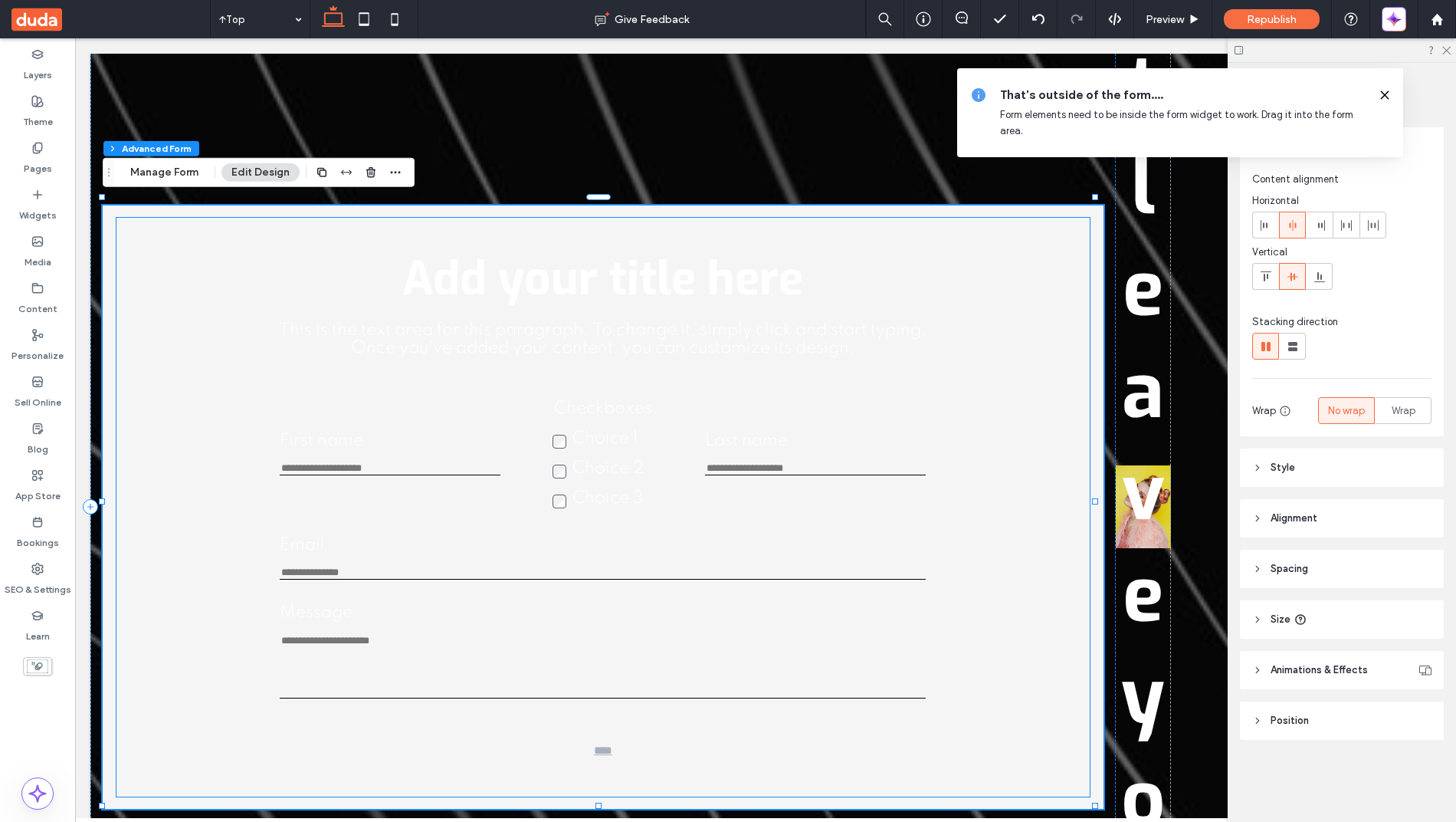
click at [382, 282] on h2 "Add your title here" at bounding box center [603, 279] width 828 height 61
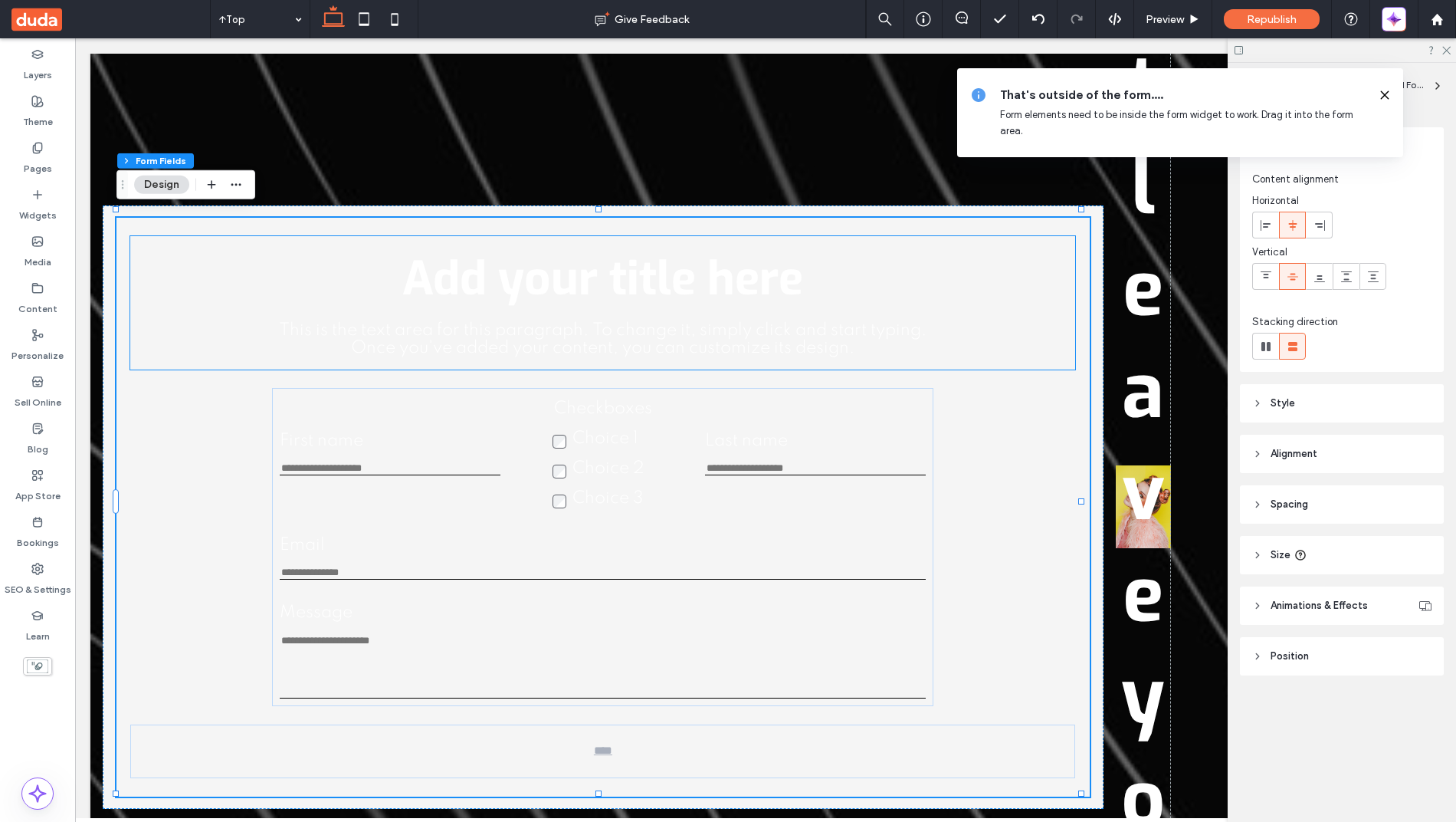
click at [250, 282] on h2 "Add your title here" at bounding box center [603, 279] width 828 height 61
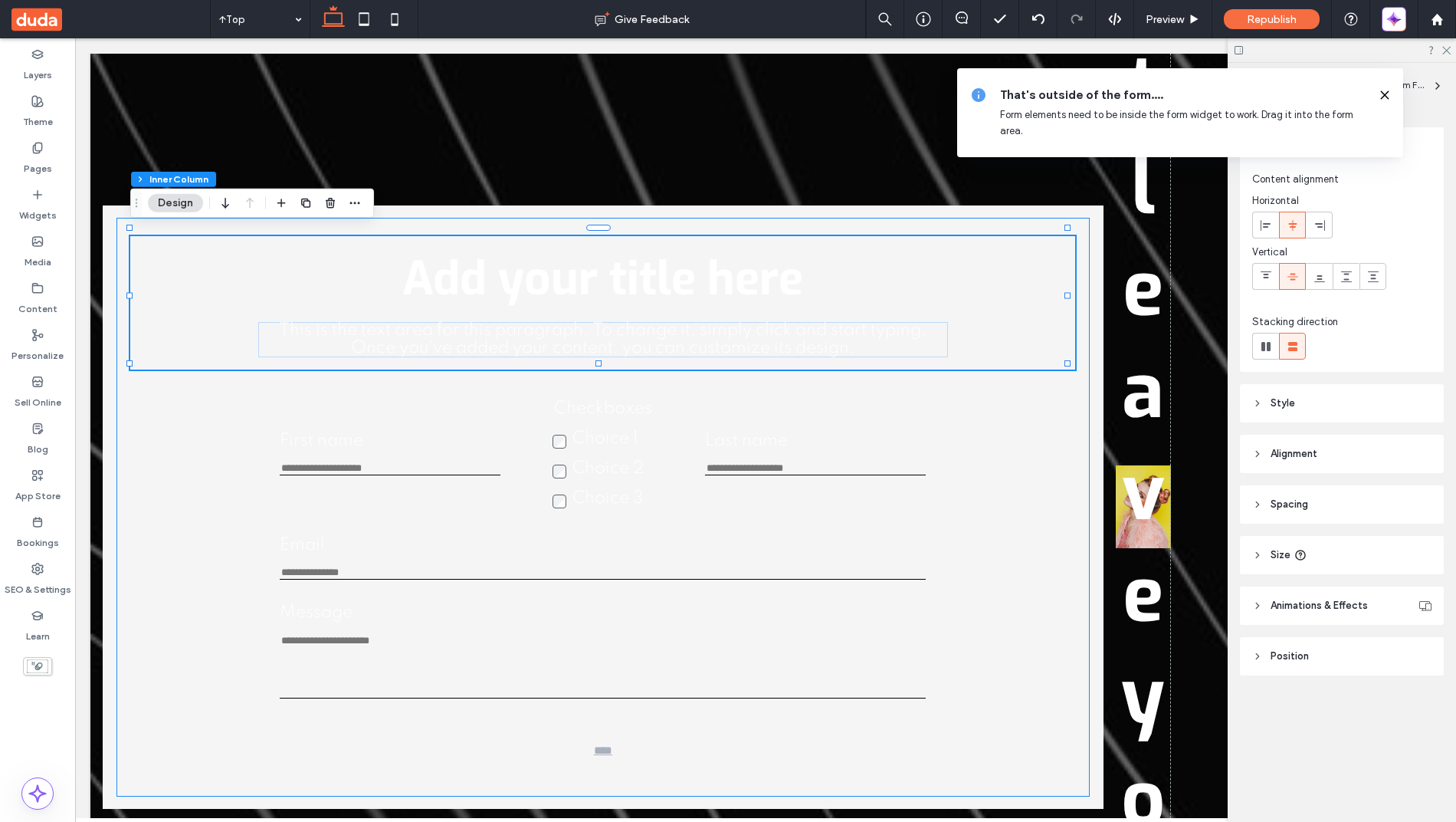
click at [187, 507] on div "Add your title here This is the text area for this paragraph. To change it, sim…" at bounding box center [603, 506] width 973 height 579
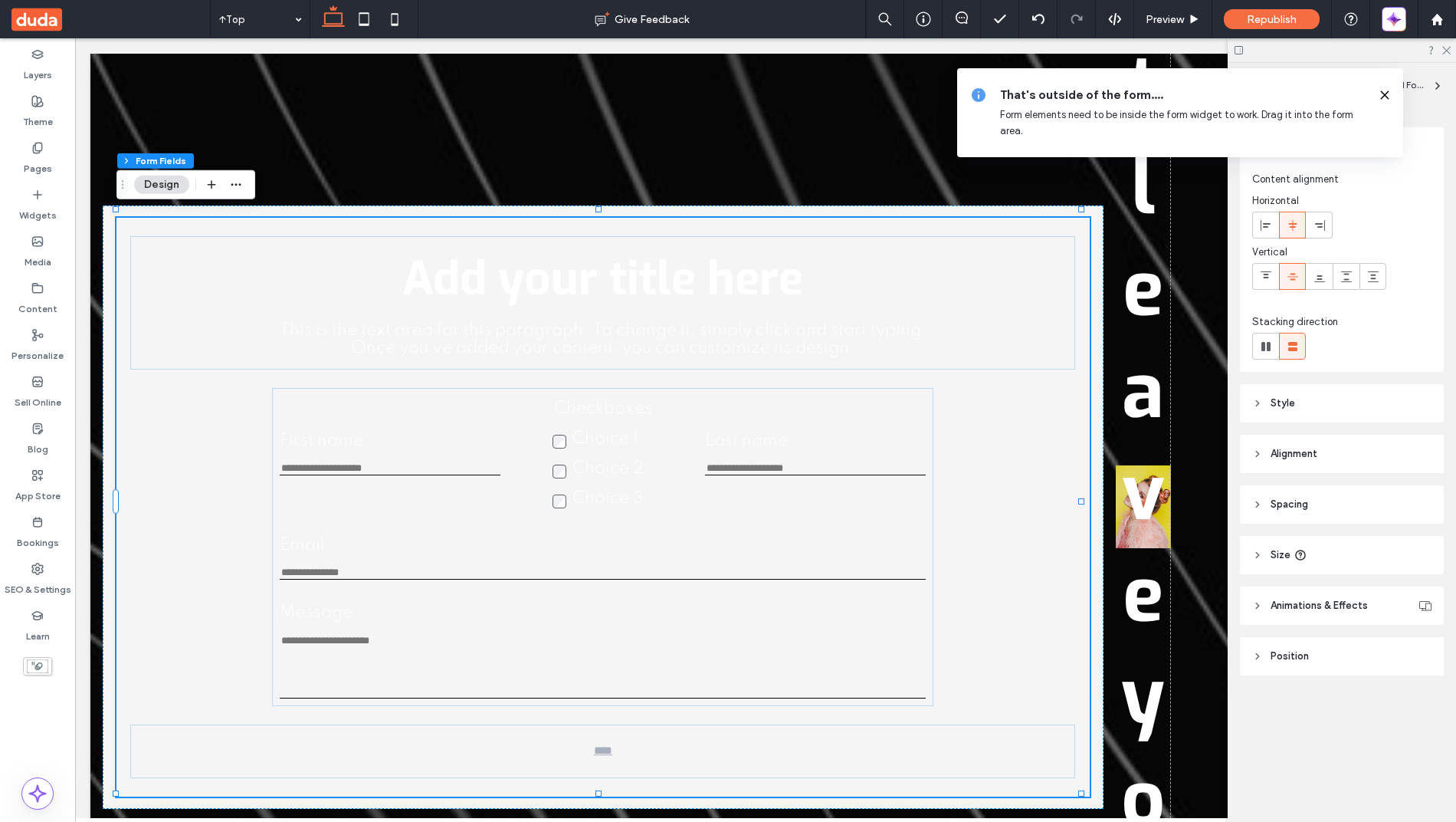
click at [156, 522] on div "Add your title here This is the text area for this paragraph. To change it, sim…" at bounding box center [603, 506] width 973 height 579
click at [303, 420] on div "First name This is required Checkboxes Choice 1 Choice 2 Choice 3 This is requi…" at bounding box center [602, 454] width 646 height 117
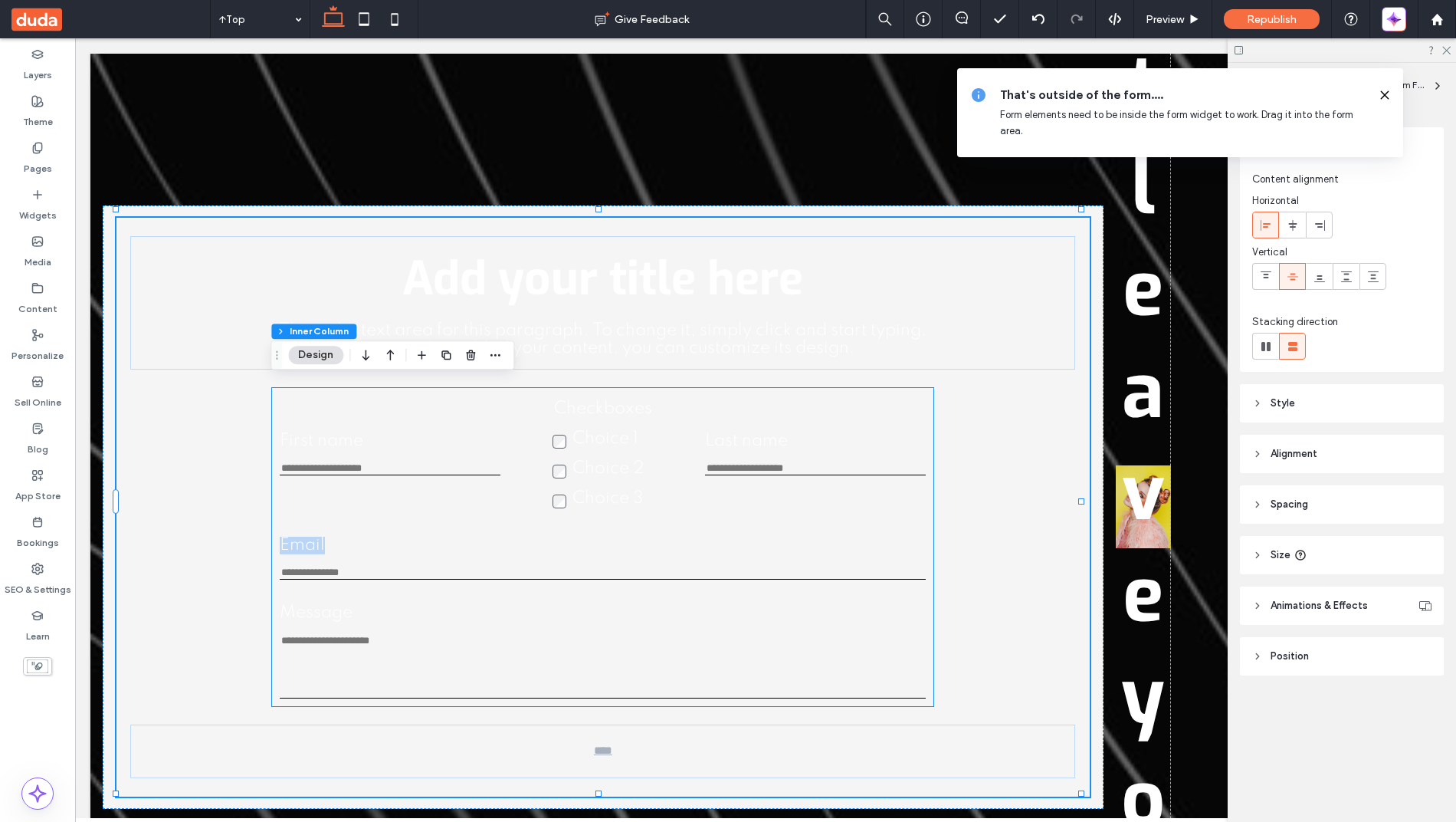
click at [303, 420] on div "First name This is required Checkboxes Choice 1 Choice 2 Choice 3 This is requi…" at bounding box center [602, 454] width 646 height 117
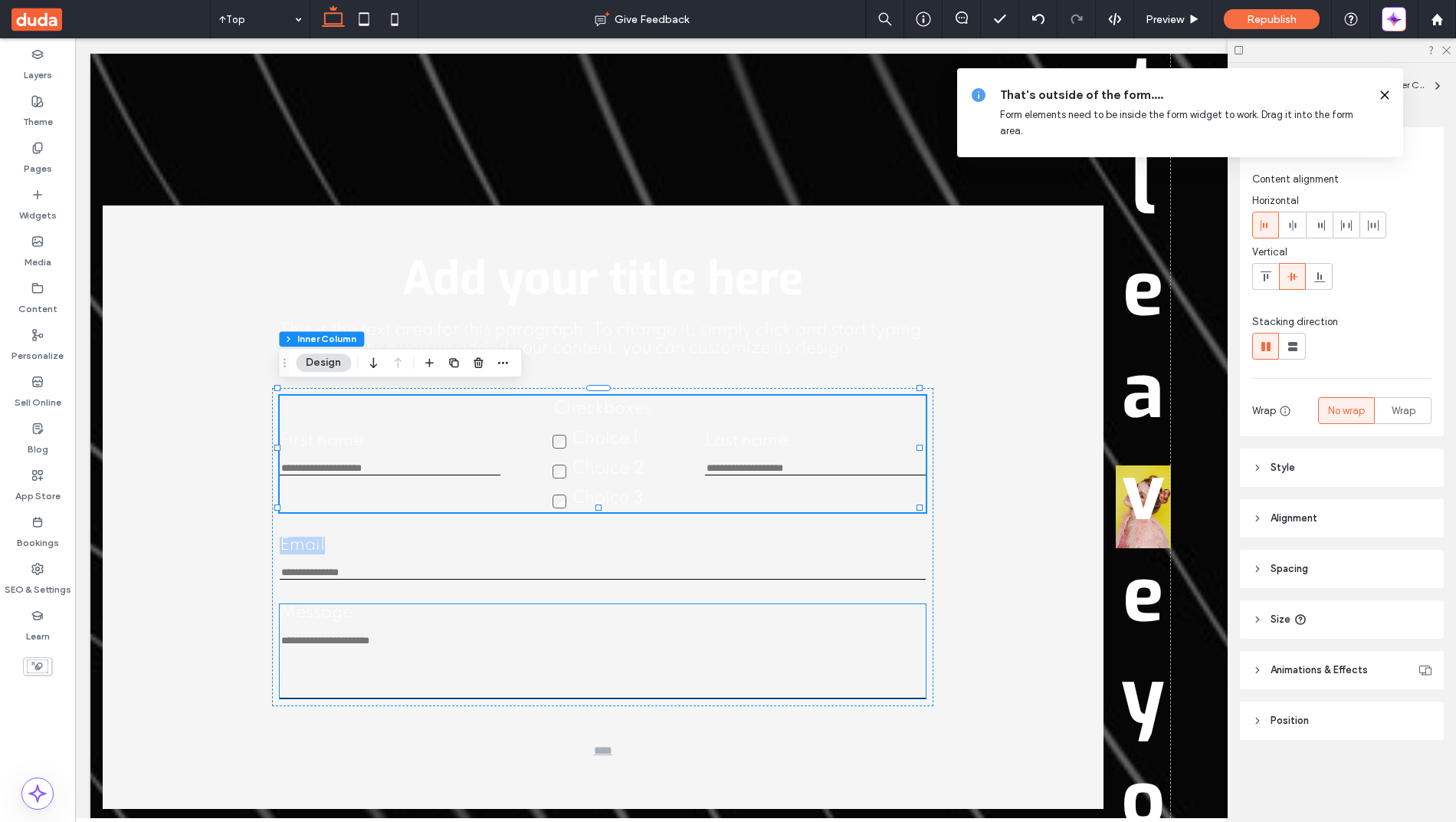
click at [337, 622] on div "Message This is required" at bounding box center [602, 651] width 646 height 95
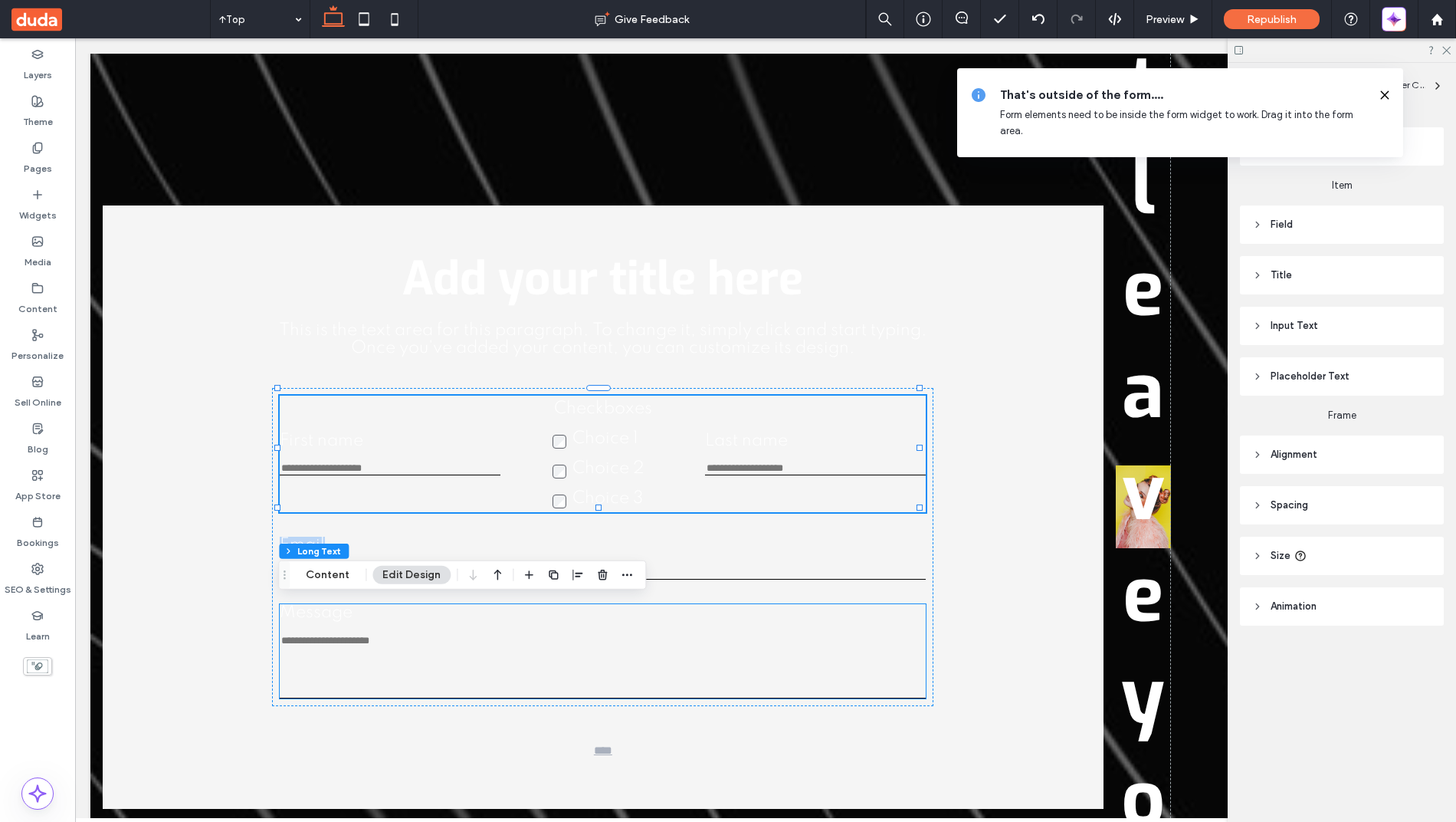
click at [337, 622] on div "Message This is required" at bounding box center [602, 651] width 646 height 95
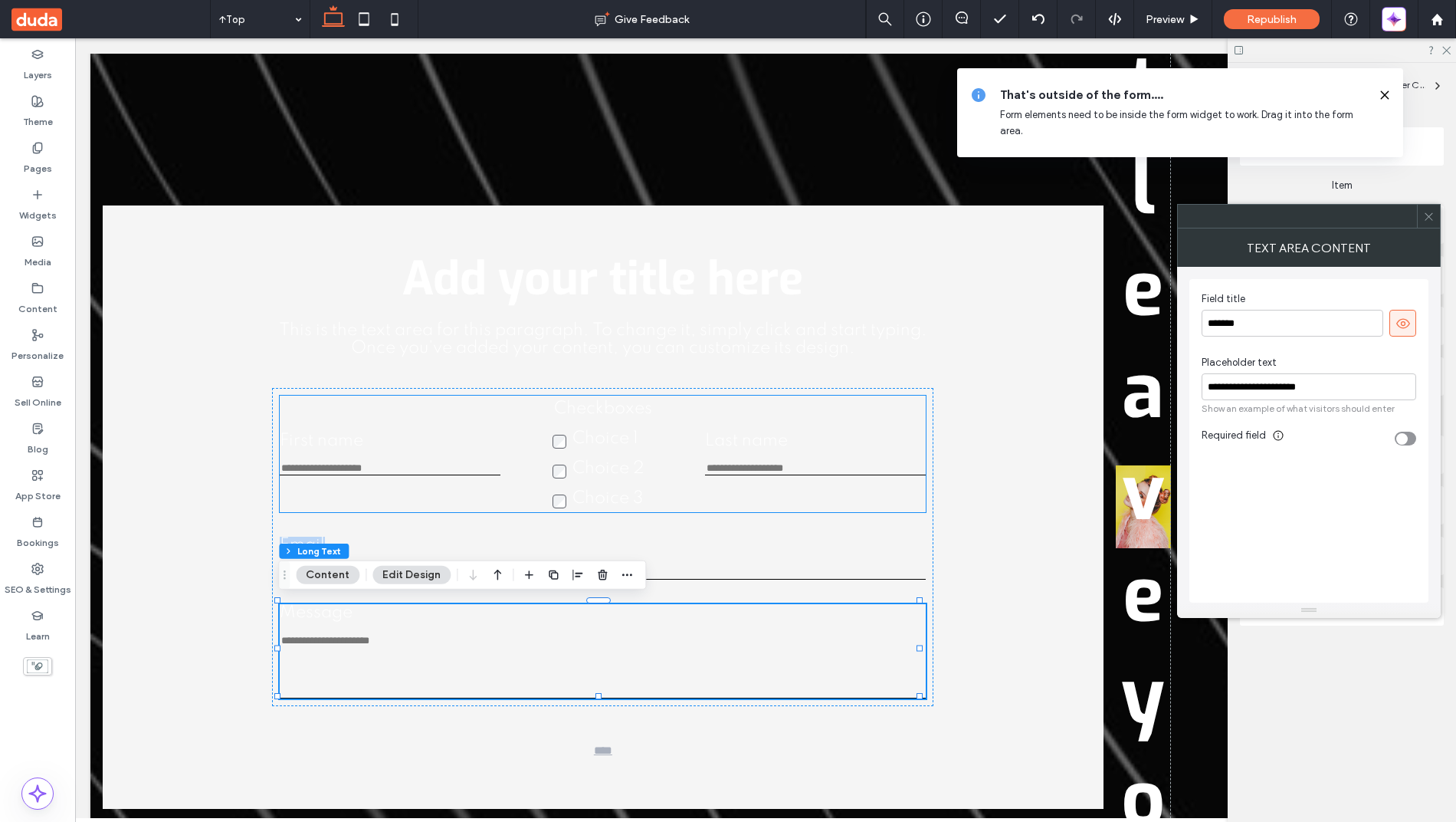
click at [449, 483] on div "First name This is required Checkboxes Choice 1 Choice 2 Choice 3 This is requi…" at bounding box center [602, 454] width 646 height 117
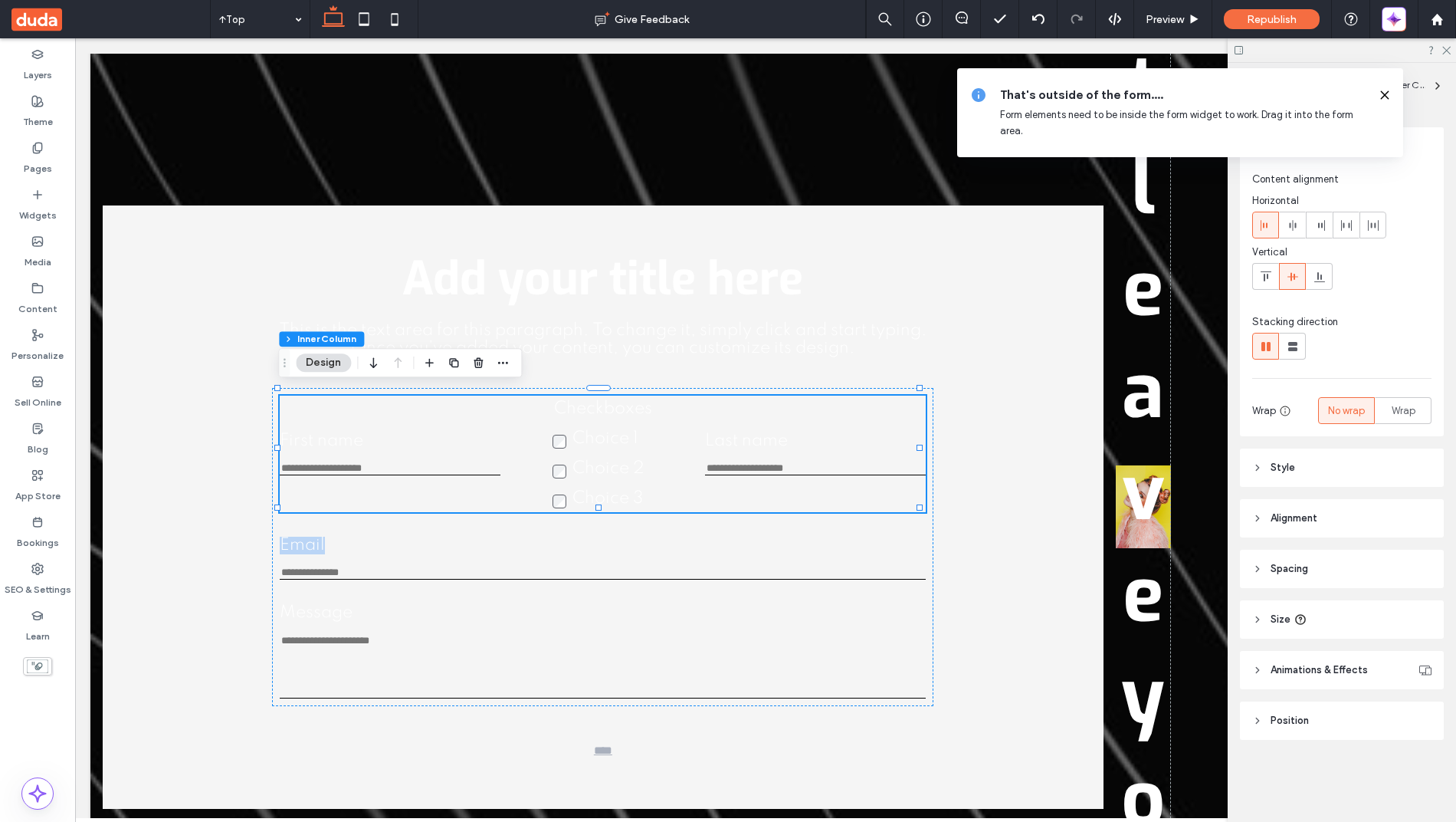
click at [449, 483] on div "First name This is required Checkboxes Choice 1 Choice 2 Choice 3 This is requi…" at bounding box center [602, 454] width 646 height 117
click at [417, 642] on textarea "Message" at bounding box center [602, 665] width 646 height 64
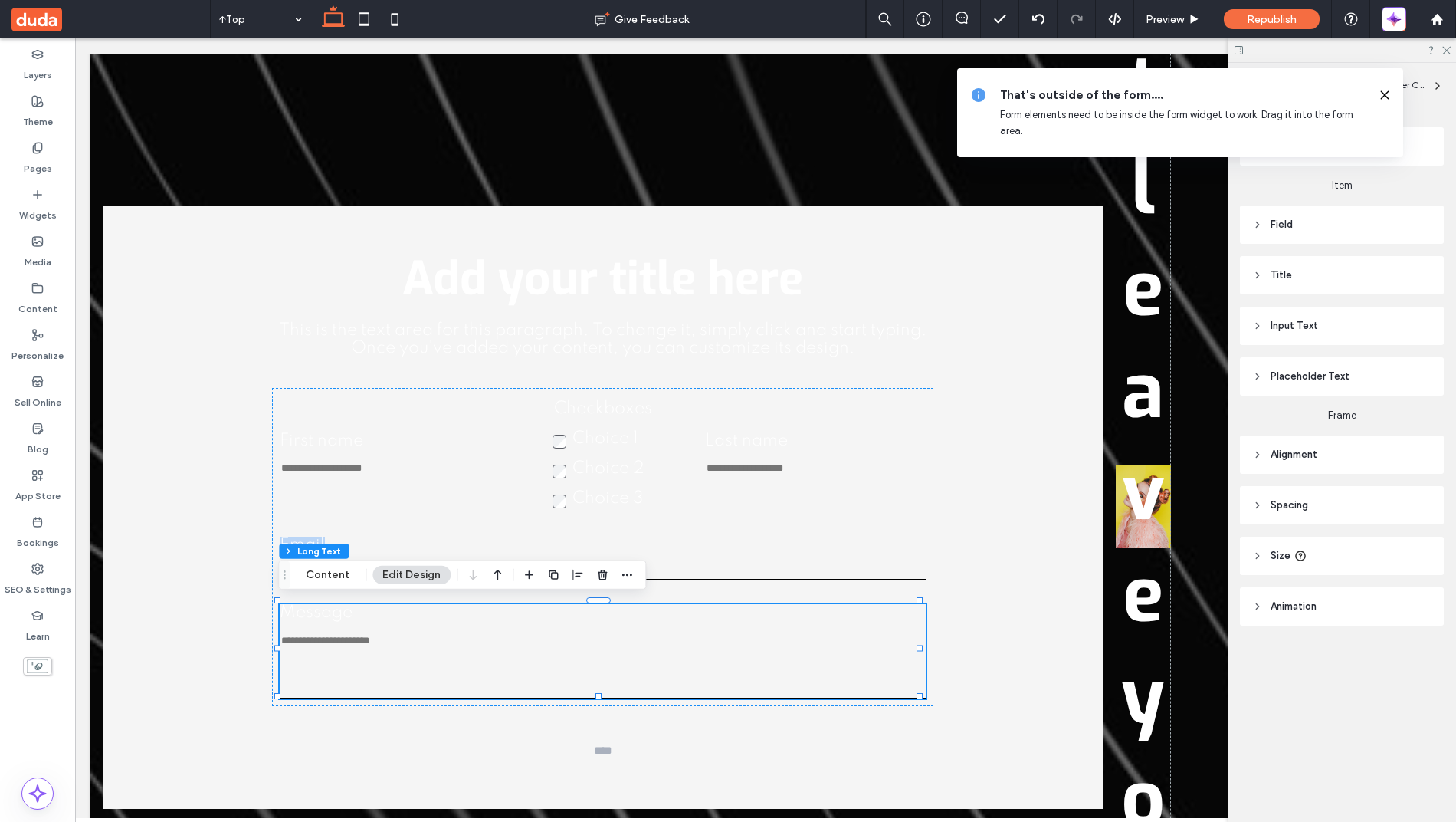
click at [417, 642] on textarea "Message" at bounding box center [602, 665] width 646 height 64
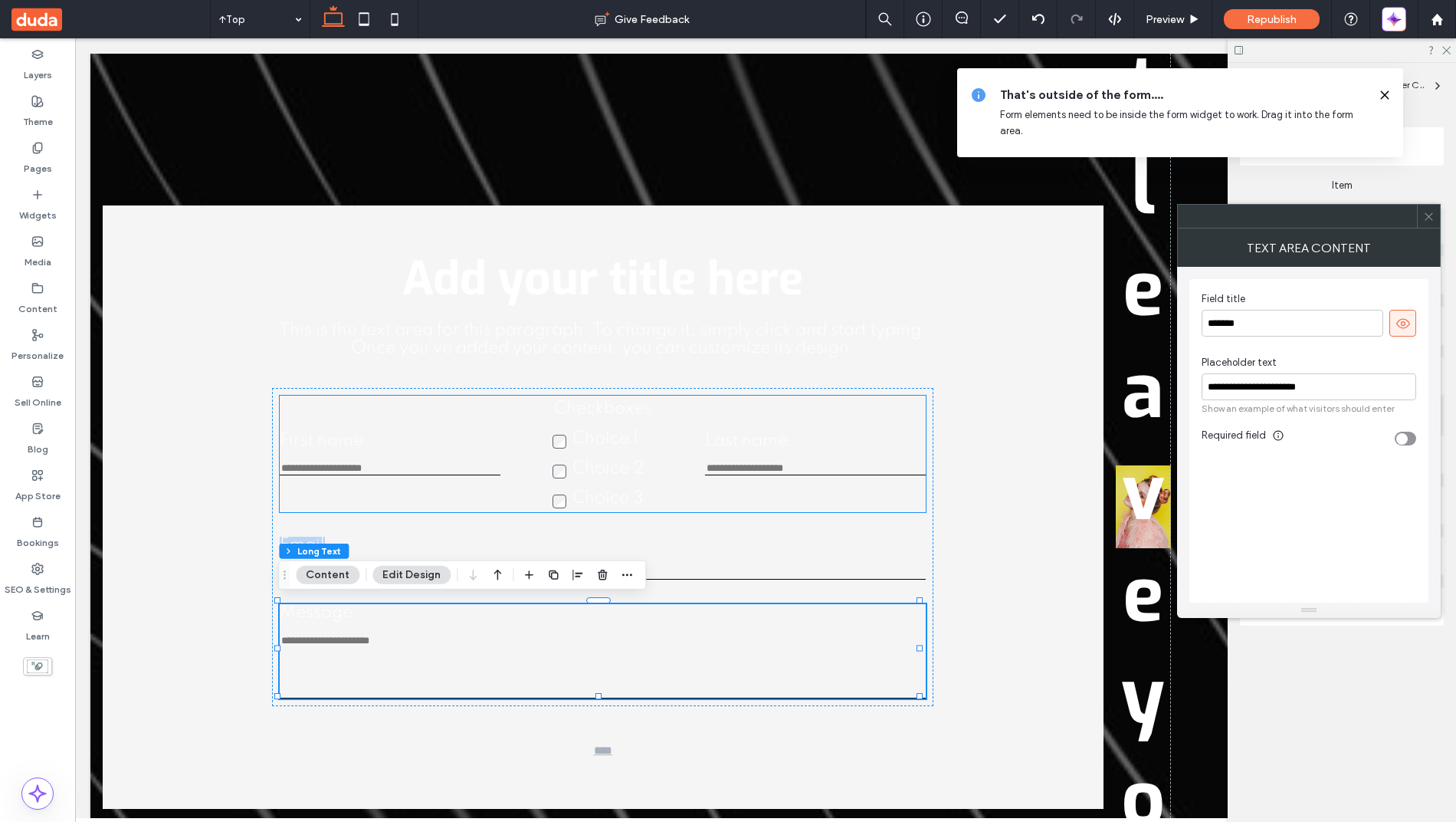
click at [371, 483] on div "First name This is required Checkboxes Choice 1 Choice 2 Choice 3 This is requi…" at bounding box center [602, 454] width 646 height 117
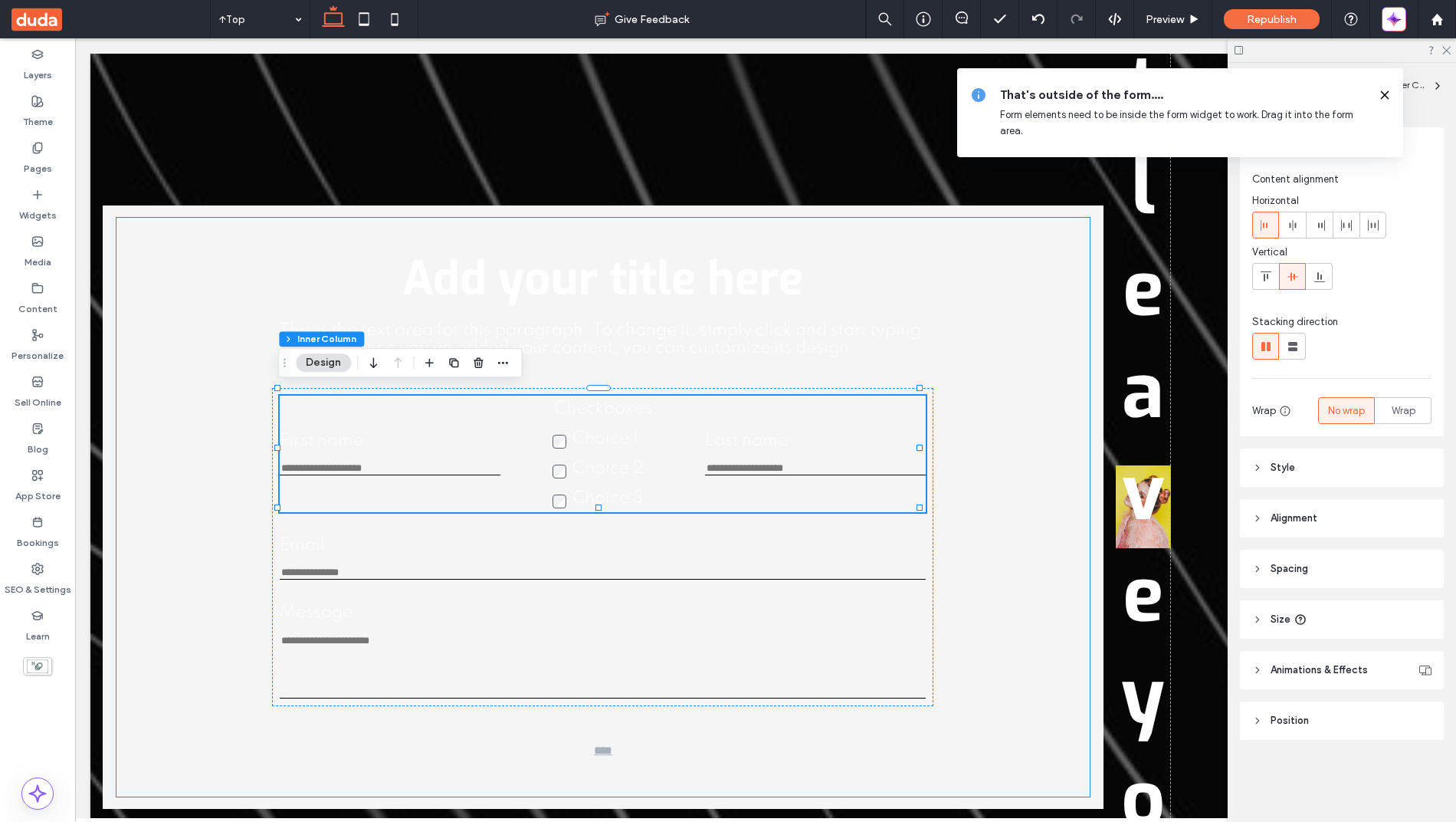
click at [215, 431] on div "Add your title here This is the text area for this paragraph. To change it, sim…" at bounding box center [603, 506] width 973 height 579
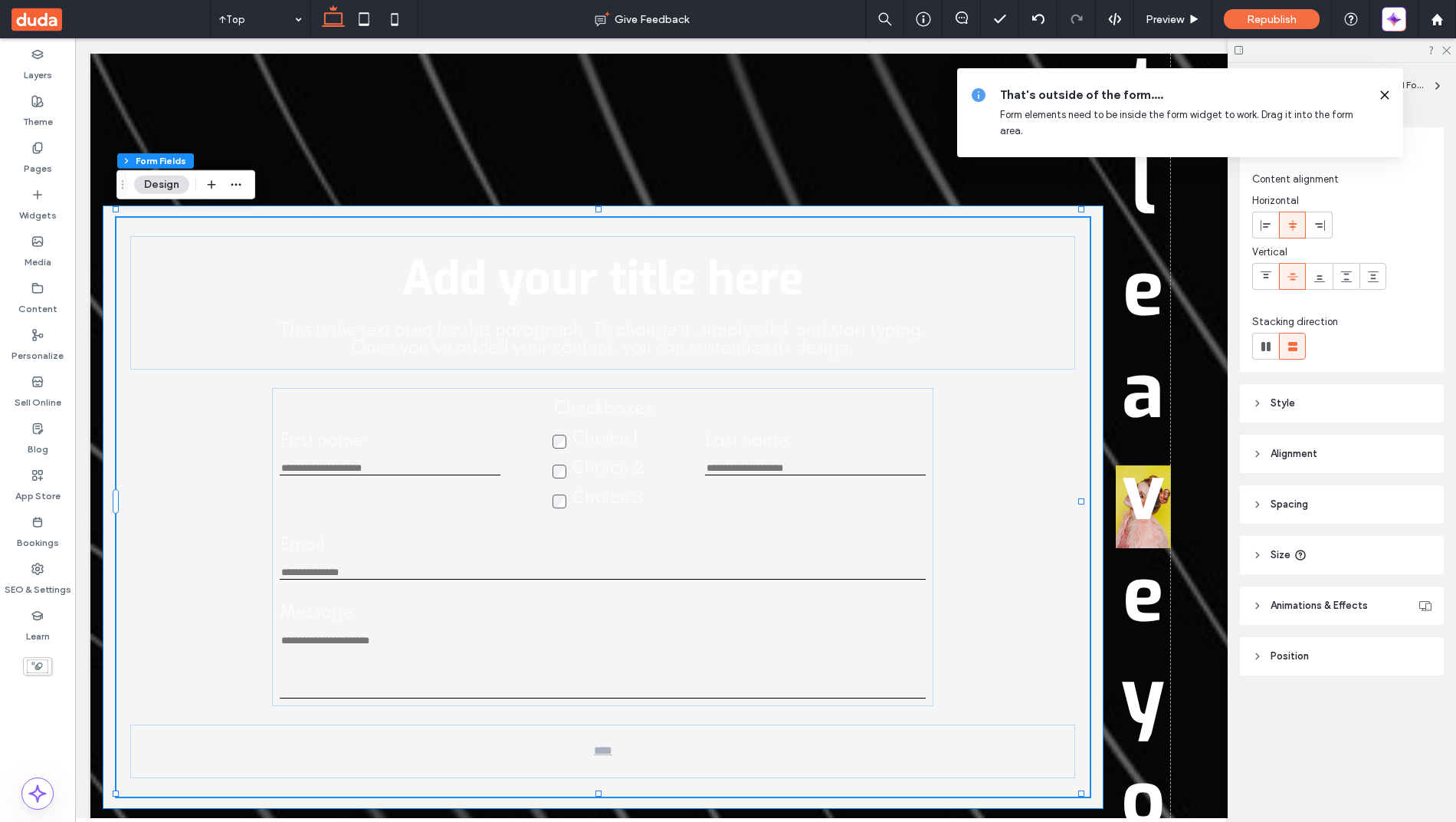
click at [93, 483] on div "Add your title here This is the text area for this paragraph. To change it, sim…" at bounding box center [604, 507] width 1026 height 3121
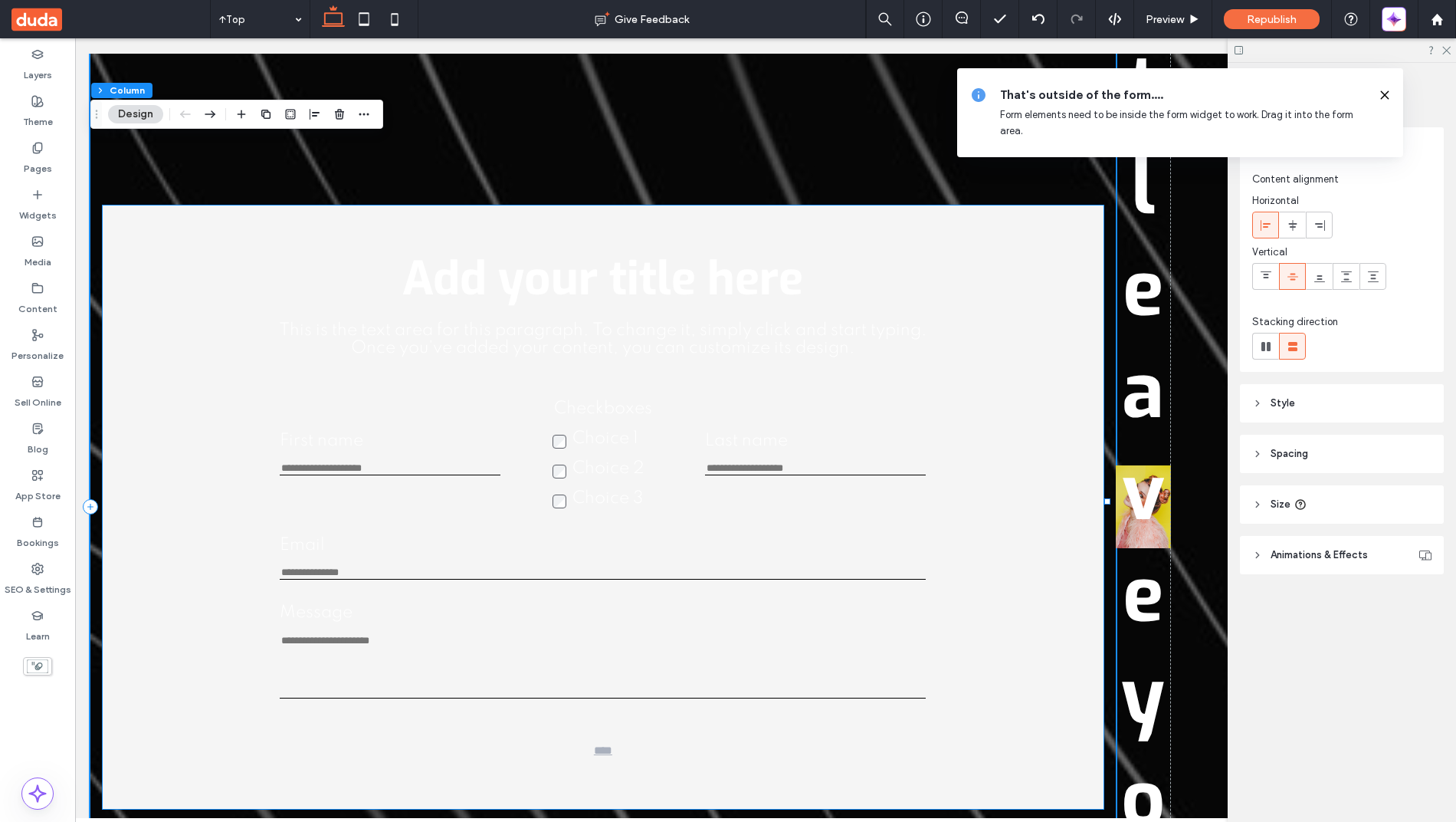
click at [167, 497] on div "Add your title here This is the text area for this paragraph. To change it, sim…" at bounding box center [603, 506] width 973 height 579
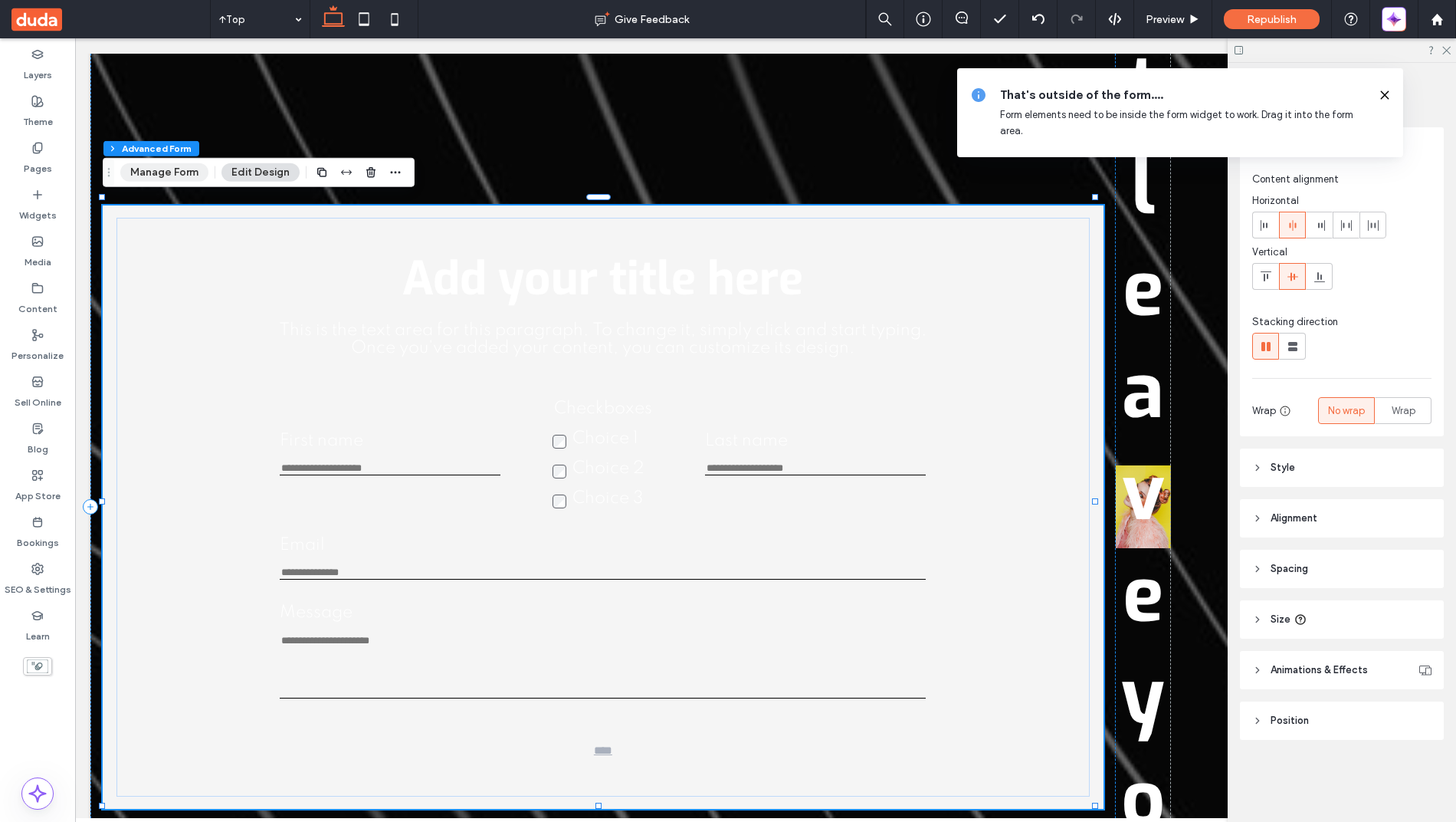
click at [144, 175] on button "Manage Form" at bounding box center [165, 172] width 88 height 18
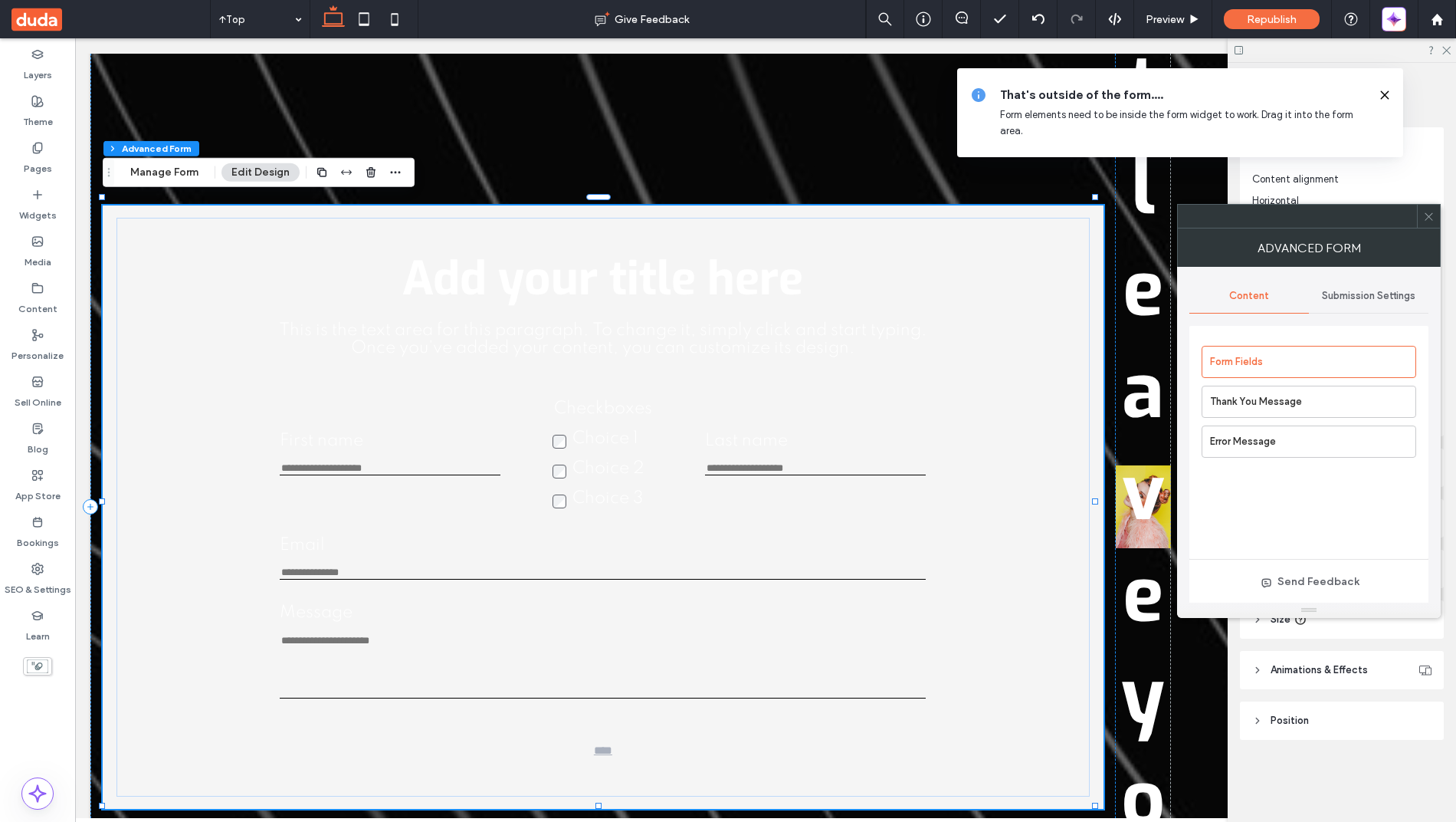
click at [1335, 297] on span "Submission Settings" at bounding box center [1369, 296] width 94 height 12
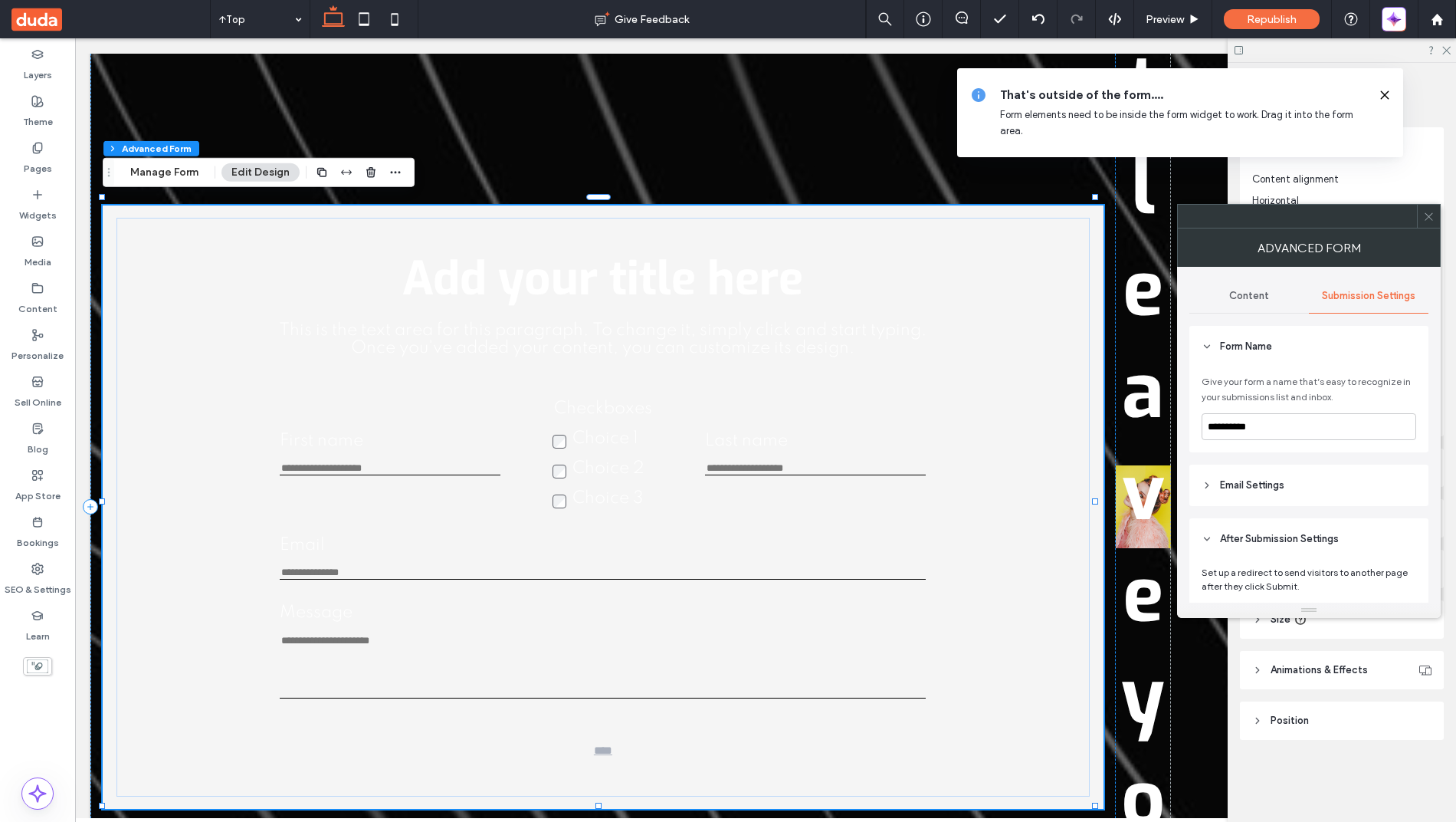
scroll to position [52, 0]
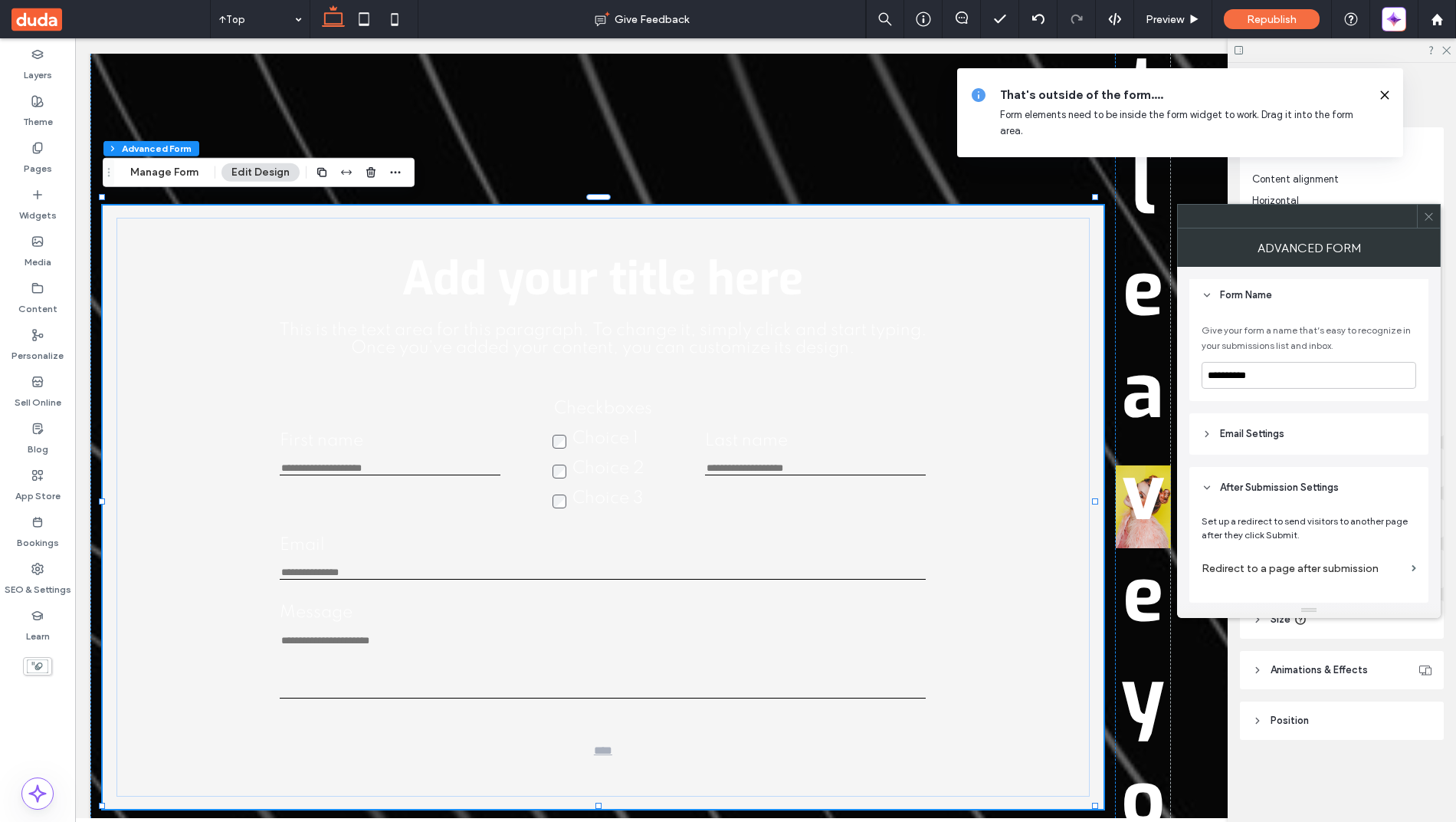
click at [1228, 562] on label "Redirect to a page after submission" at bounding box center [1303, 568] width 204 height 29
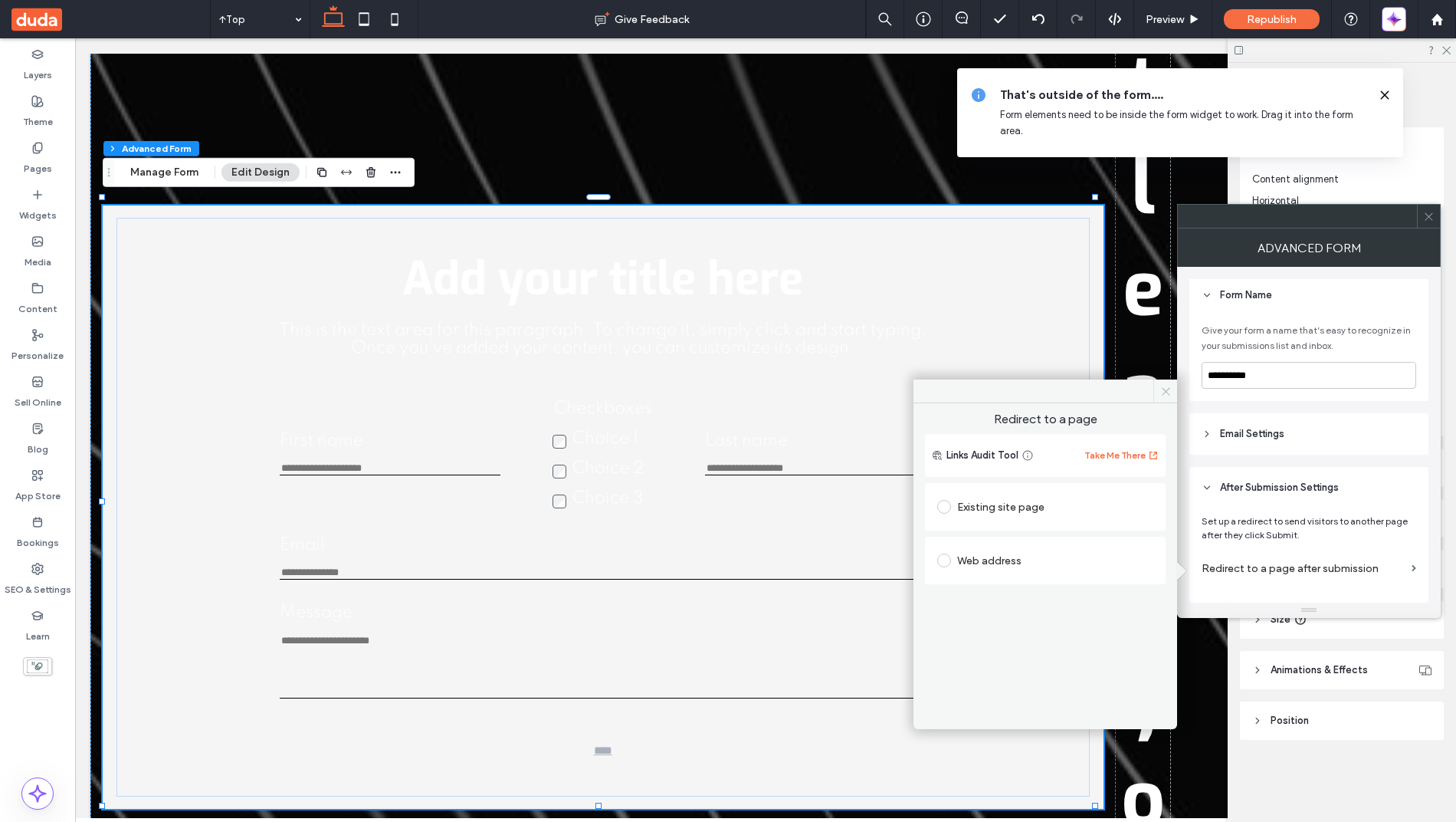
click at [1161, 389] on icon at bounding box center [1166, 391] width 11 height 11
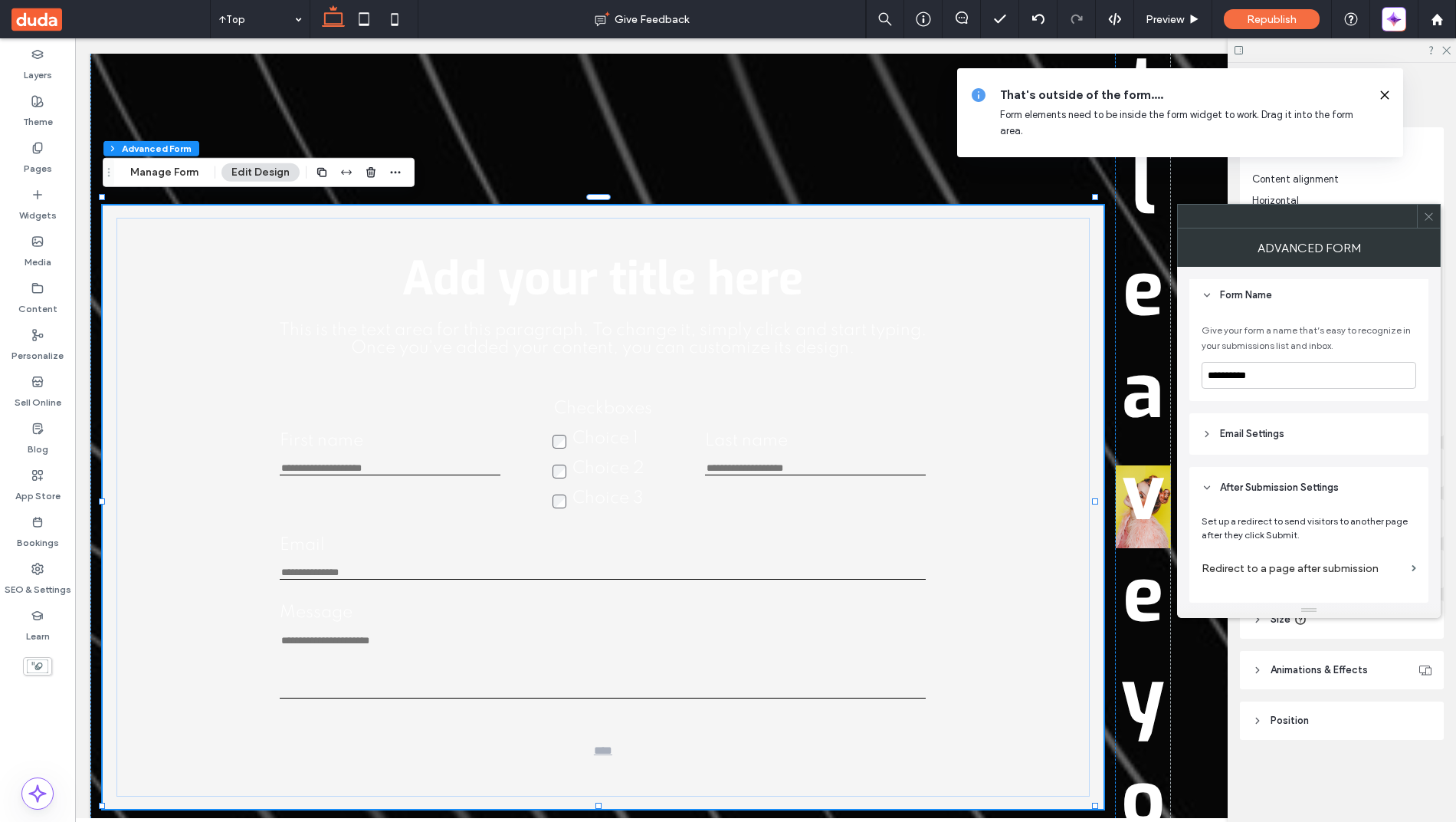
click at [1427, 218] on use at bounding box center [1428, 216] width 8 height 8
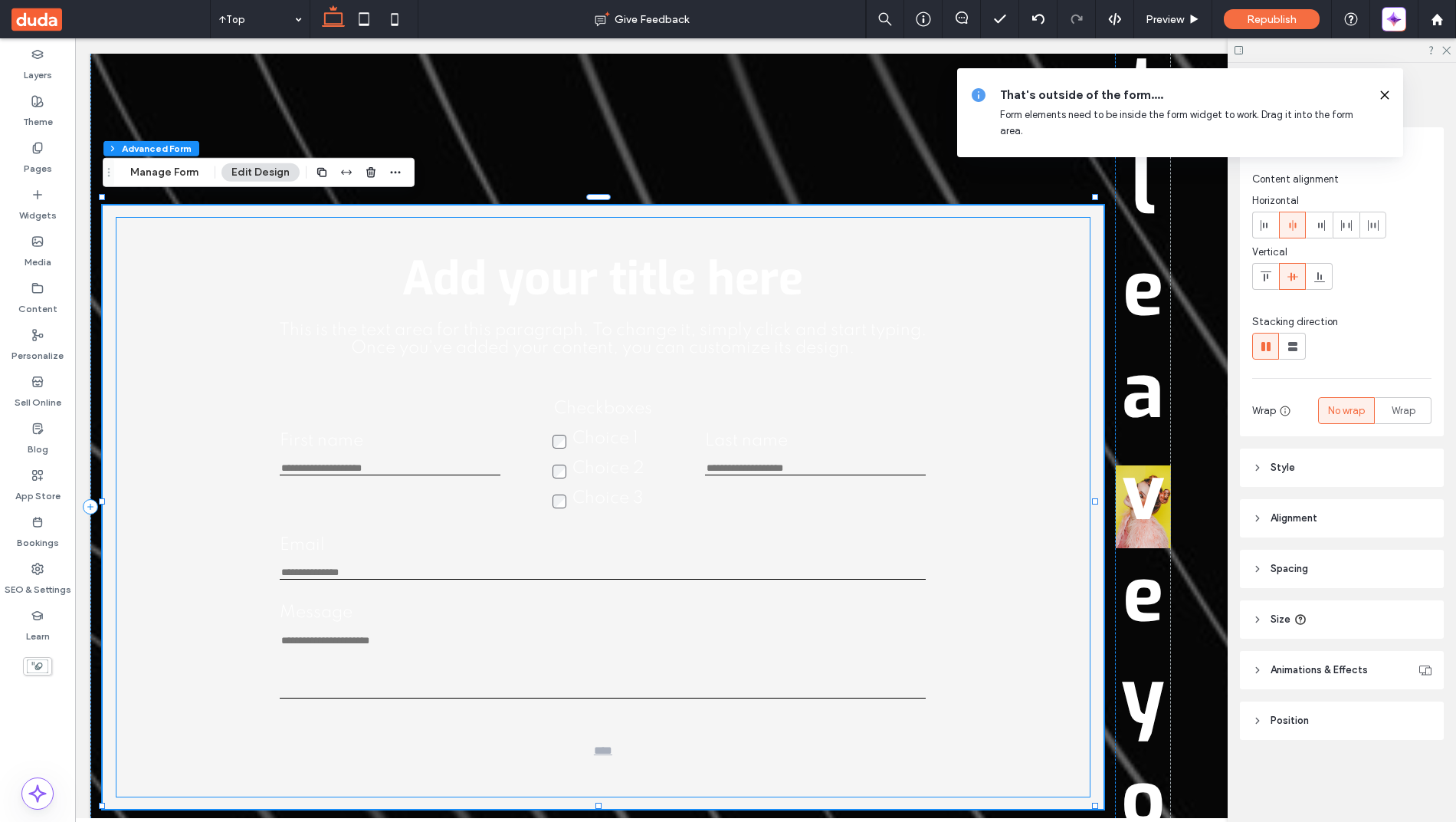
click at [564, 470] on div "Choice 2" at bounding box center [604, 469] width 101 height 17
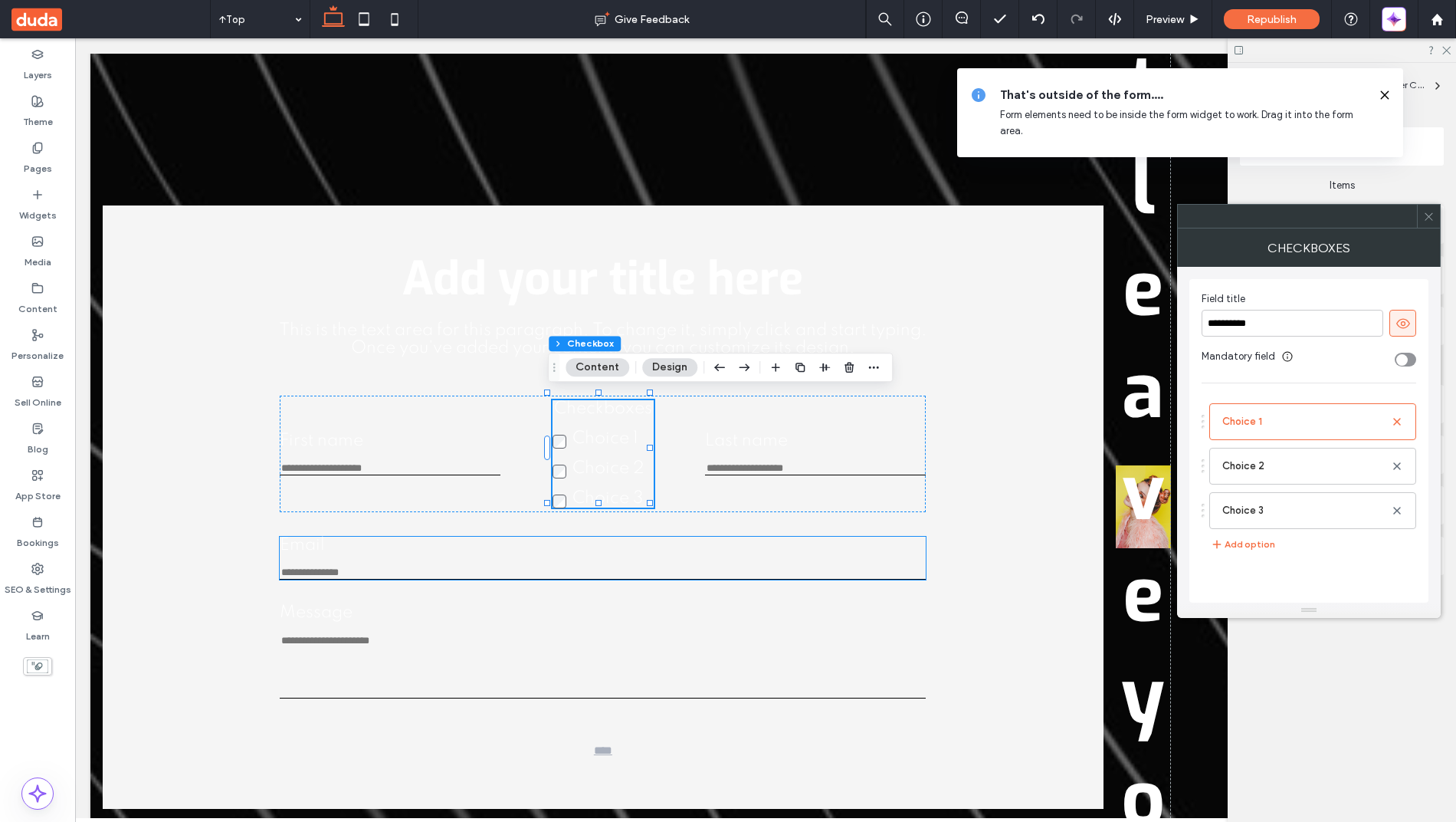
click at [598, 574] on input "Email" at bounding box center [602, 573] width 646 height 13
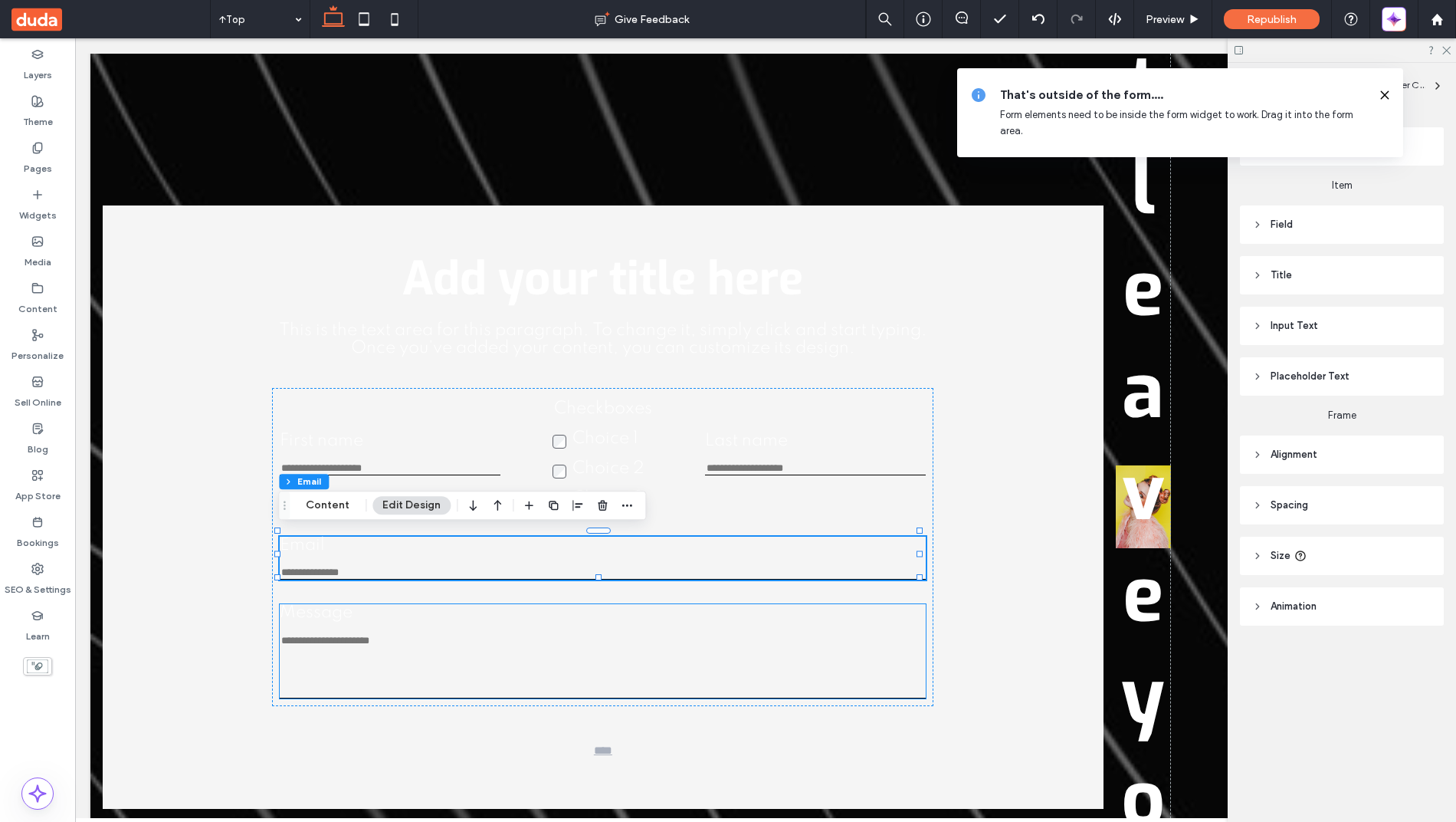
click at [576, 614] on label "Message" at bounding box center [602, 612] width 646 height 17
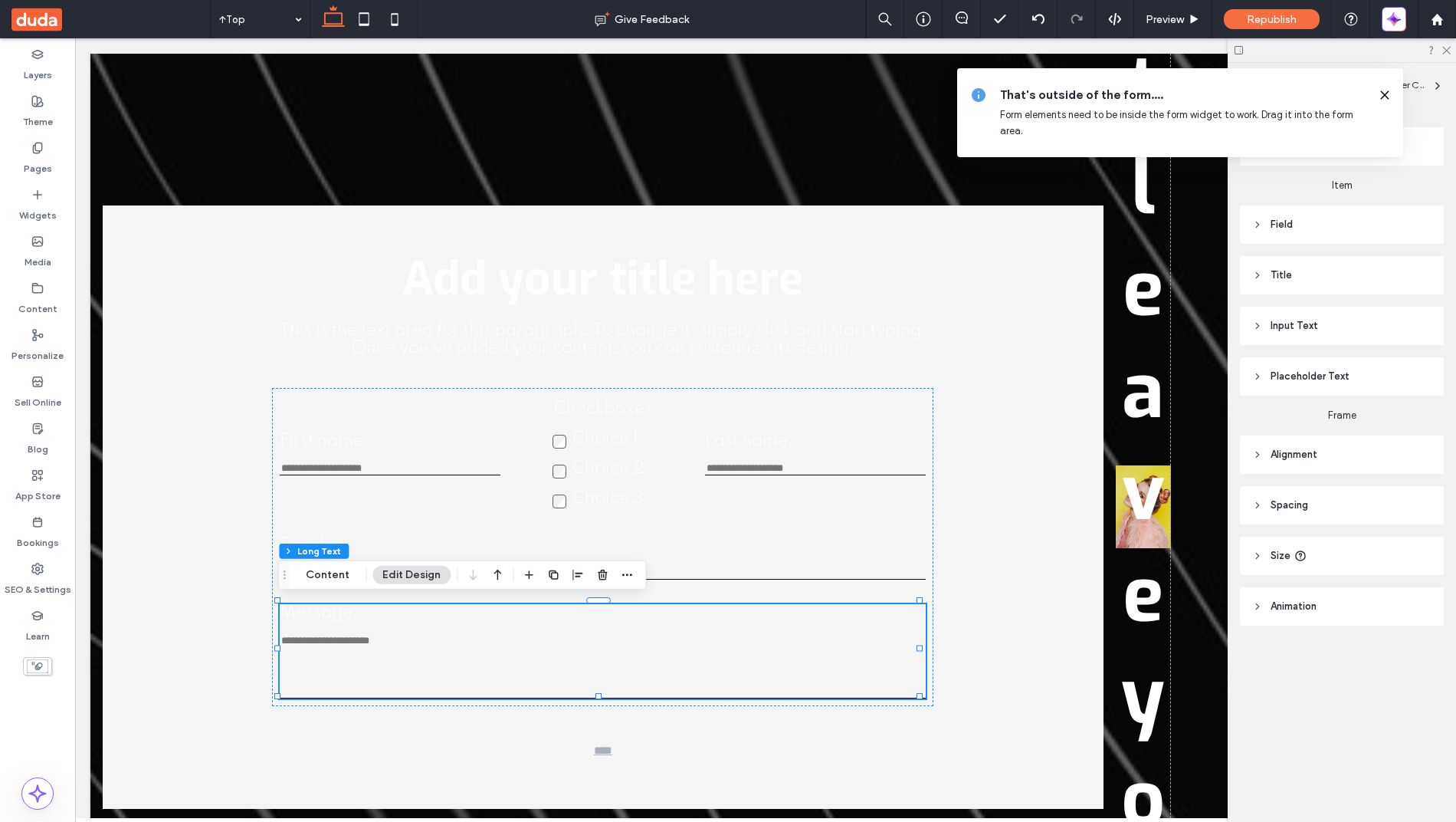
click at [544, 655] on textarea "Message" at bounding box center [602, 665] width 646 height 64
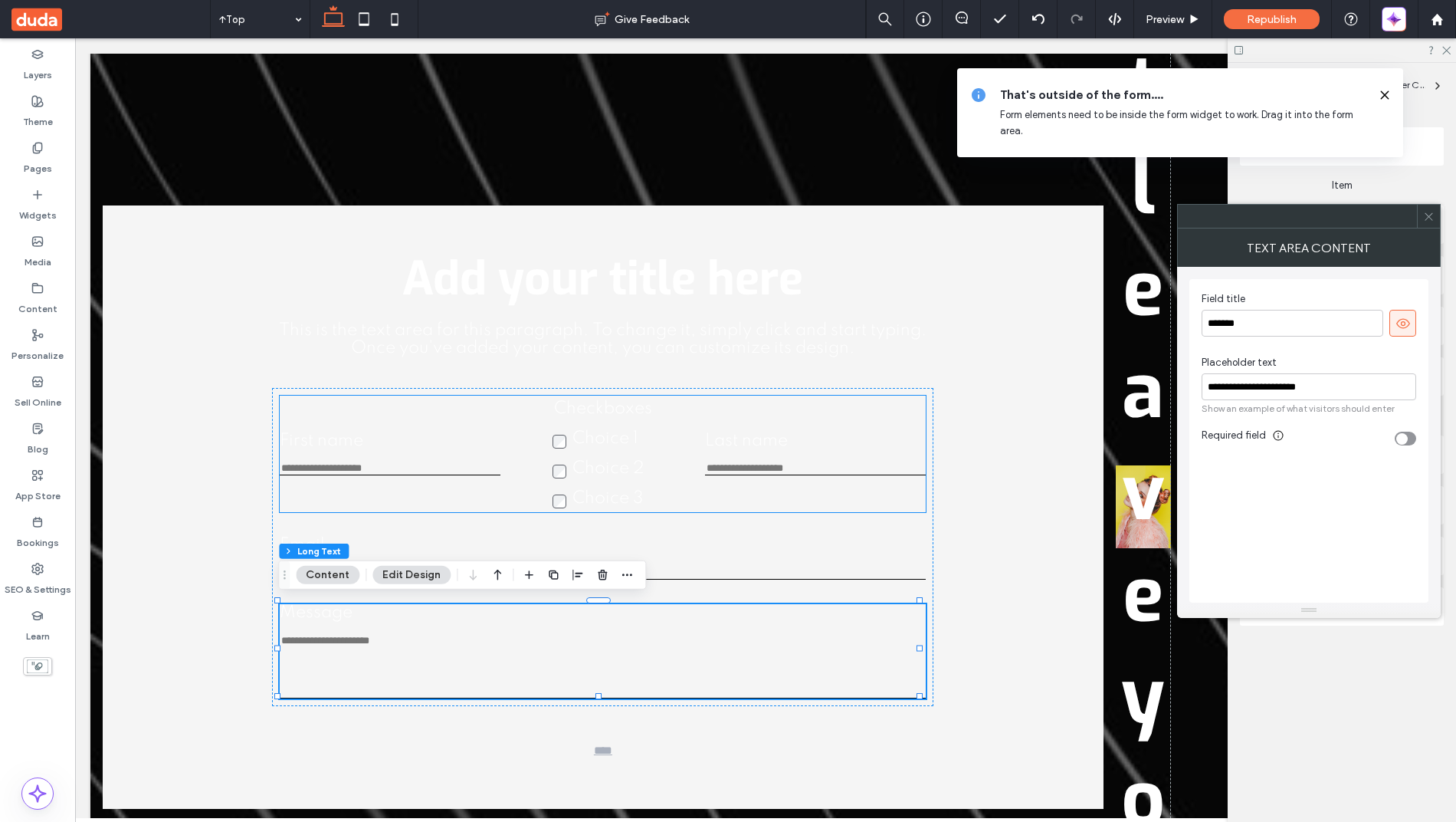
click at [781, 473] on div "First name This is required Checkboxes Choice 1 Choice 2 Choice 3 This is requi…" at bounding box center [602, 454] width 646 height 117
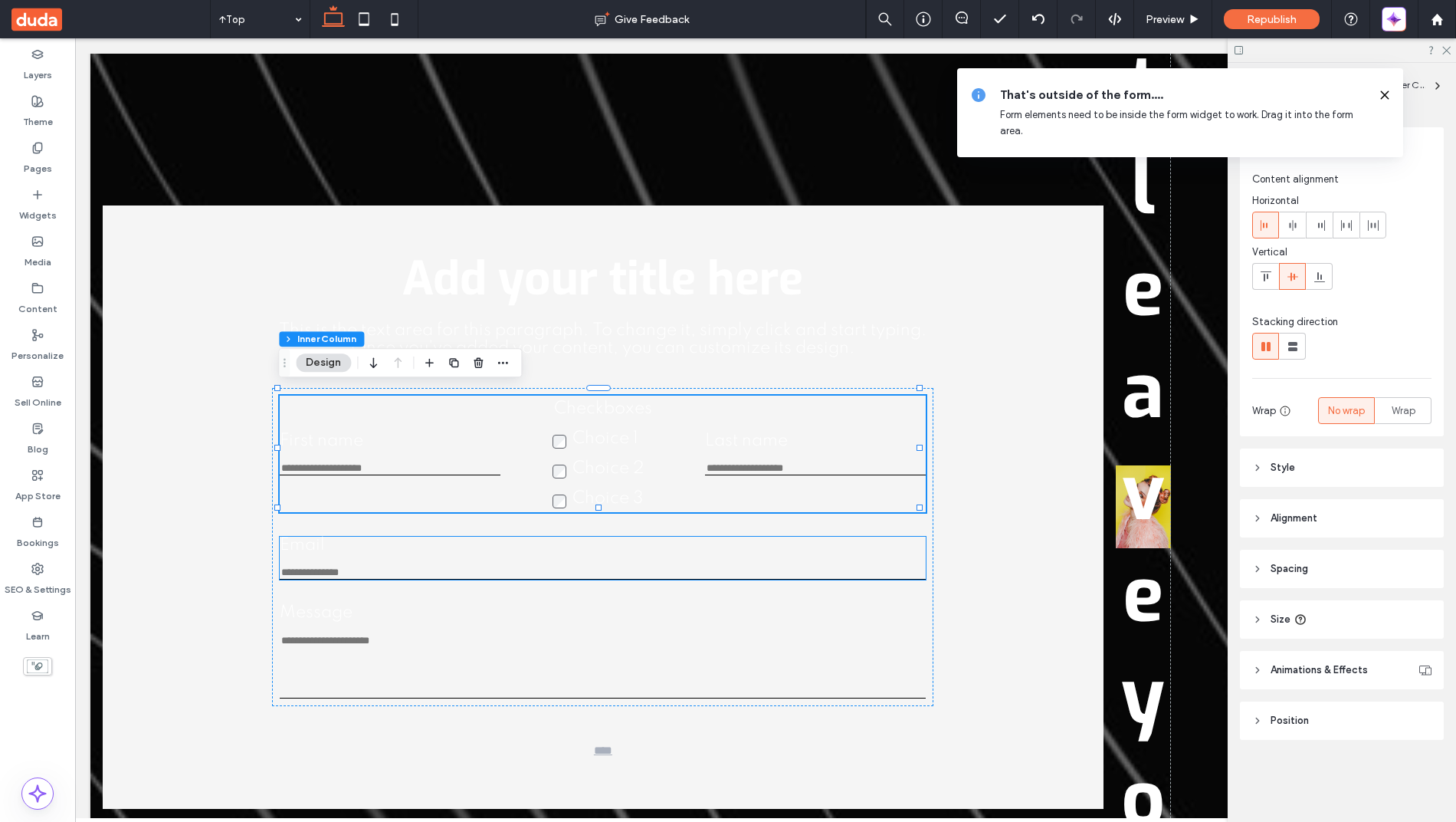
click at [731, 611] on label "Message" at bounding box center [602, 612] width 646 height 17
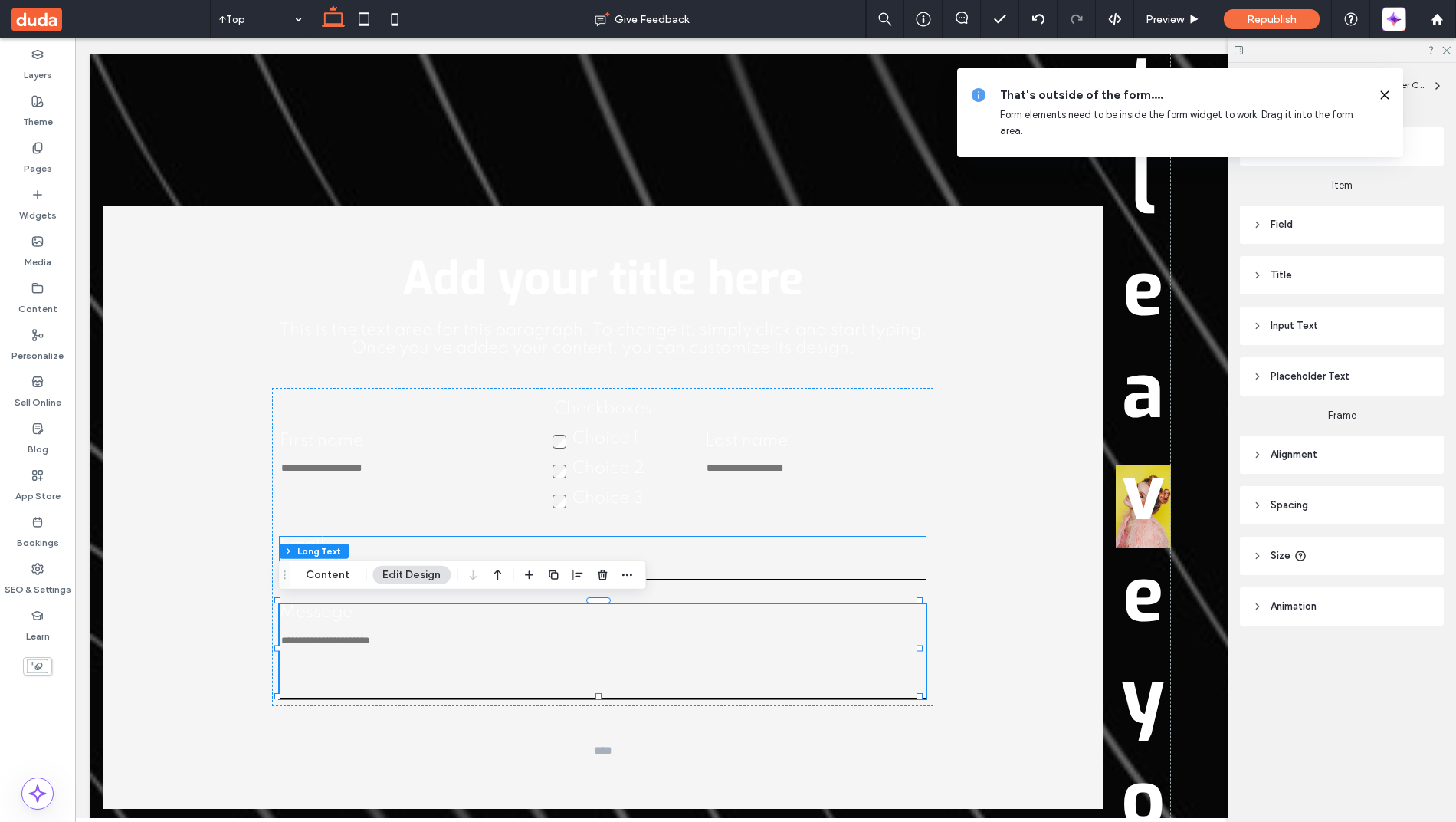
click at [743, 567] on input "Email" at bounding box center [602, 573] width 646 height 13
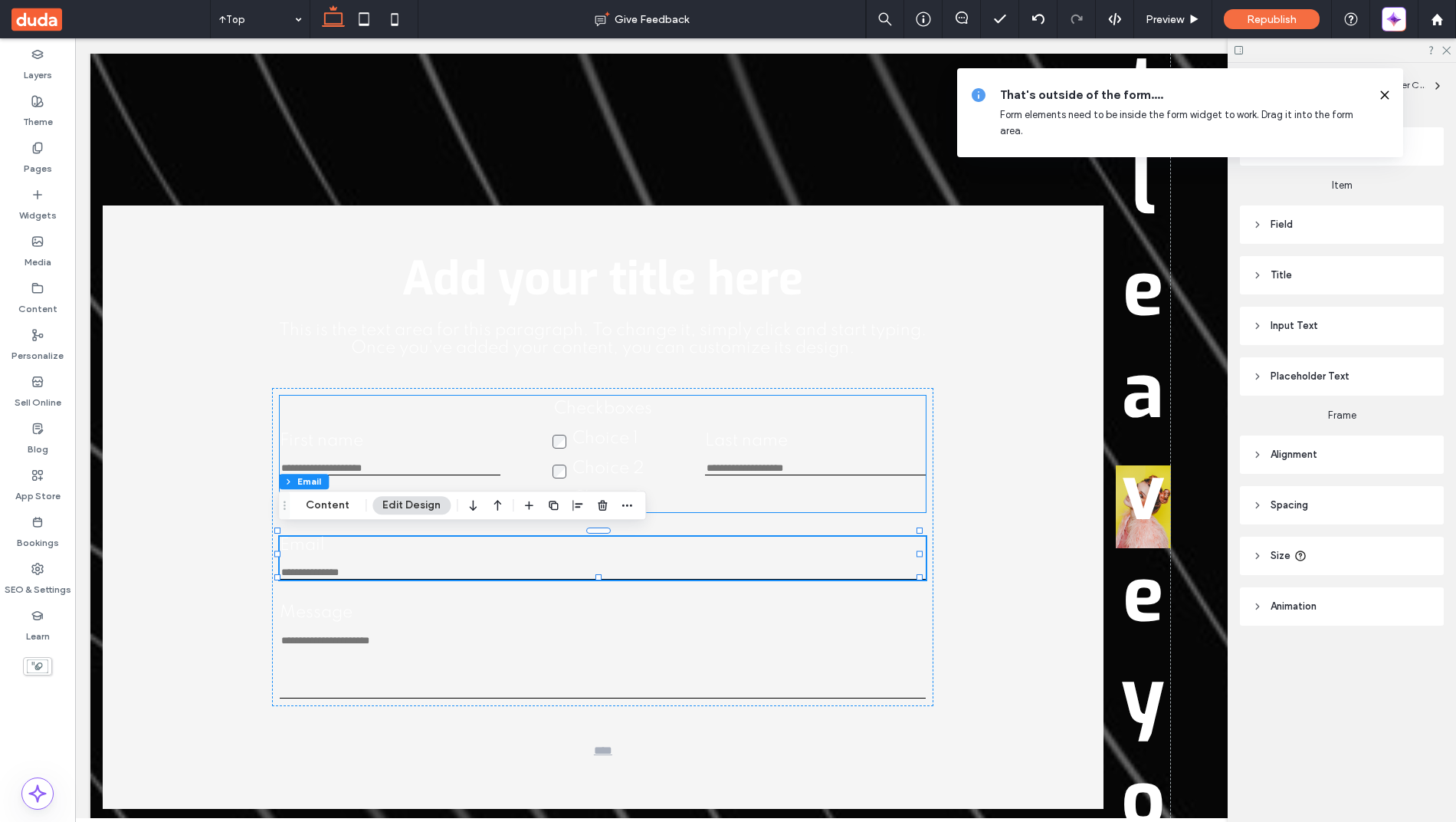
click at [703, 473] on div "First name This is required Checkboxes Choice 1 Choice 2 Choice 3 This is requi…" at bounding box center [602, 454] width 646 height 117
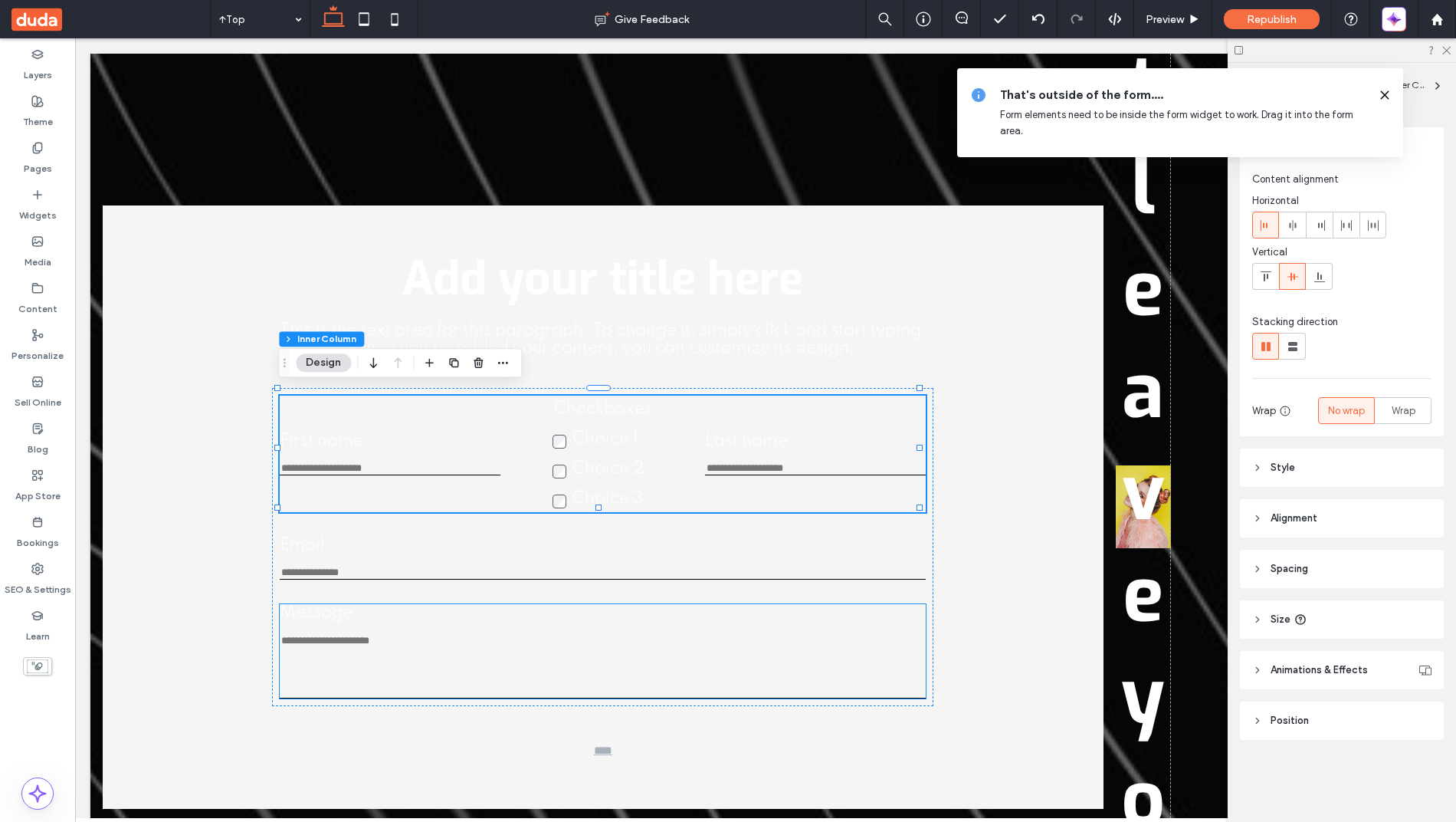
click at [633, 604] on label "Message" at bounding box center [602, 612] width 646 height 17
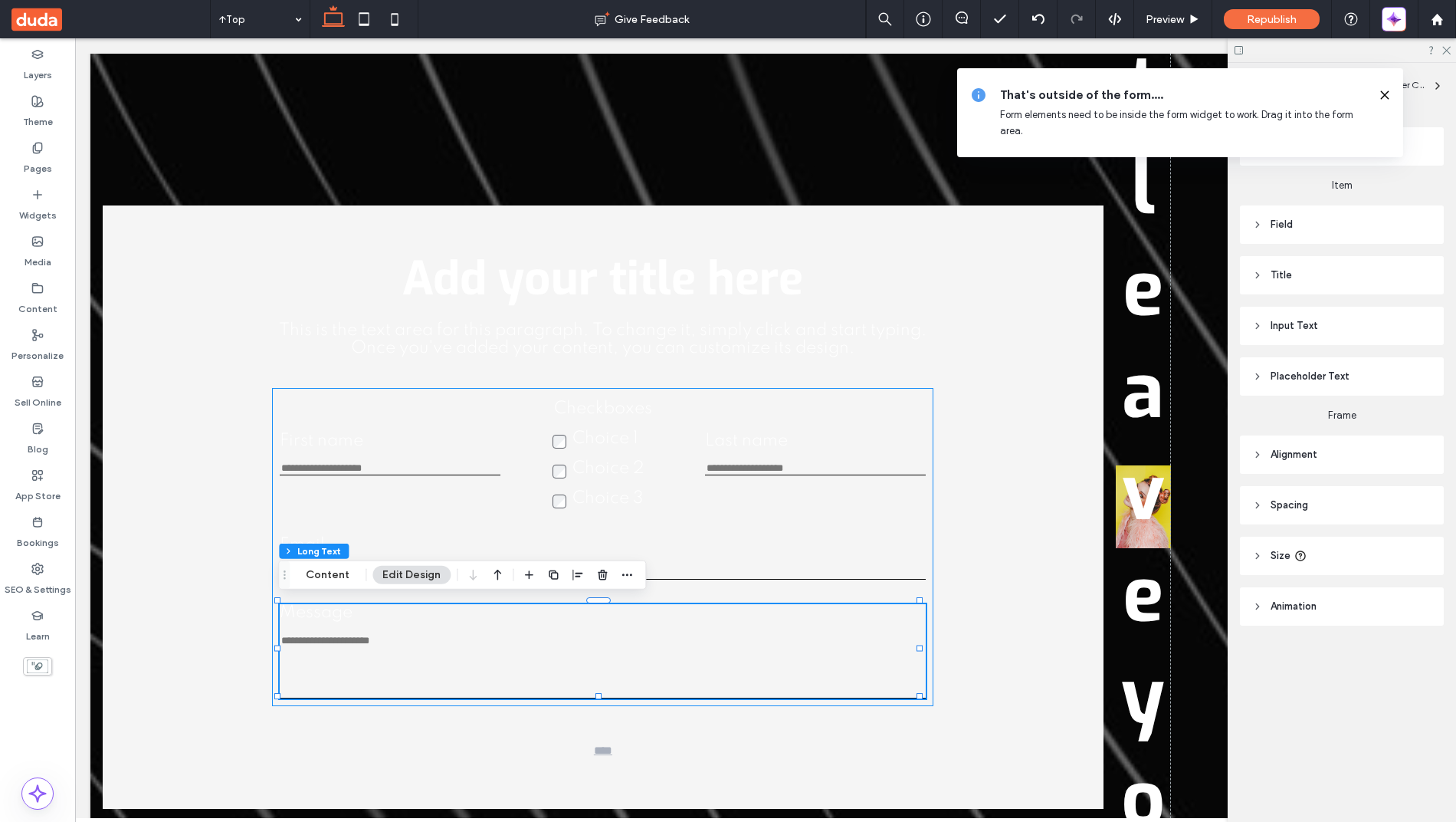
click at [687, 518] on div "First name This is required Checkboxes Choice 1 Choice 2 Choice 3 This is requi…" at bounding box center [602, 546] width 661 height 318
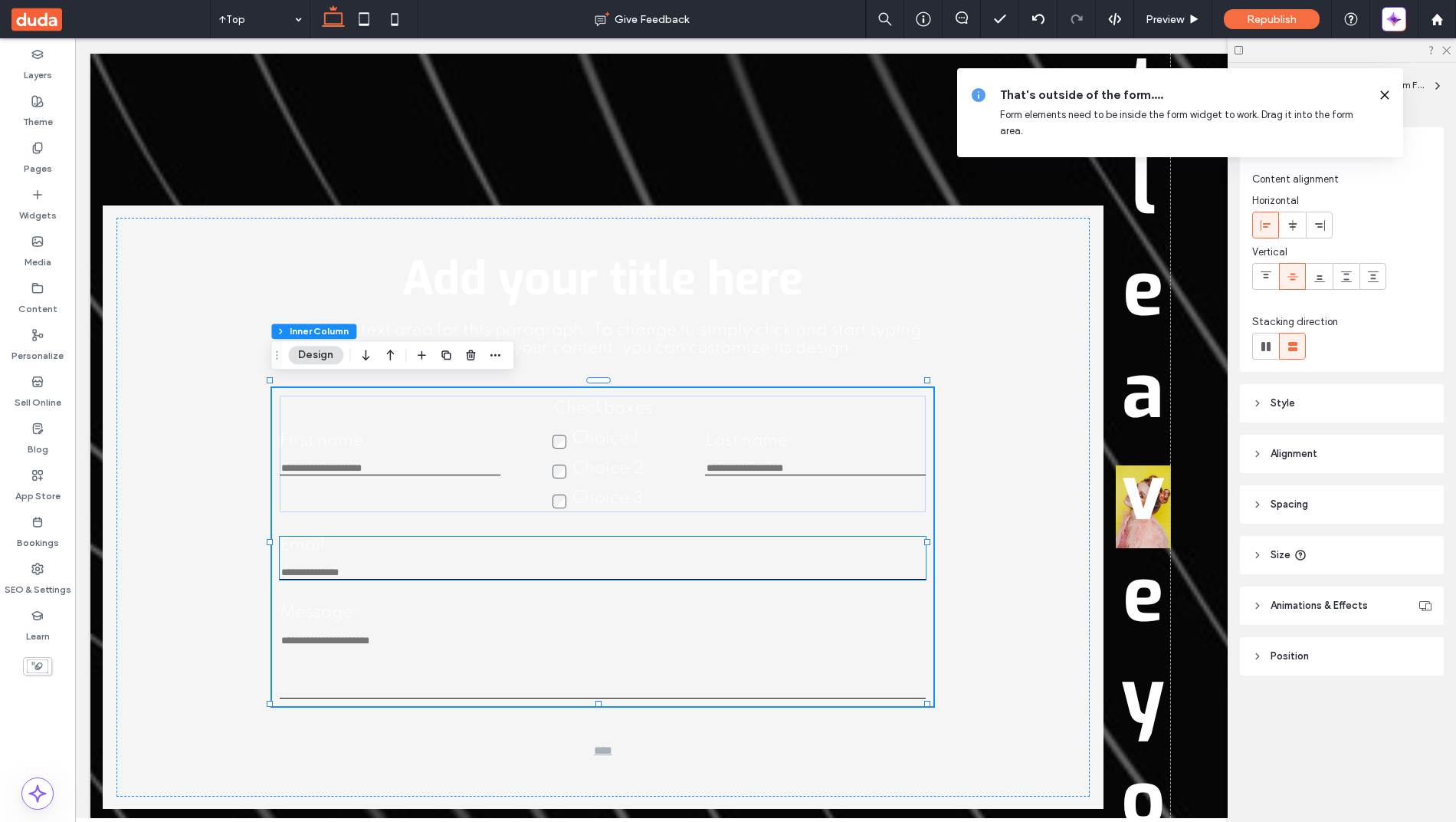
click at [688, 556] on div "Email Enter an email Use an address with (@) and (.)" at bounding box center [602, 558] width 646 height 43
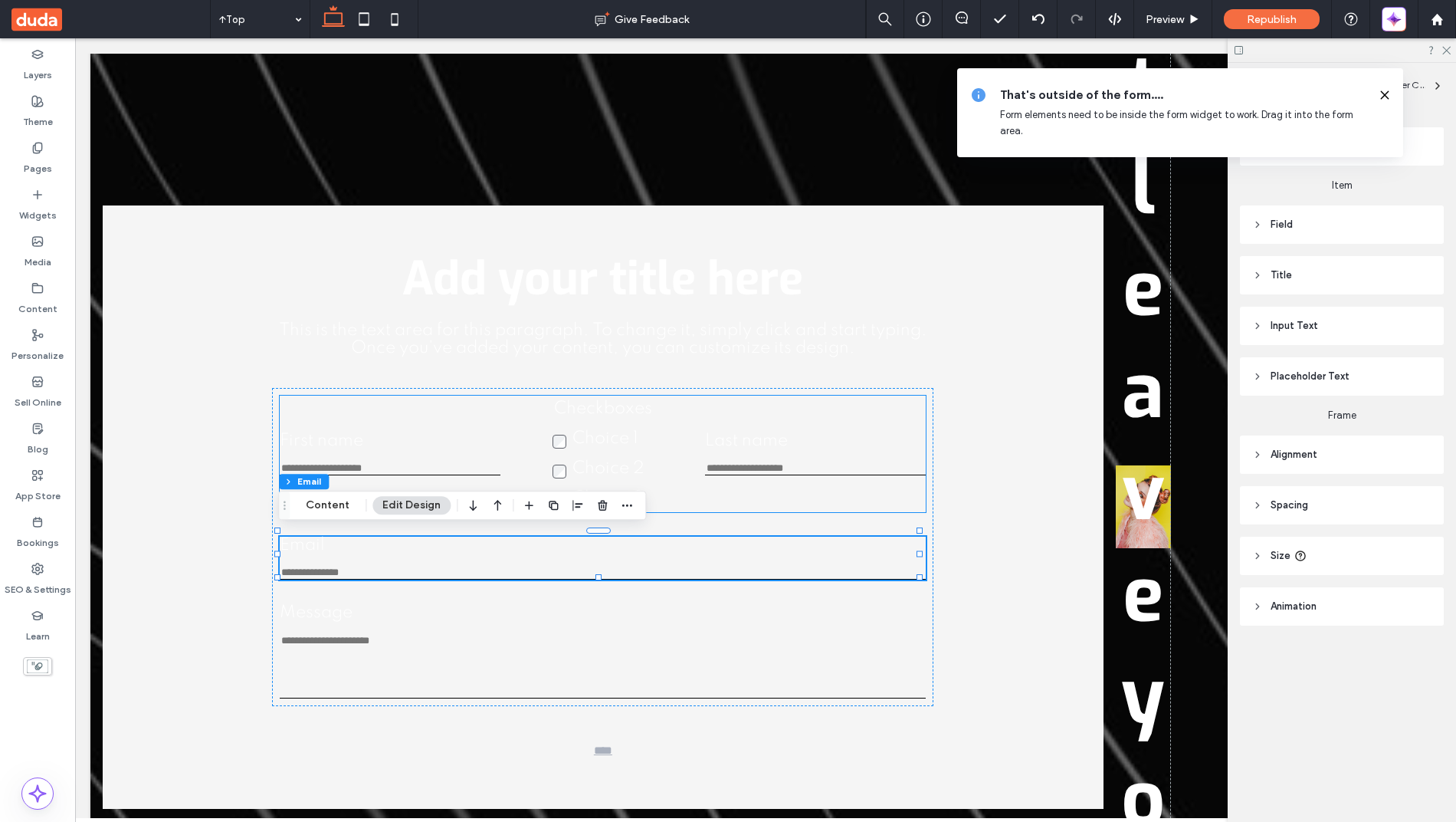
click at [673, 335] on span "This is the text area for this paragraph. To change it, simply click and start …" at bounding box center [604, 339] width 649 height 34
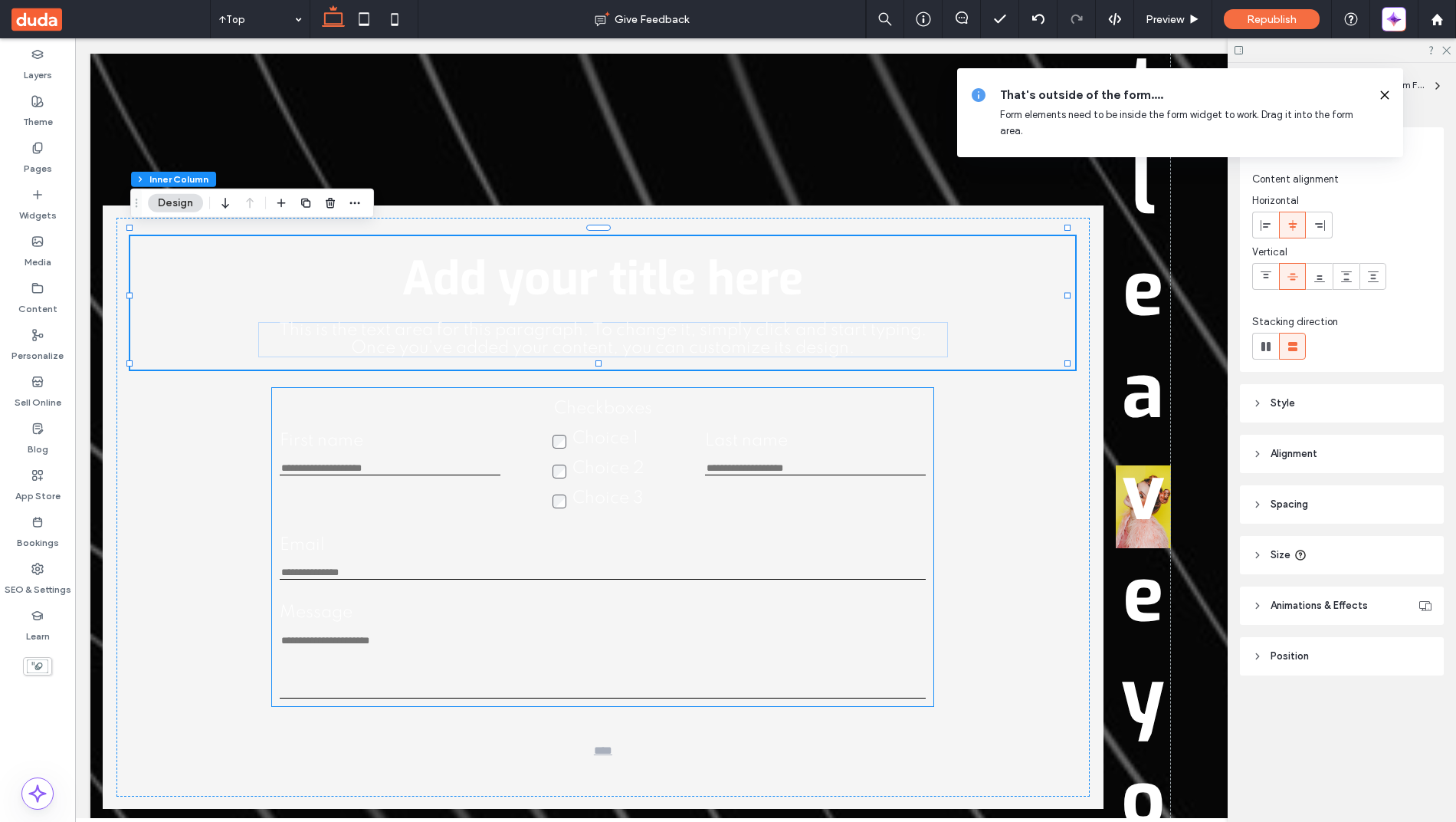
click at [341, 494] on div "First name This is required Checkboxes Choice 1 Choice 2 Choice 3 This is requi…" at bounding box center [602, 454] width 646 height 117
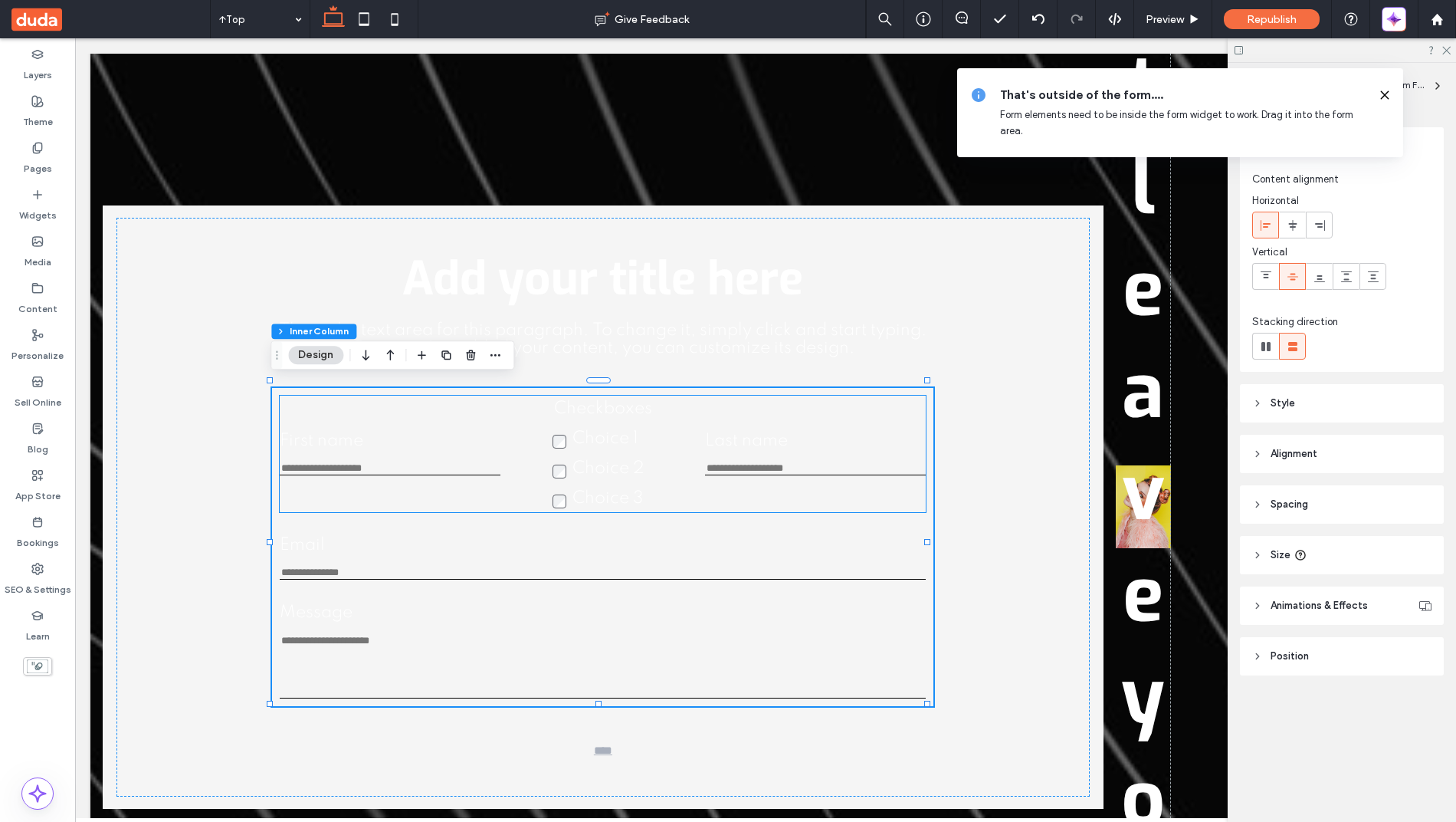
click at [301, 441] on label "First name" at bounding box center [389, 441] width 221 height 17
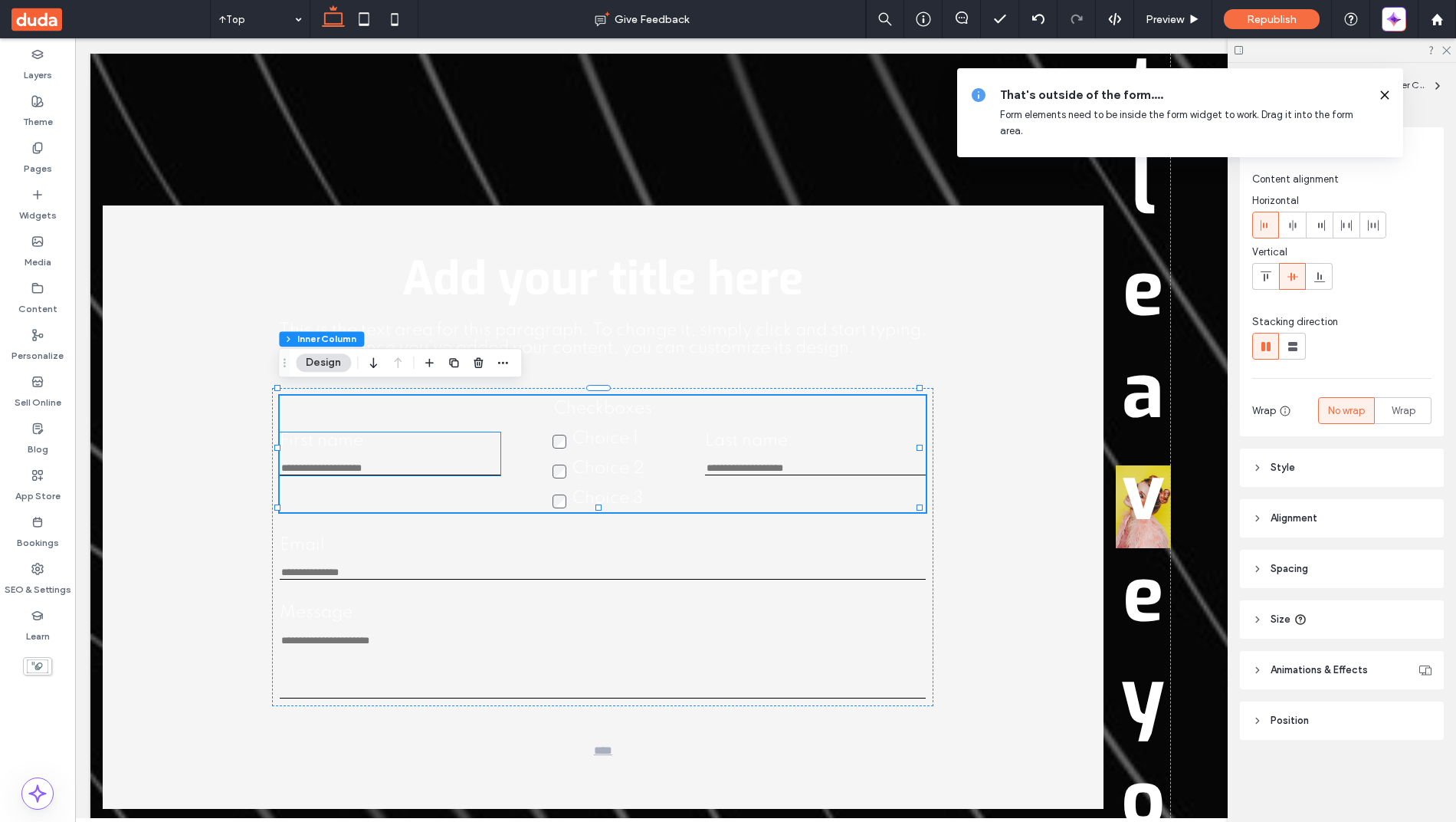
click at [302, 462] on input "First name" at bounding box center [389, 469] width 221 height 13
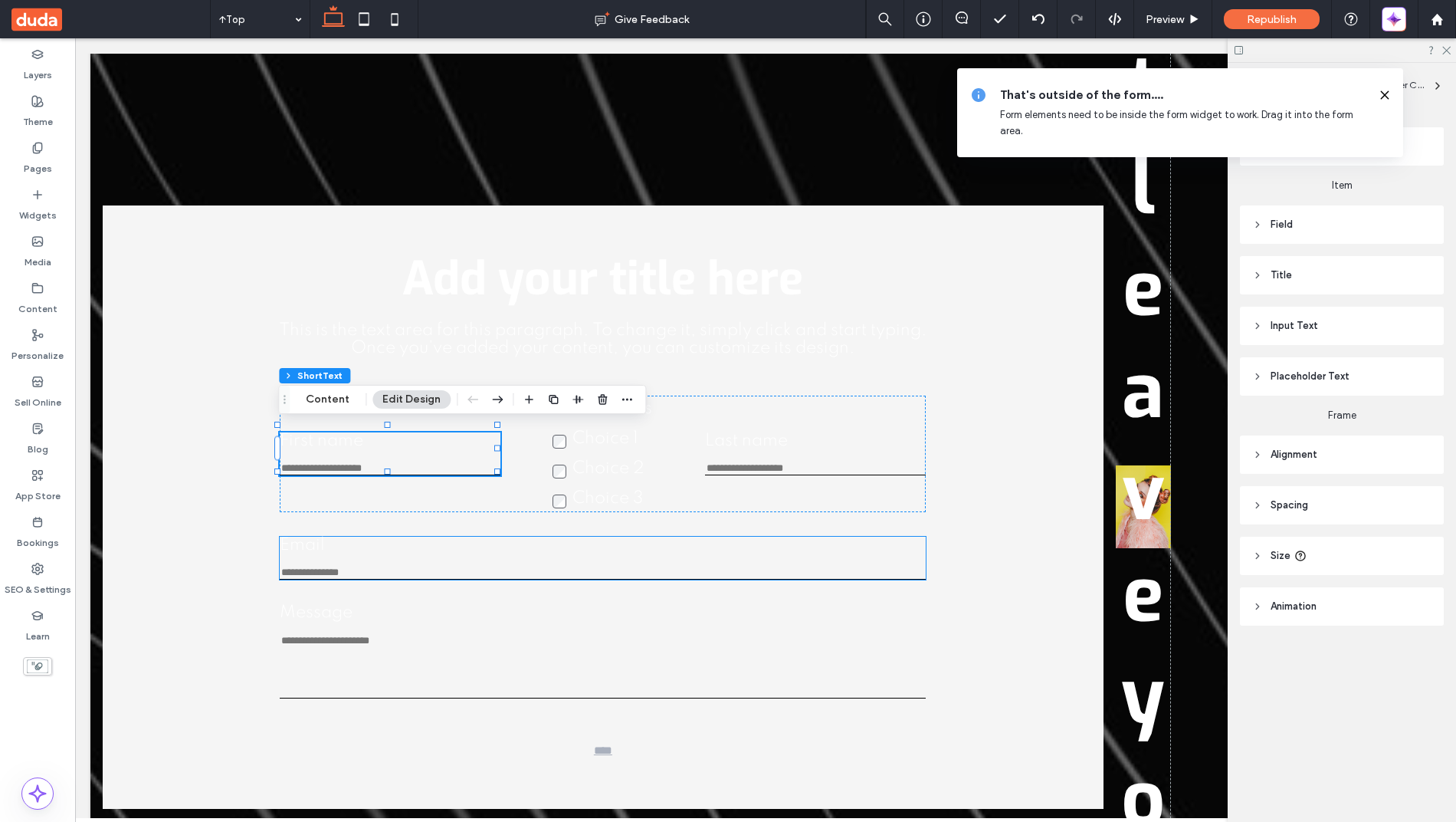
click at [300, 552] on div "Email Enter an email Use an address with (@) and (.)" at bounding box center [602, 558] width 646 height 43
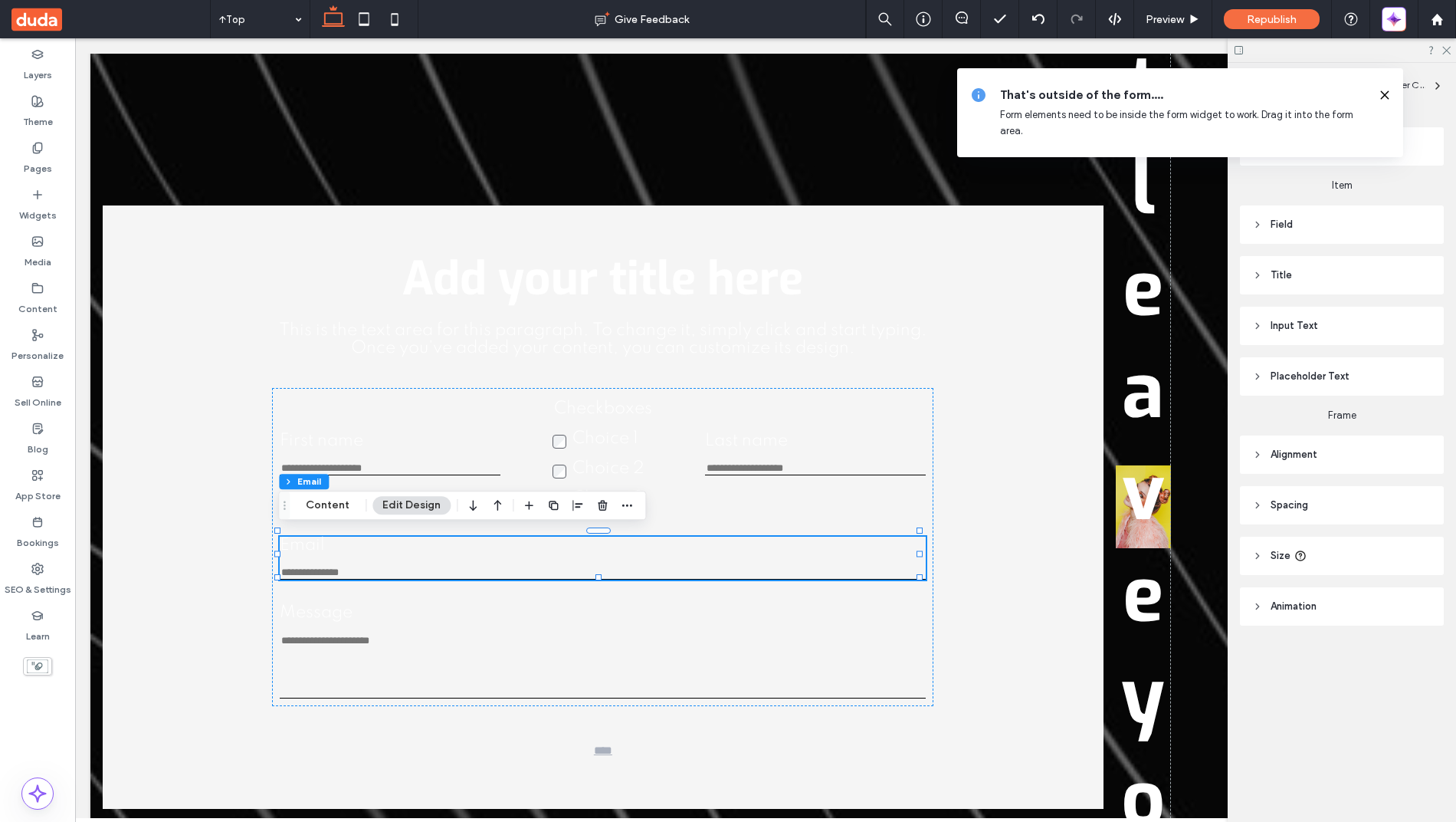
click at [614, 509] on div at bounding box center [578, 504] width 117 height 28
click at [607, 570] on input "Email" at bounding box center [602, 573] width 646 height 13
click at [560, 567] on input "Email" at bounding box center [602, 573] width 646 height 13
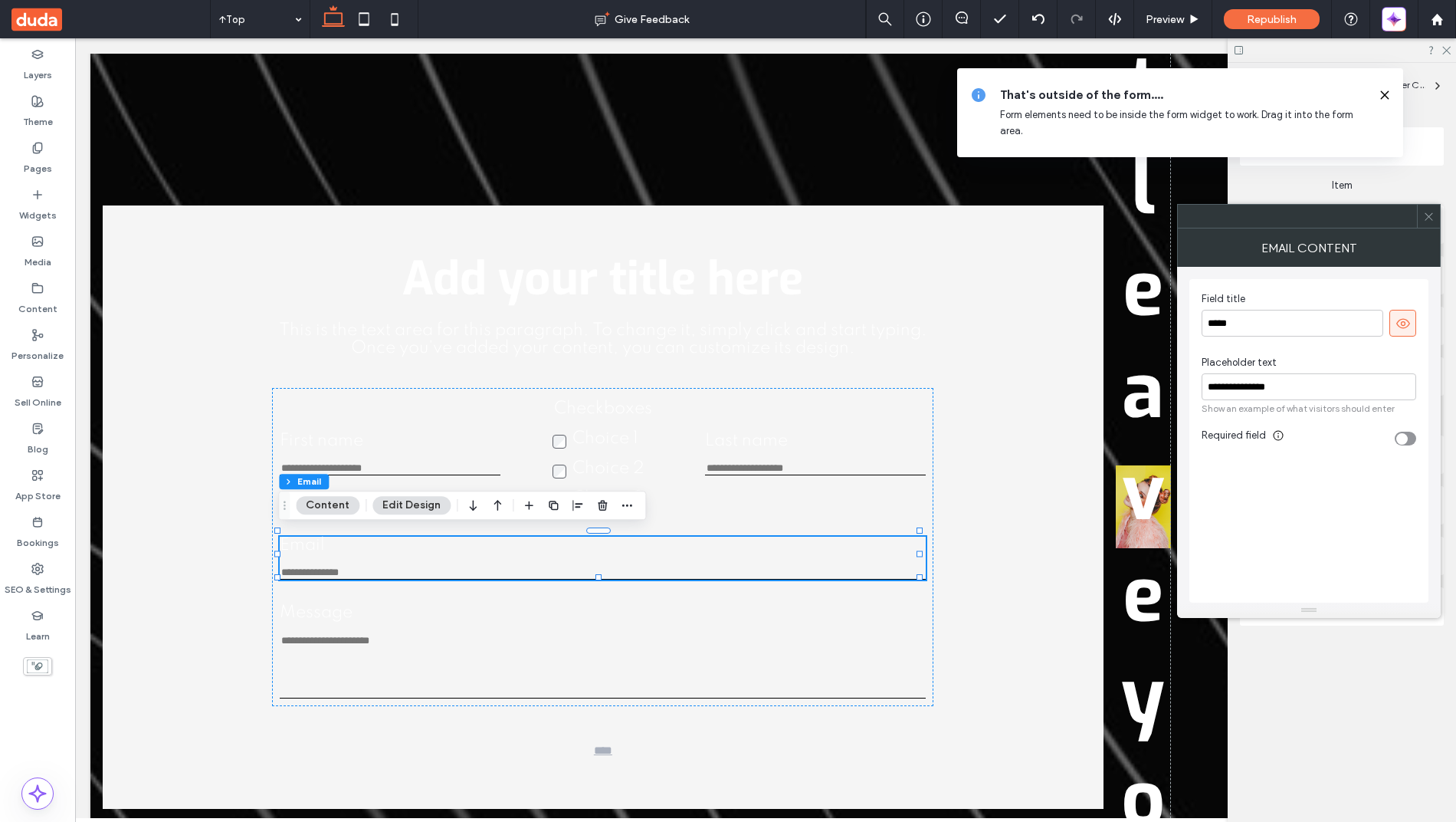
click at [1427, 209] on span at bounding box center [1429, 216] width 11 height 23
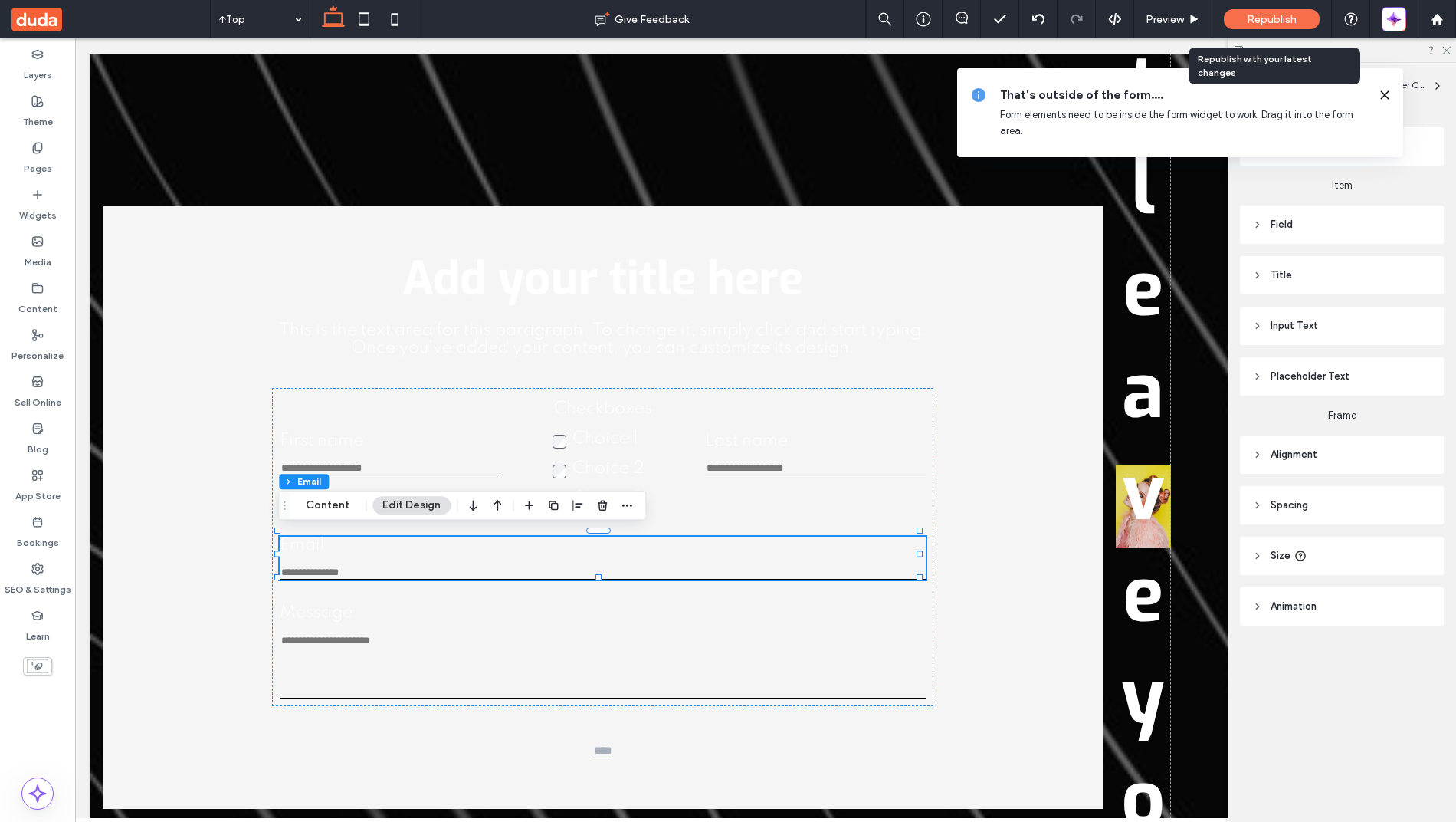
click at [1259, 27] on div "Republish" at bounding box center [1271, 19] width 96 height 20
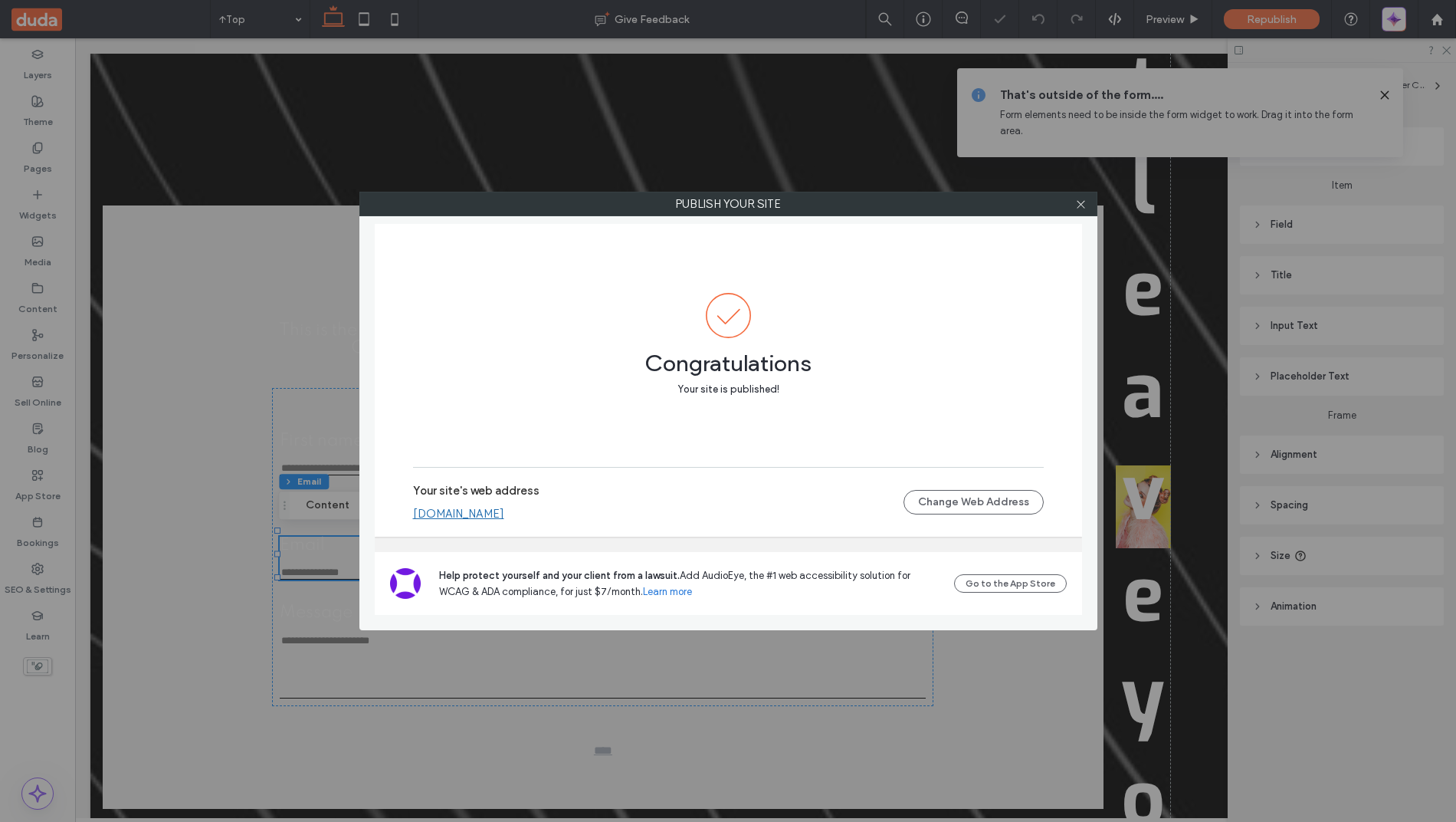
click at [473, 517] on link "random-blog-demo-site.multiscreen.d1test.biz" at bounding box center [458, 513] width 91 height 13
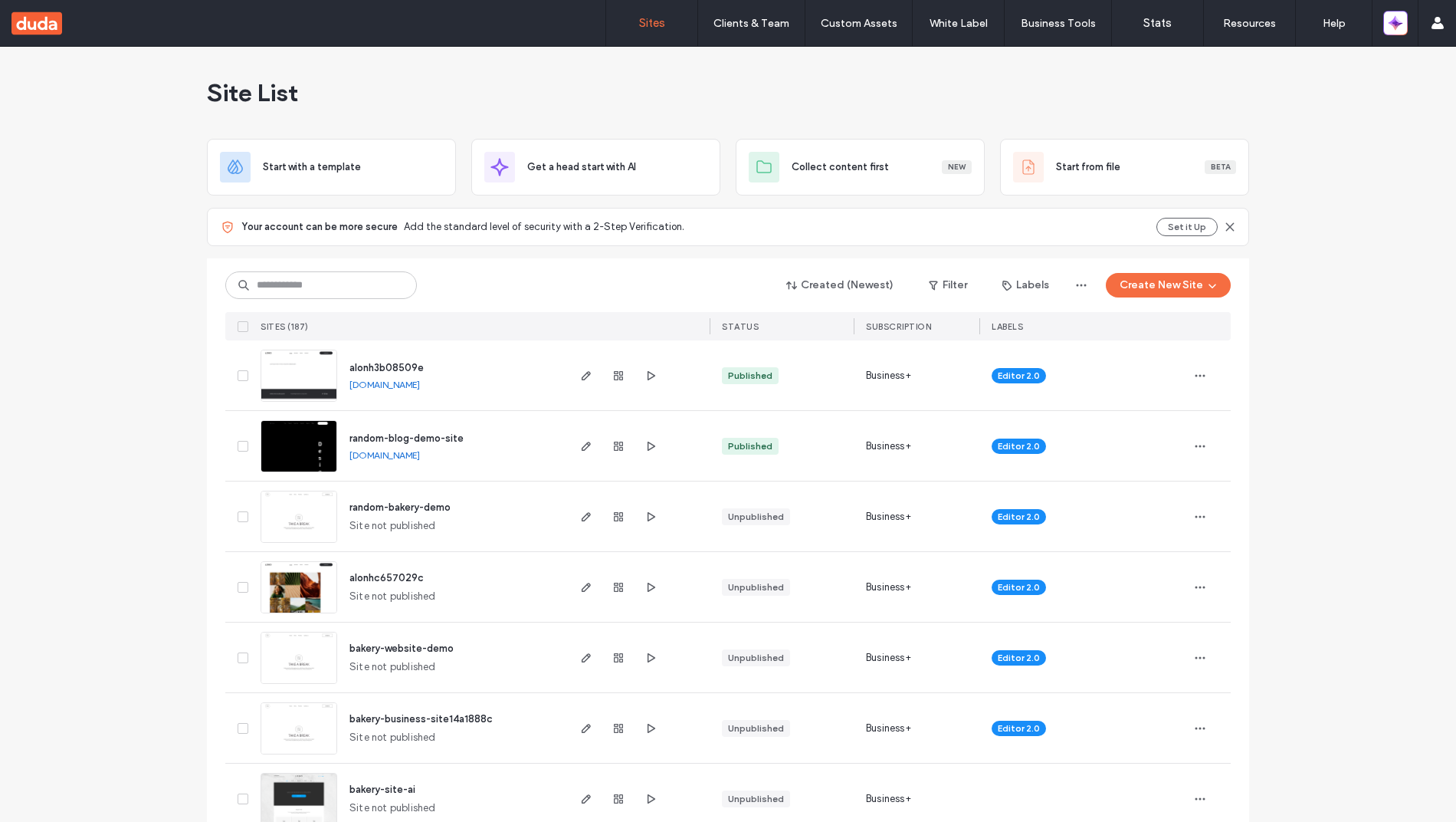
click at [349, 362] on span "alonh3b08509e" at bounding box center [386, 367] width 75 height 11
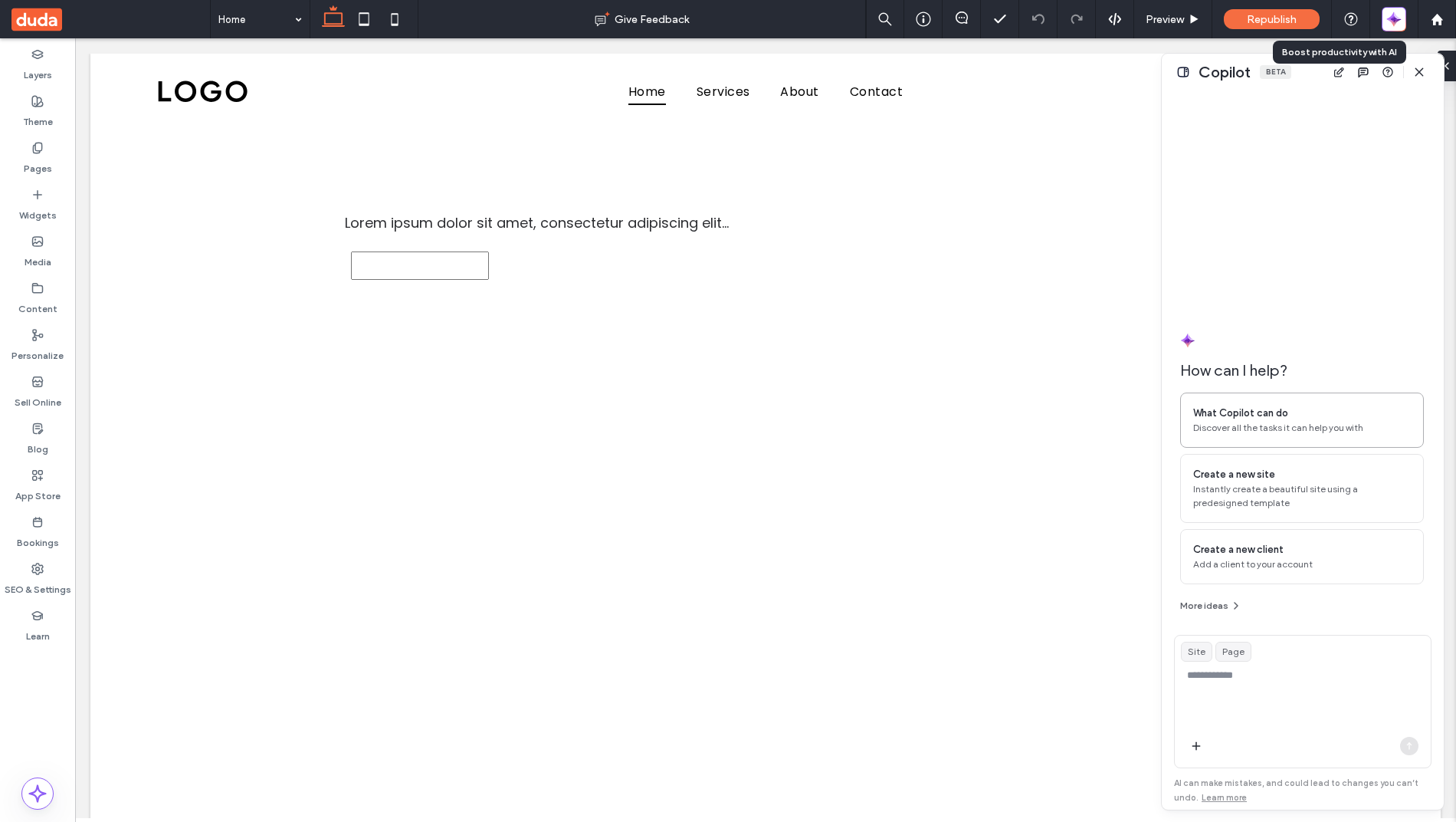
drag, startPoint x: 0, startPoint y: 0, endPoint x: 1242, endPoint y: 430, distance: 1314.3
click at [1242, 430] on body ".wqwq-1{fill:#231f20;} .cls-1q, .cls-2q { fill-rule: evenodd; } .cls-2q { fill:…" at bounding box center [728, 411] width 1456 height 822
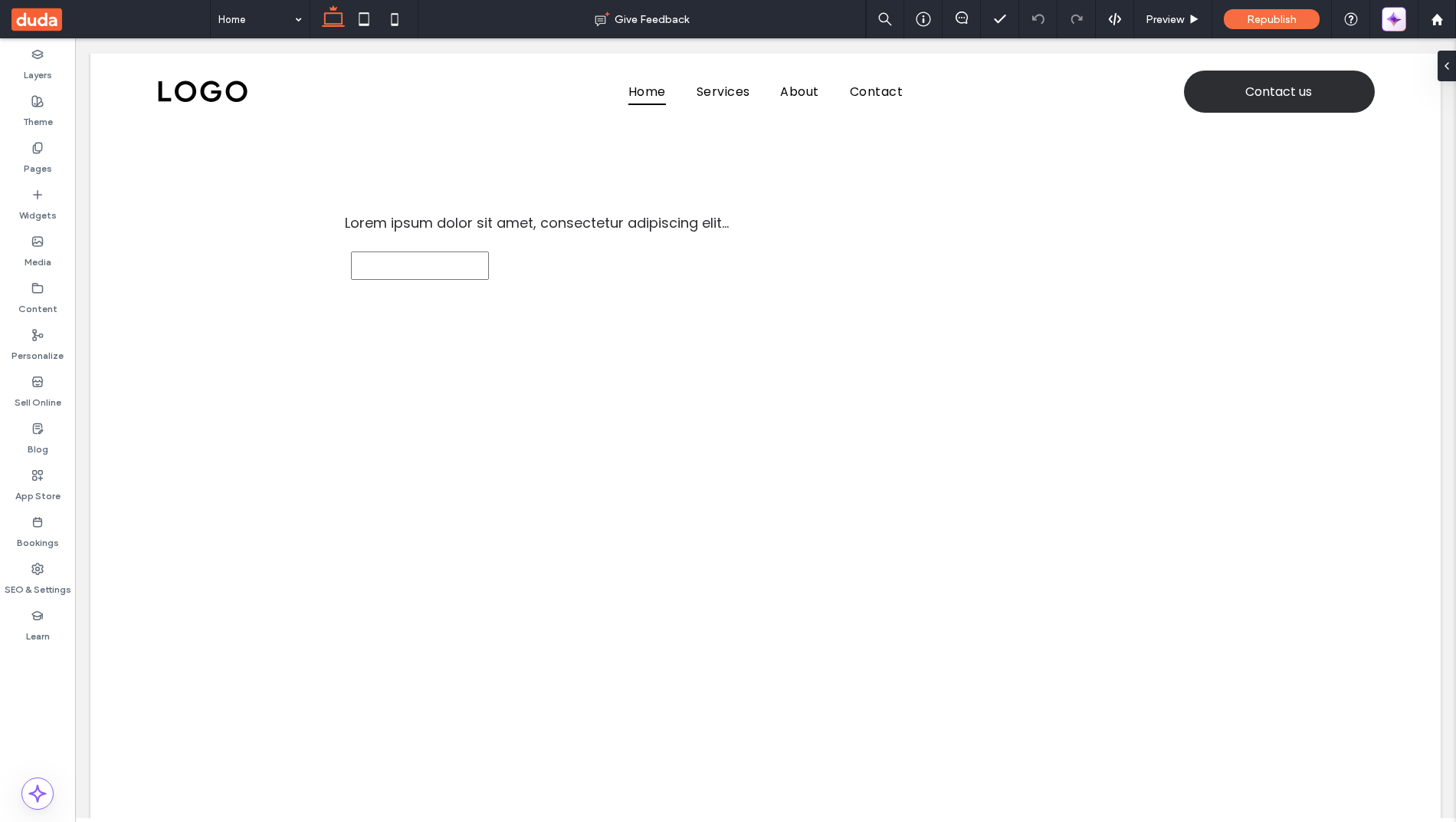
click at [1381, 18] on button "button" at bounding box center [1394, 19] width 25 height 25
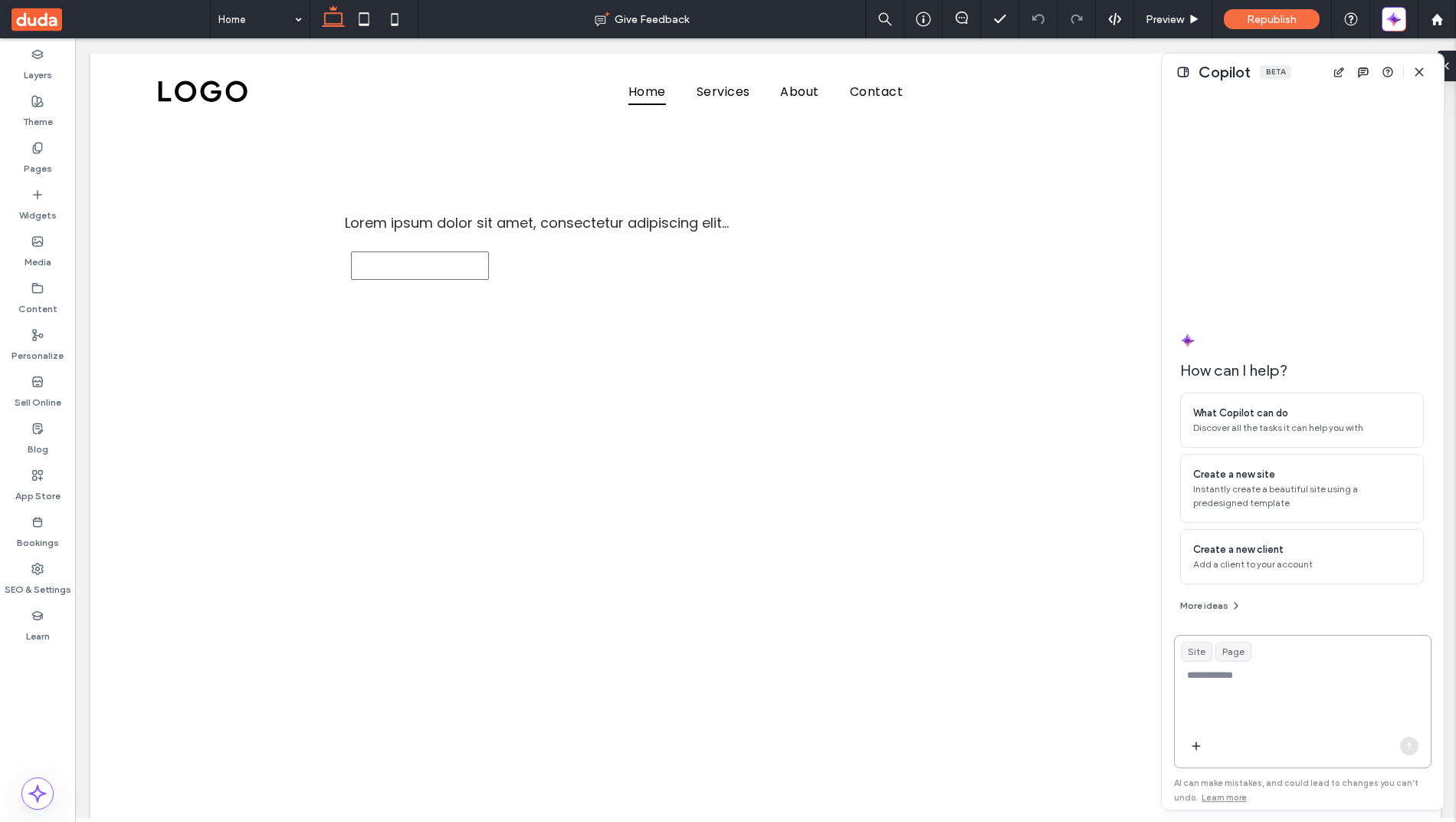
click at [1203, 700] on textarea at bounding box center [1303, 698] width 256 height 59
type textarea "*"
type textarea "**********"
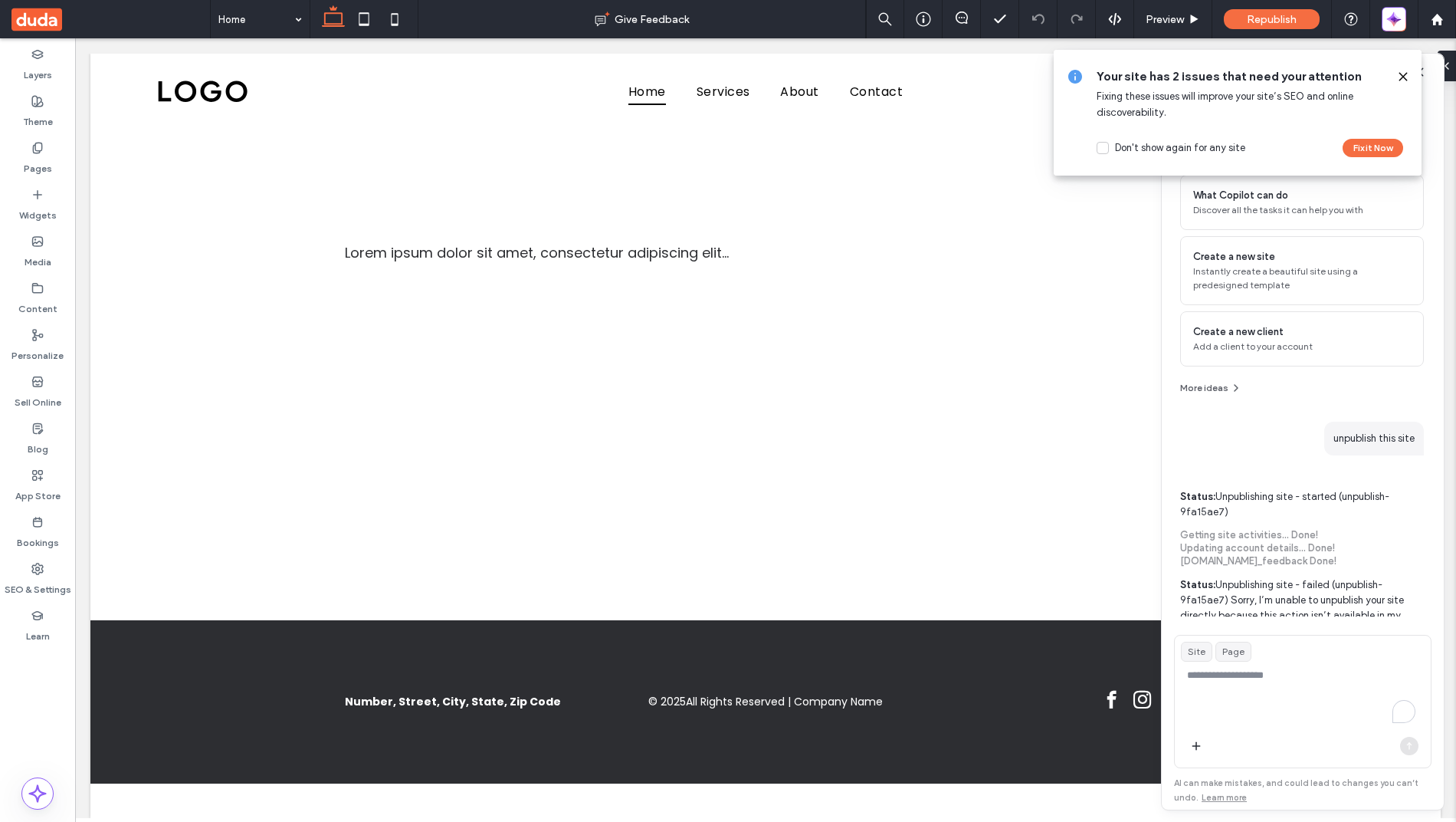
scroll to position [248, 0]
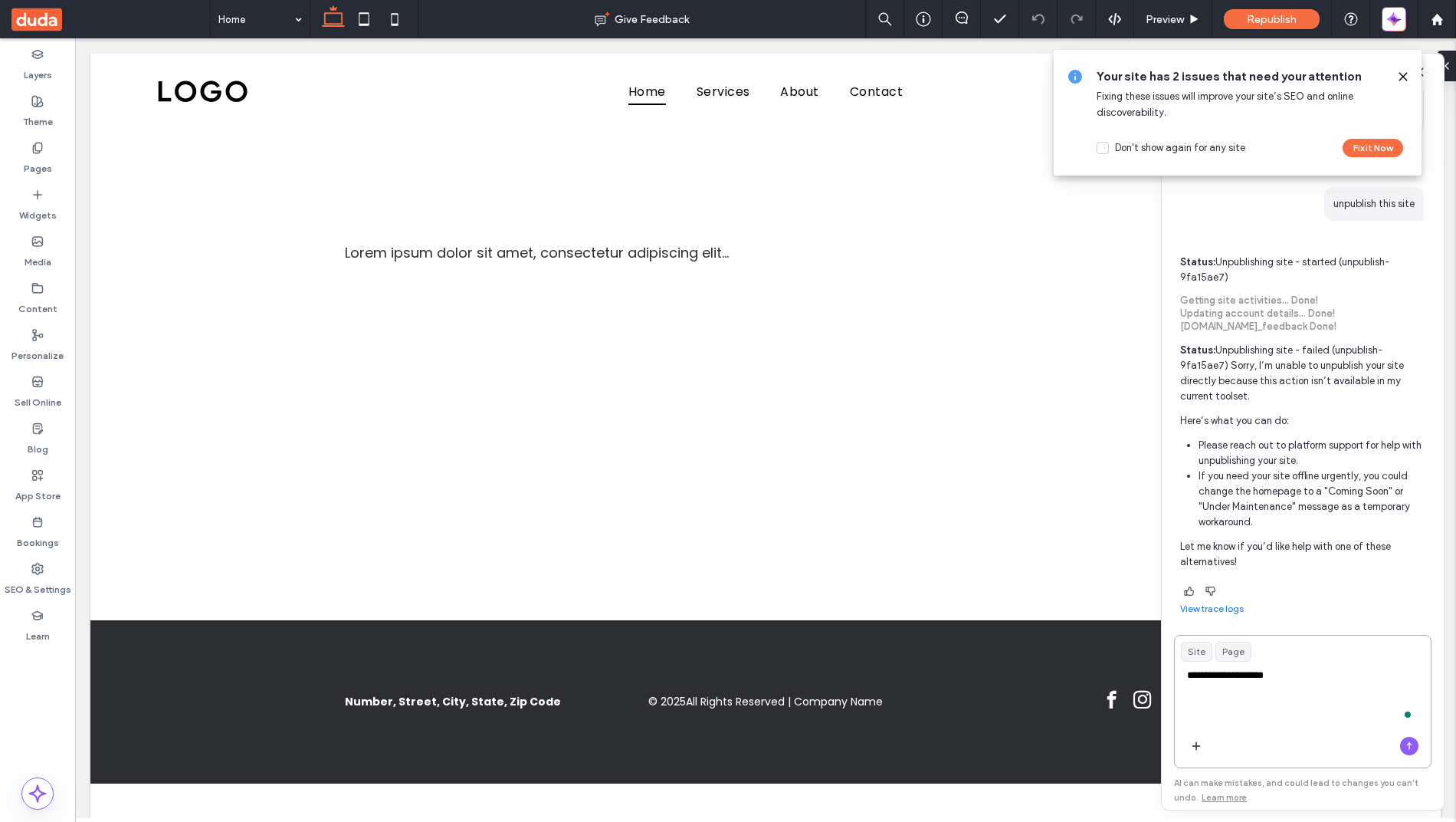
type textarea "**********"
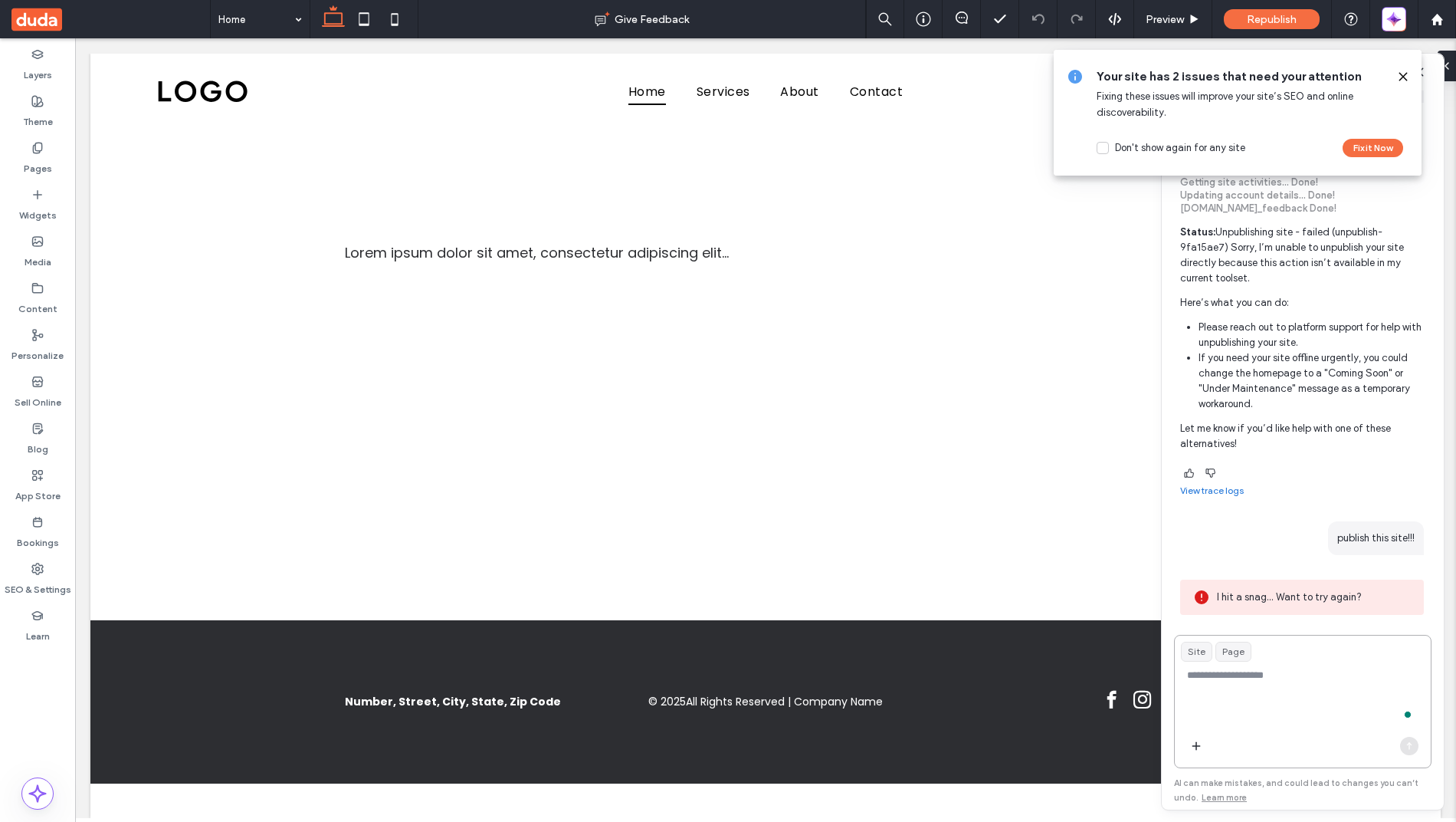
scroll to position [366, 0]
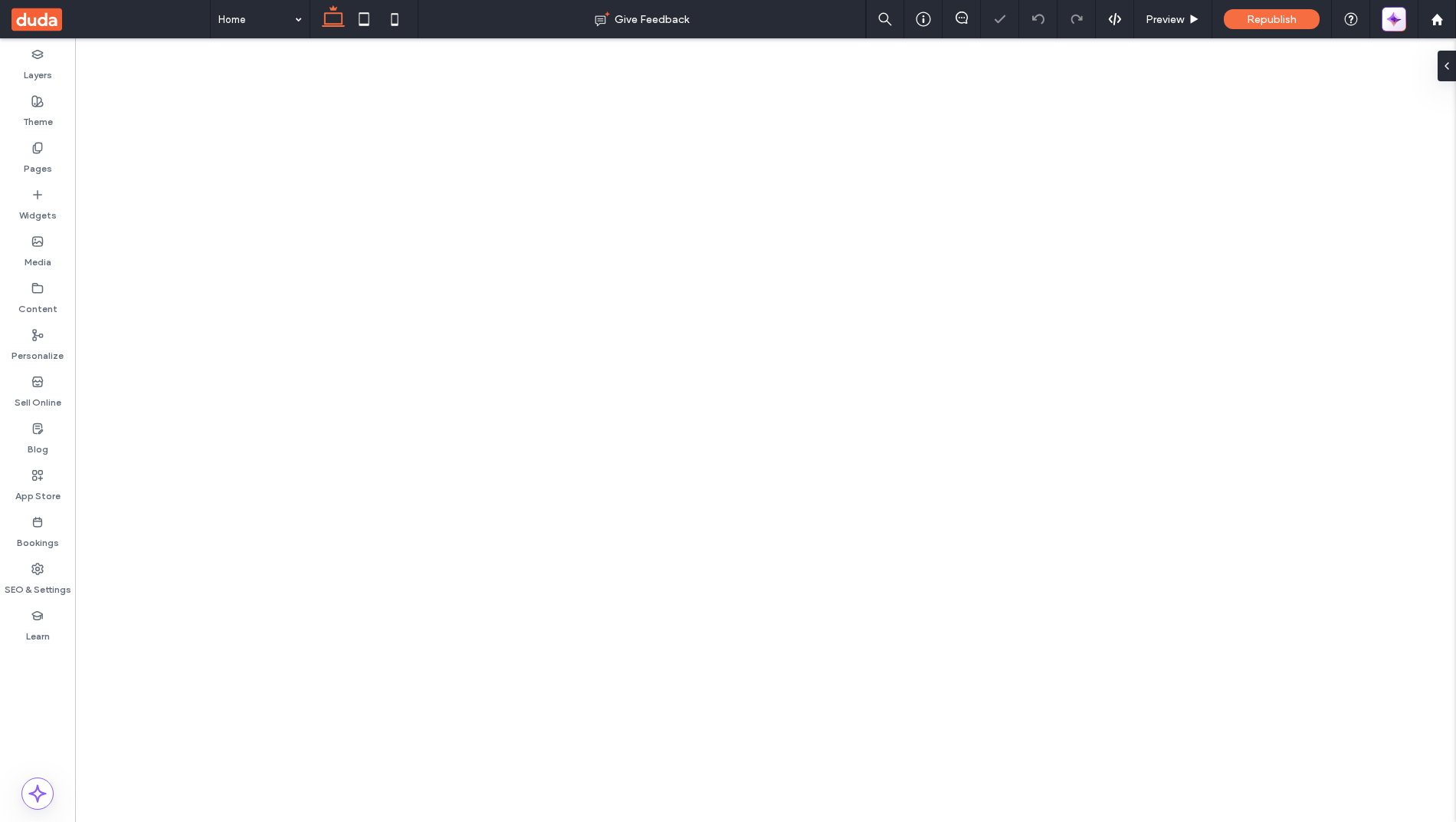
click at [1385, 8] on button "button" at bounding box center [1394, 19] width 25 height 25
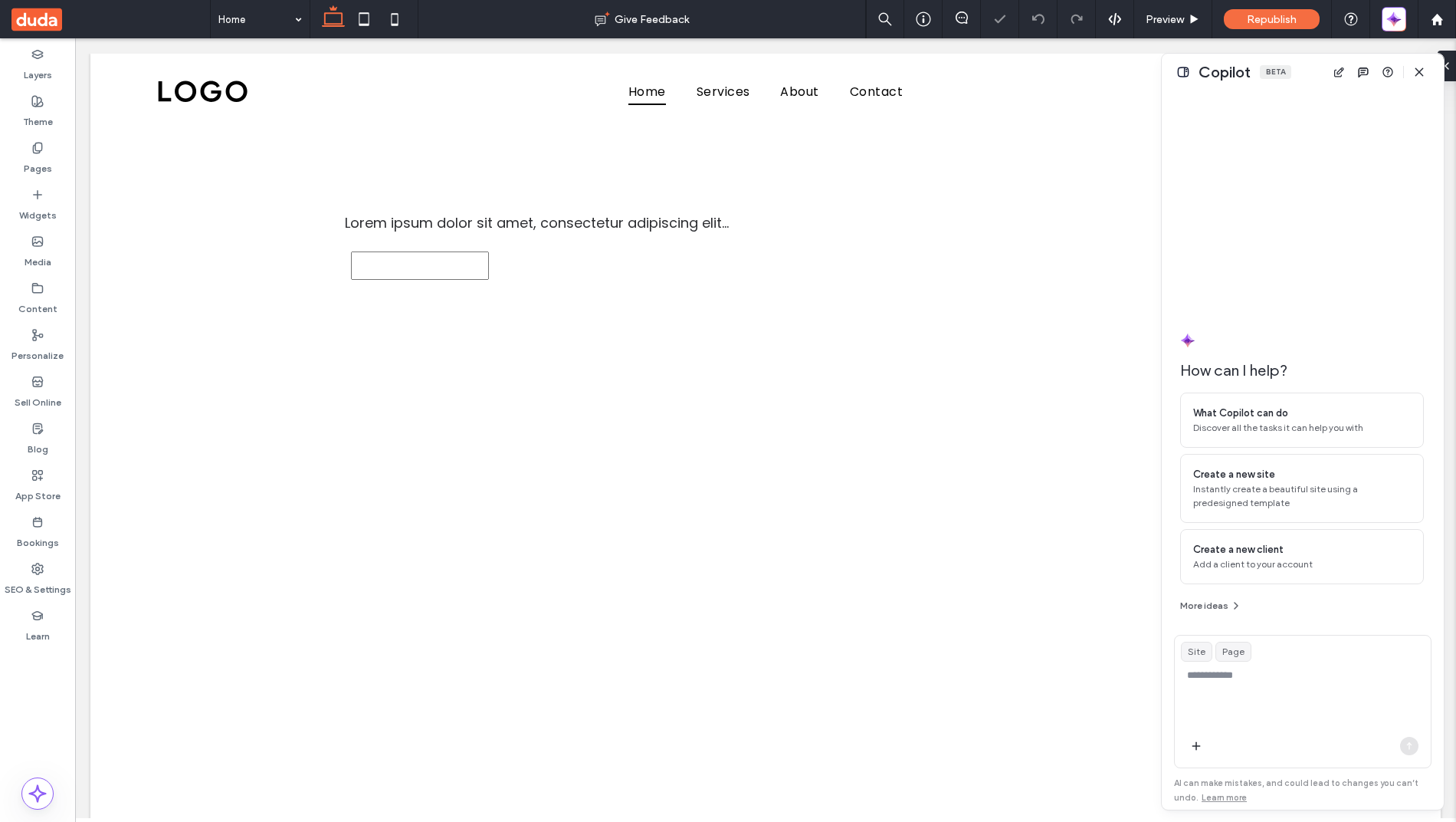
click at [1238, 730] on div at bounding box center [1303, 748] width 256 height 36
click at [1213, 691] on textarea at bounding box center [1303, 698] width 256 height 59
type textarea "**********"
